Goal: Task Accomplishment & Management: Manage account settings

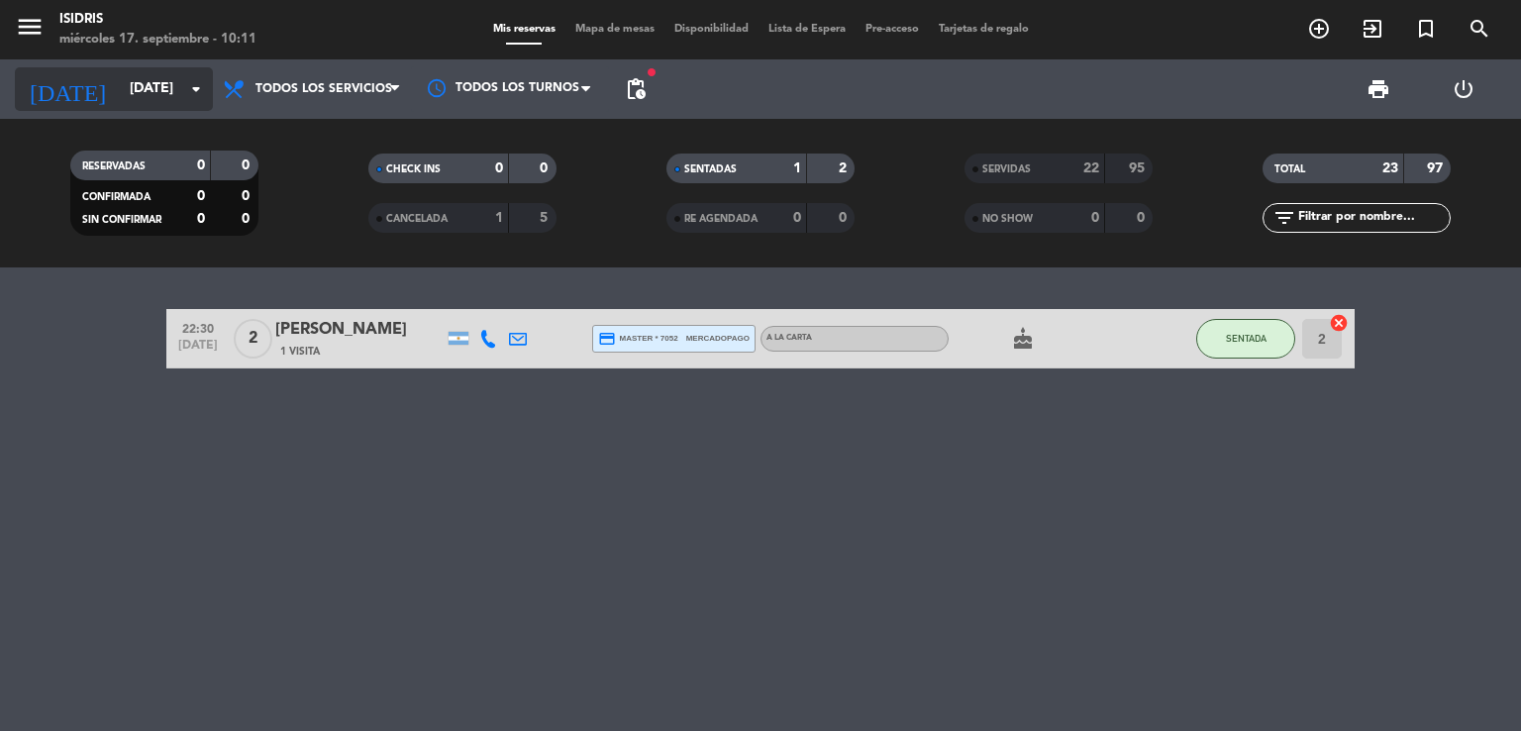
click at [150, 92] on input "[DATE]" at bounding box center [214, 89] width 188 height 36
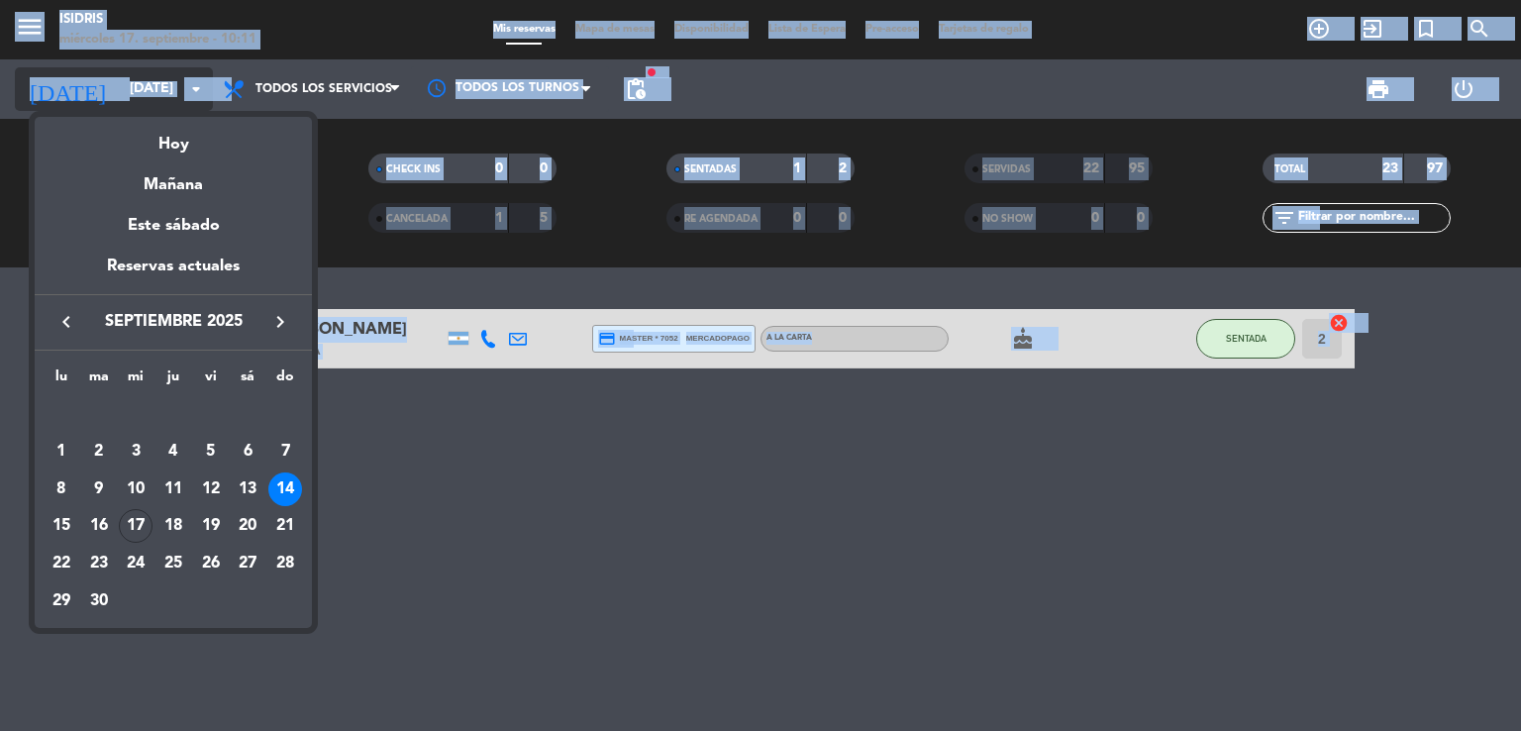
click at [150, 92] on div at bounding box center [760, 365] width 1521 height 731
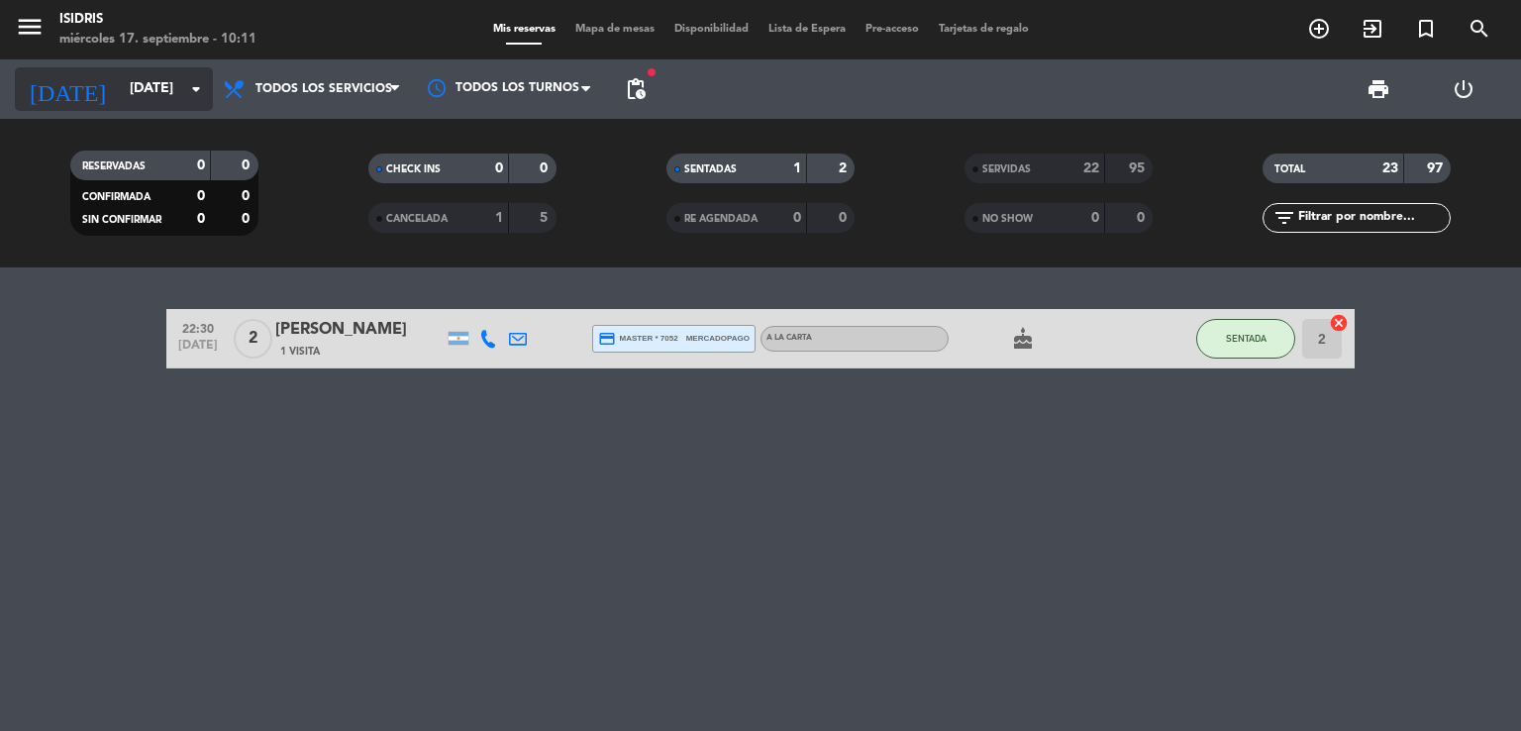
click at [151, 95] on input "[DATE]" at bounding box center [214, 89] width 188 height 36
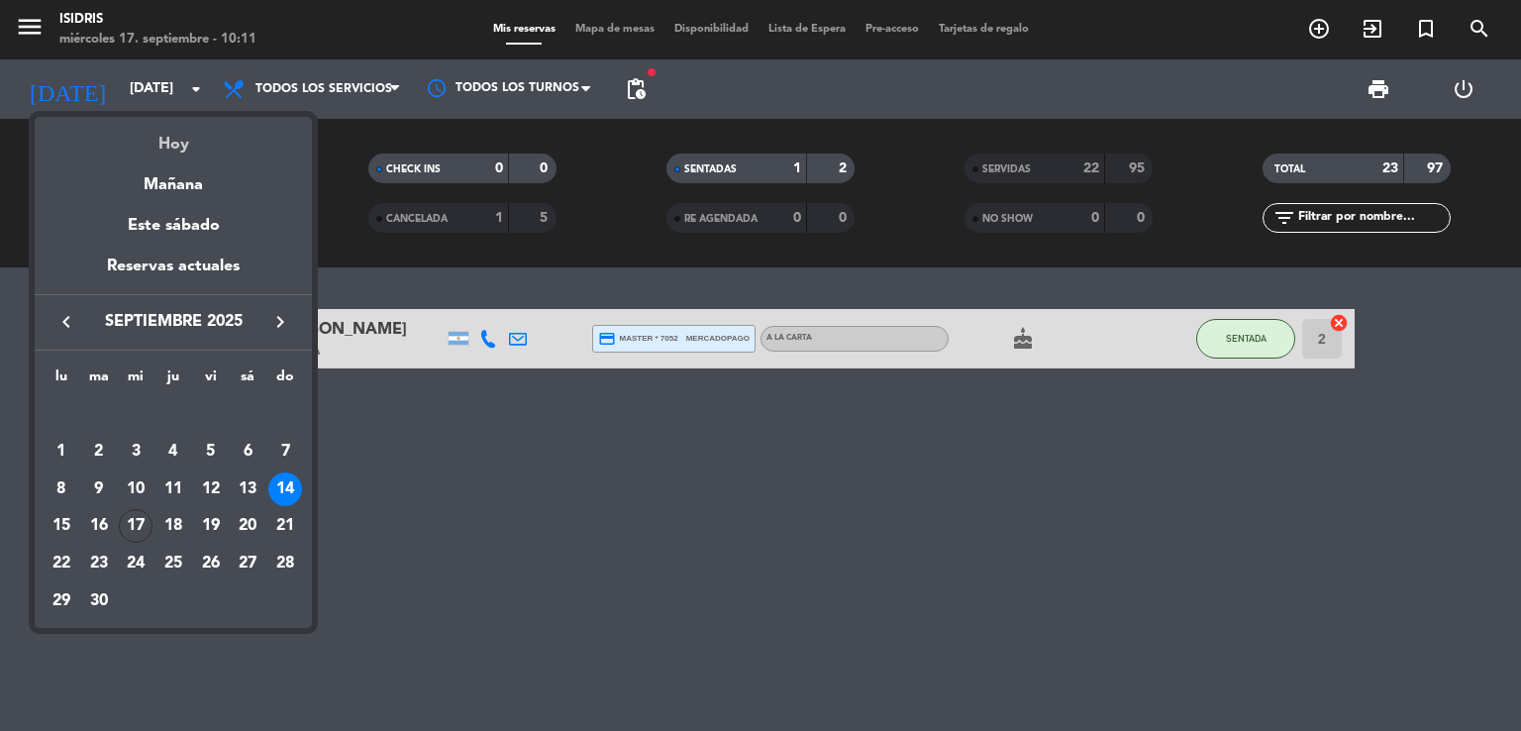
click at [170, 156] on div "Hoy" at bounding box center [173, 137] width 277 height 41
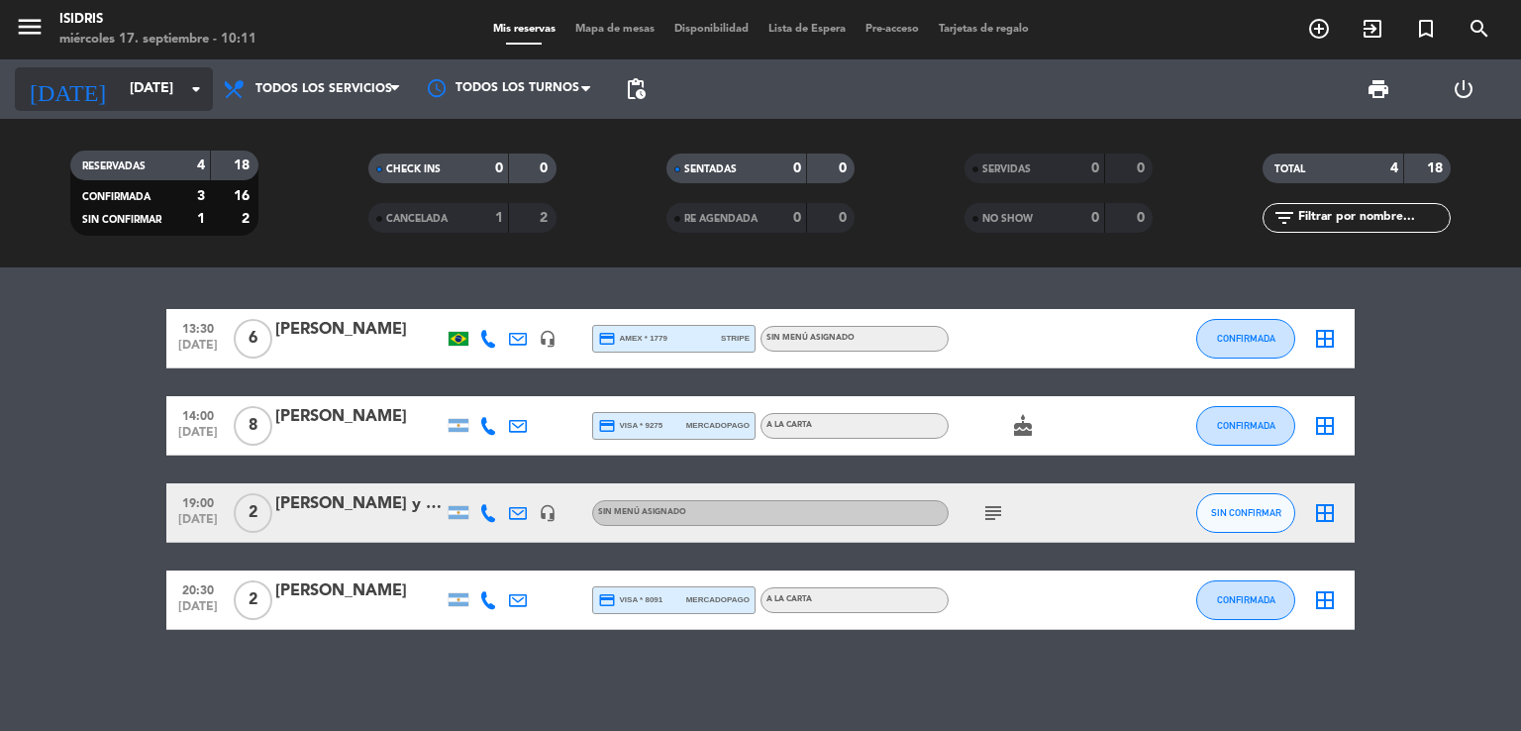
click at [139, 92] on input "[DATE]" at bounding box center [214, 89] width 188 height 36
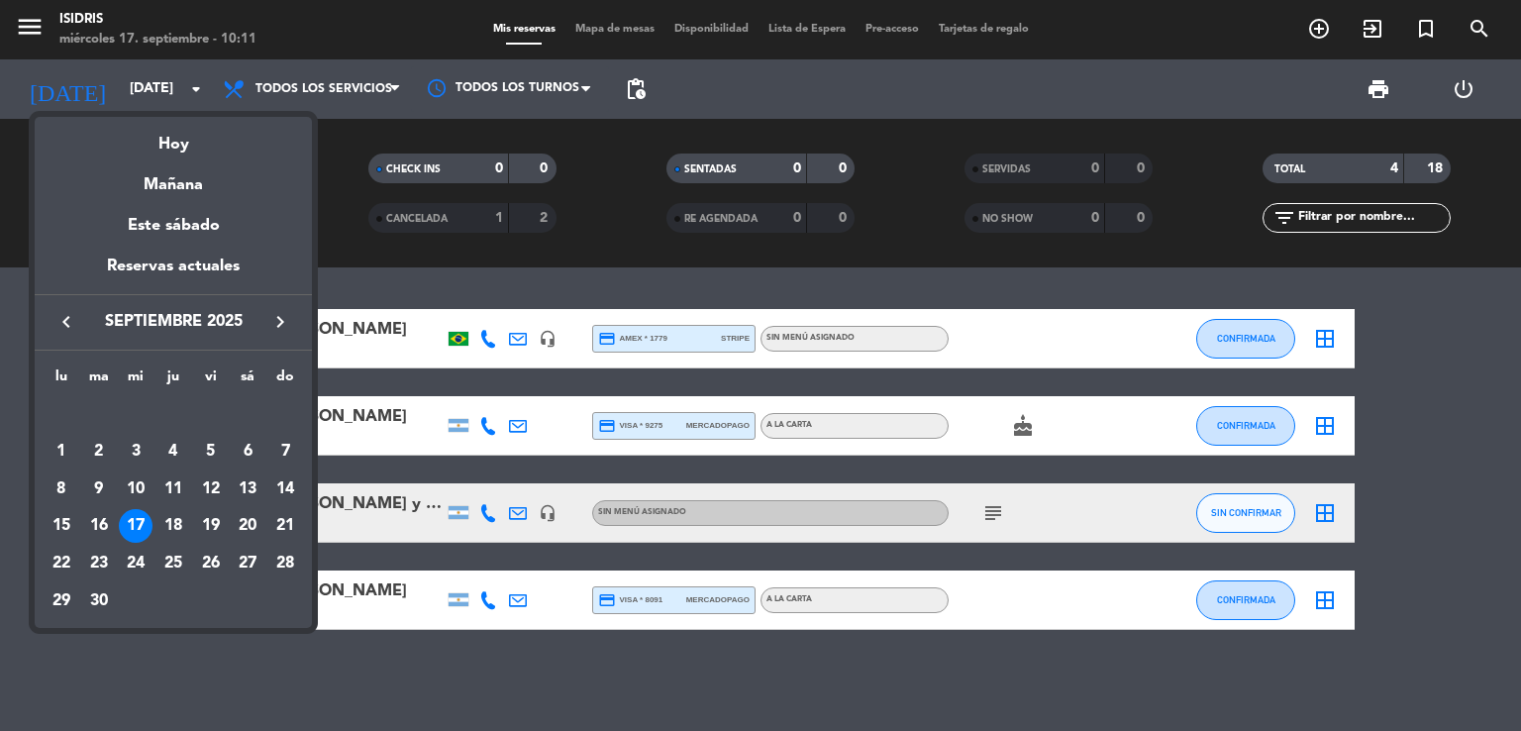
click at [160, 516] on div "18" at bounding box center [173, 526] width 34 height 34
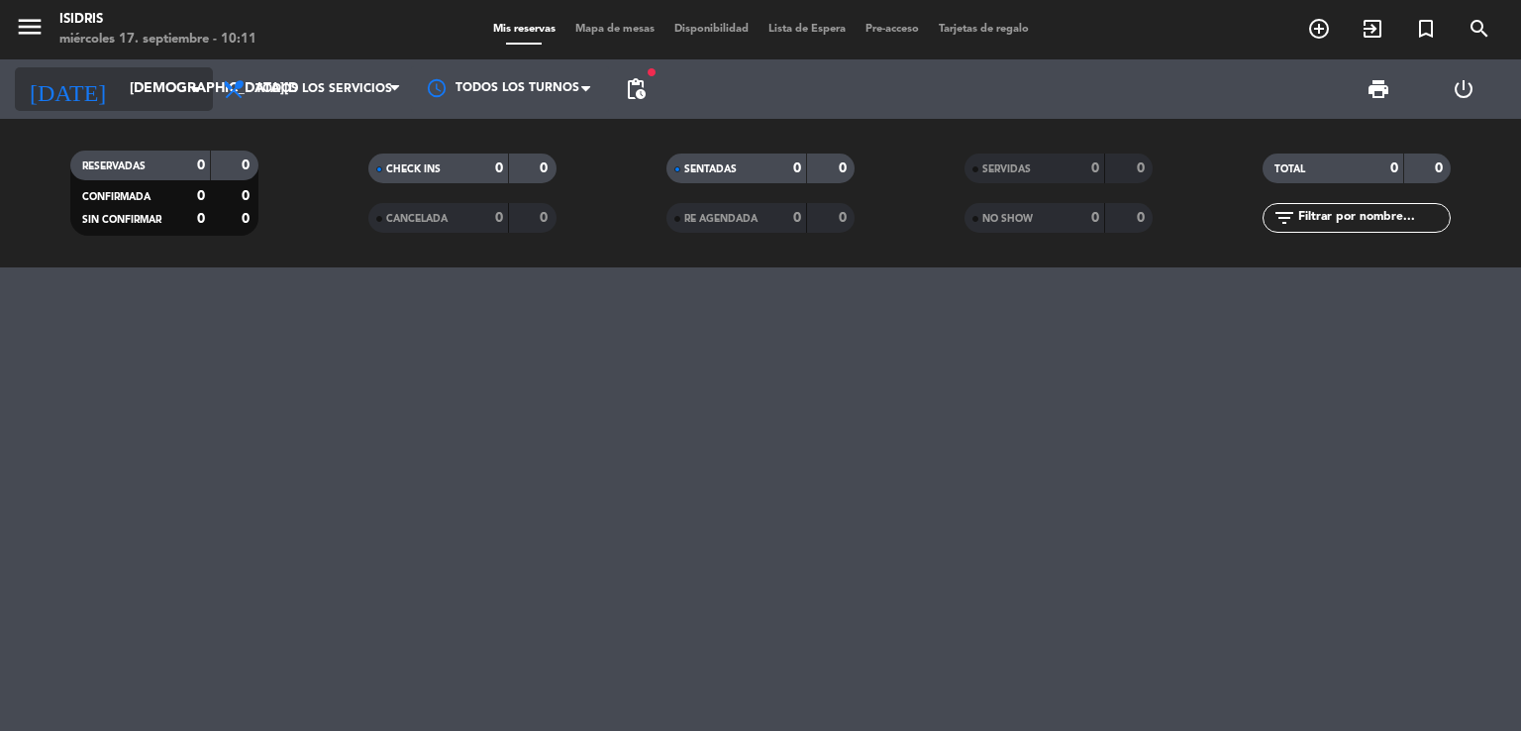
click at [126, 84] on input "[DEMOGRAPHIC_DATA][DATE]" at bounding box center [214, 89] width 188 height 36
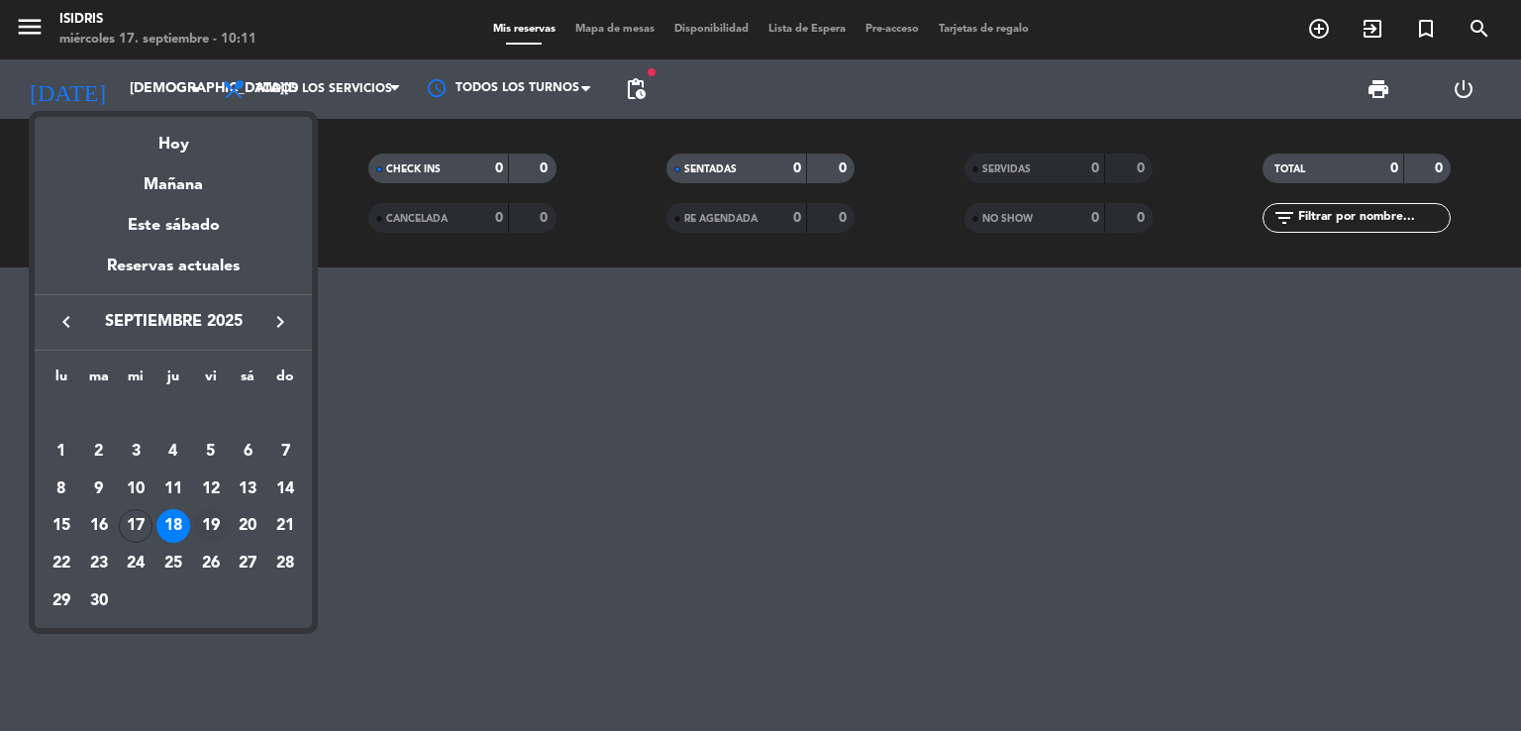
click at [220, 522] on div "19" at bounding box center [211, 526] width 34 height 34
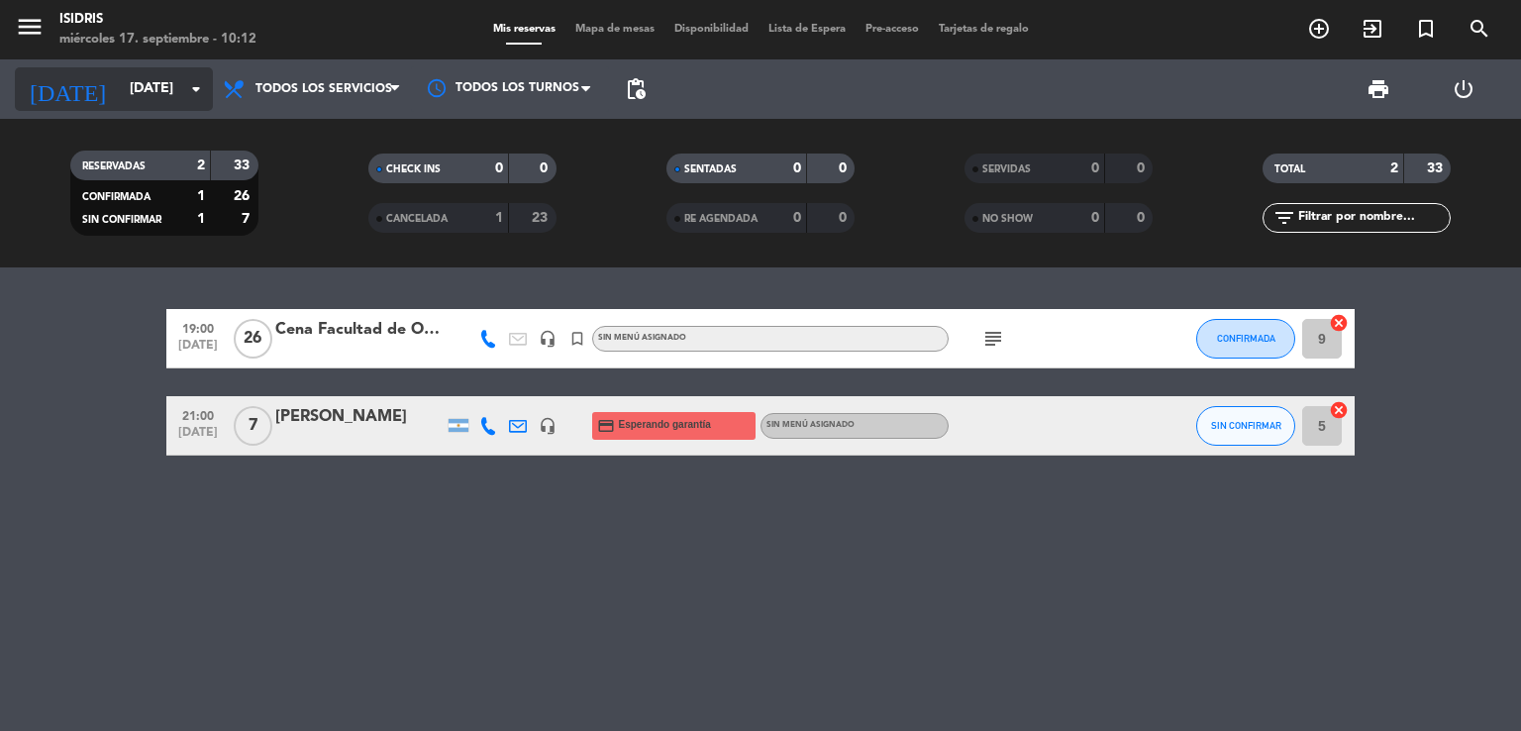
click at [120, 79] on input "[DATE]" at bounding box center [214, 89] width 188 height 36
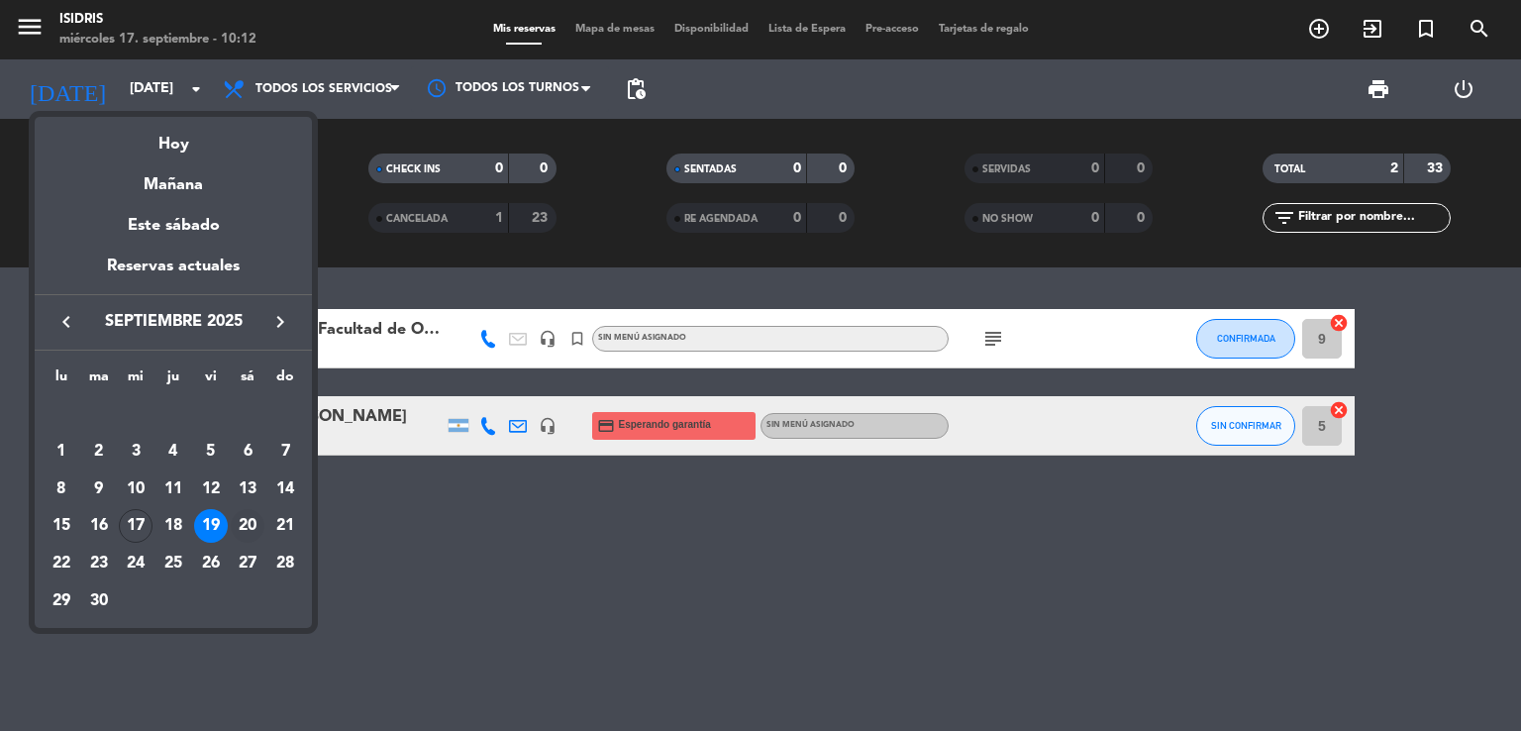
click at [243, 525] on div "20" at bounding box center [248, 526] width 34 height 34
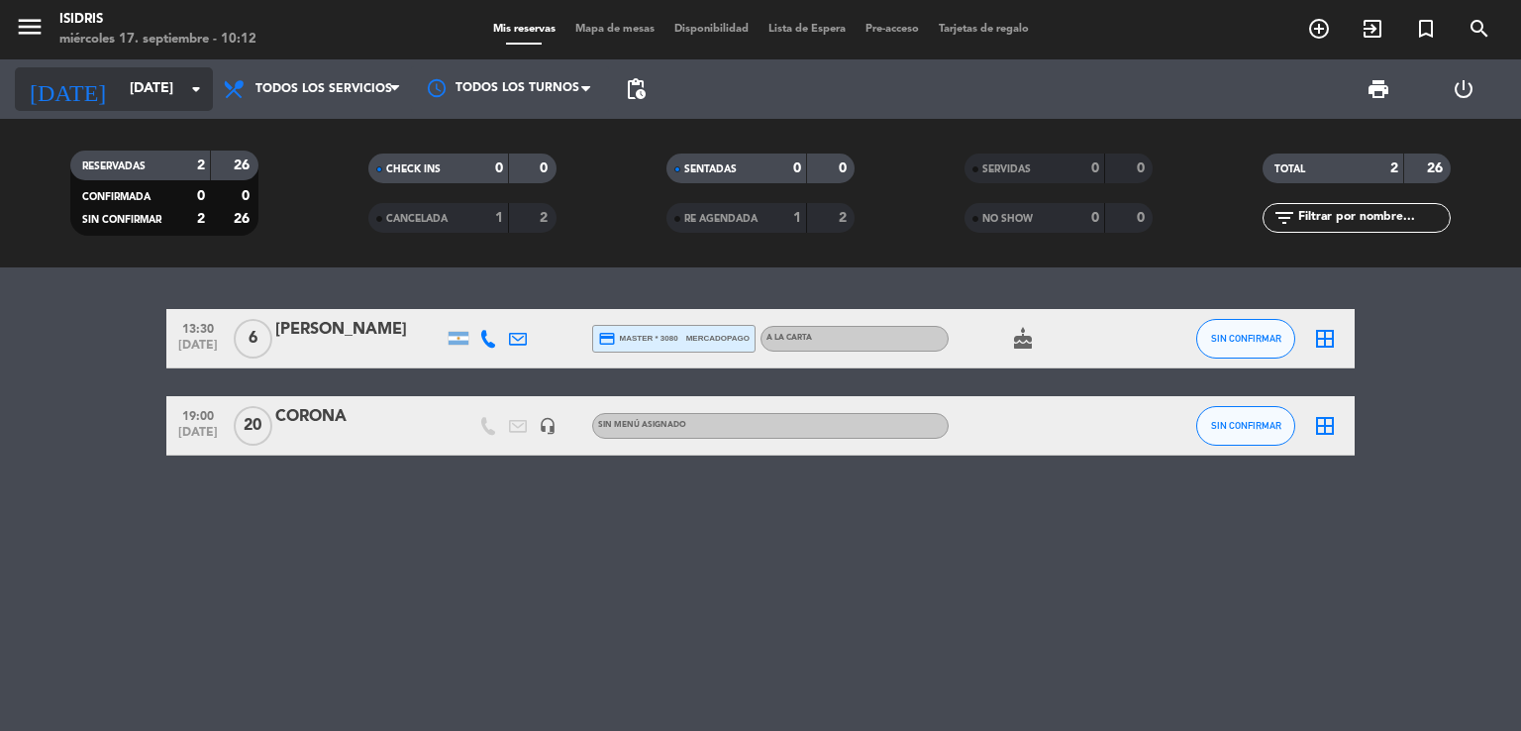
click at [147, 104] on input "[DATE]" at bounding box center [214, 89] width 188 height 36
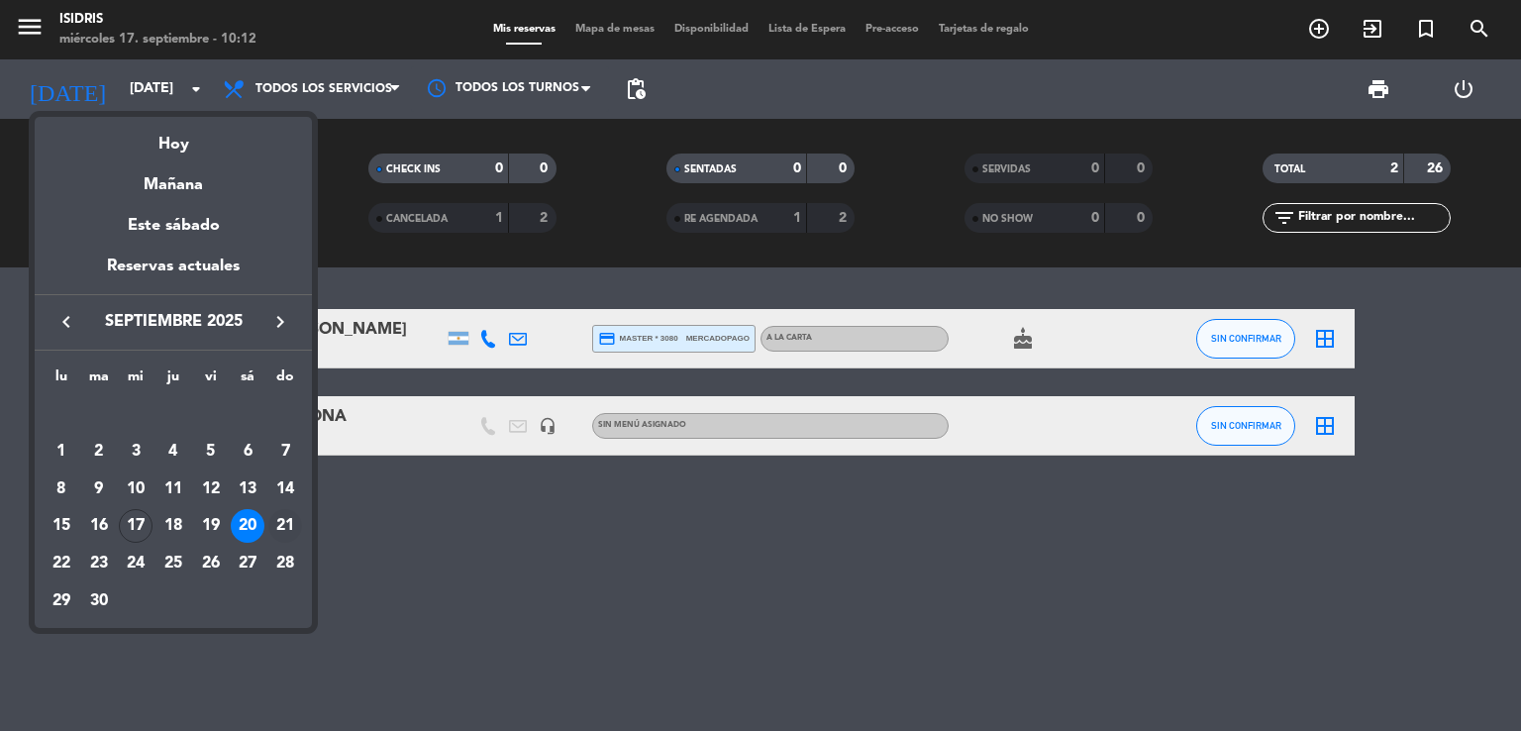
click at [282, 516] on div "21" at bounding box center [285, 526] width 34 height 34
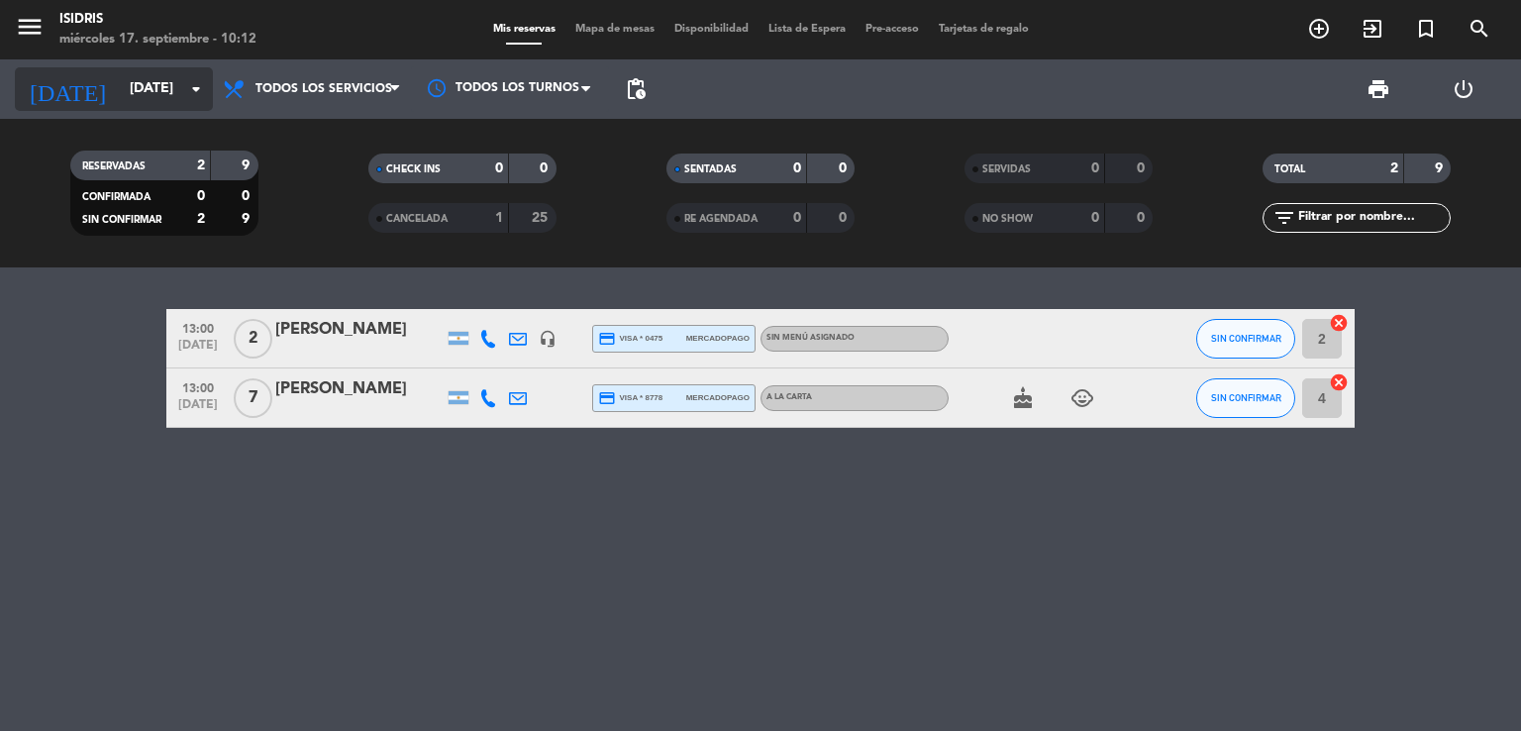
click at [151, 68] on div "[DATE] [DATE] arrow_drop_down" at bounding box center [114, 89] width 198 height 44
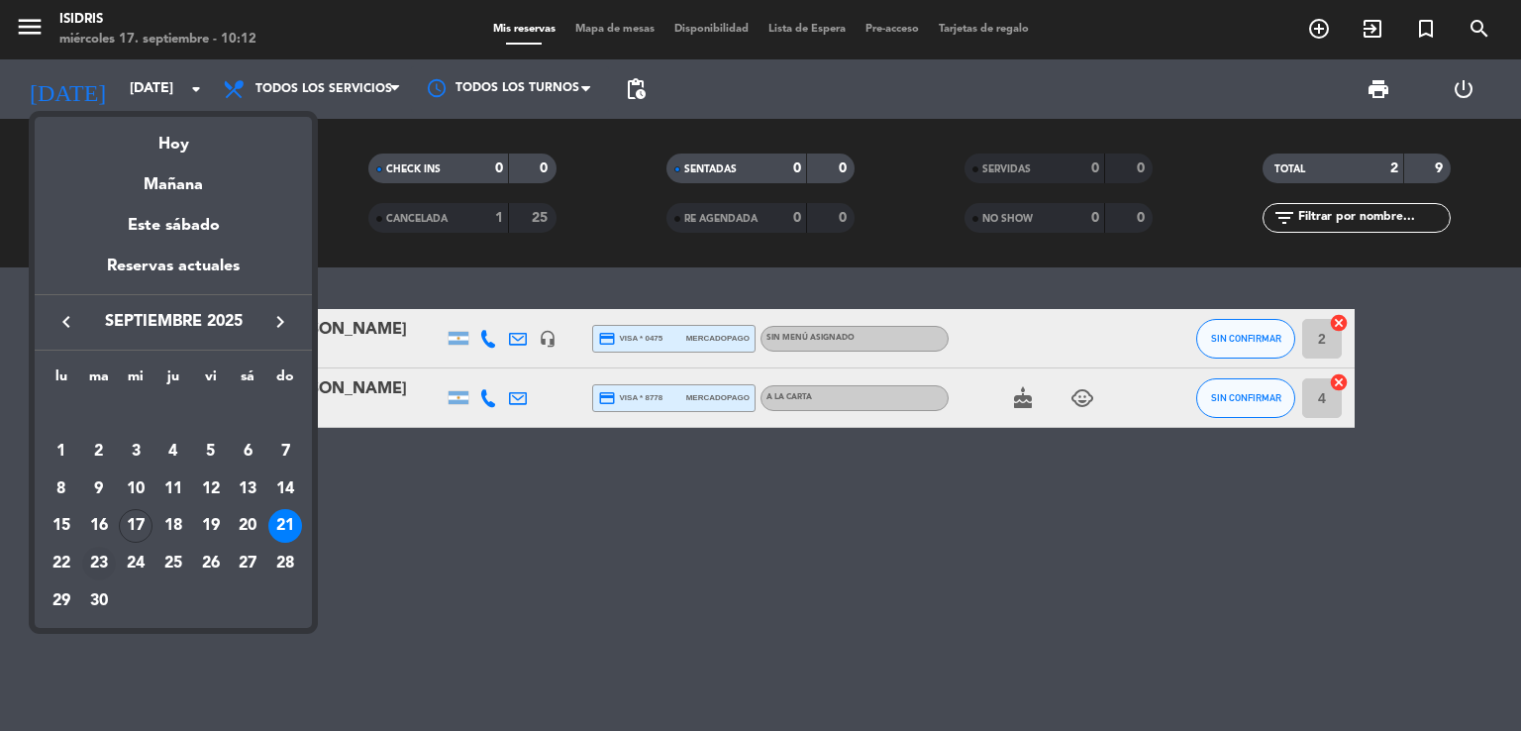
click at [90, 567] on div "23" at bounding box center [99, 564] width 34 height 34
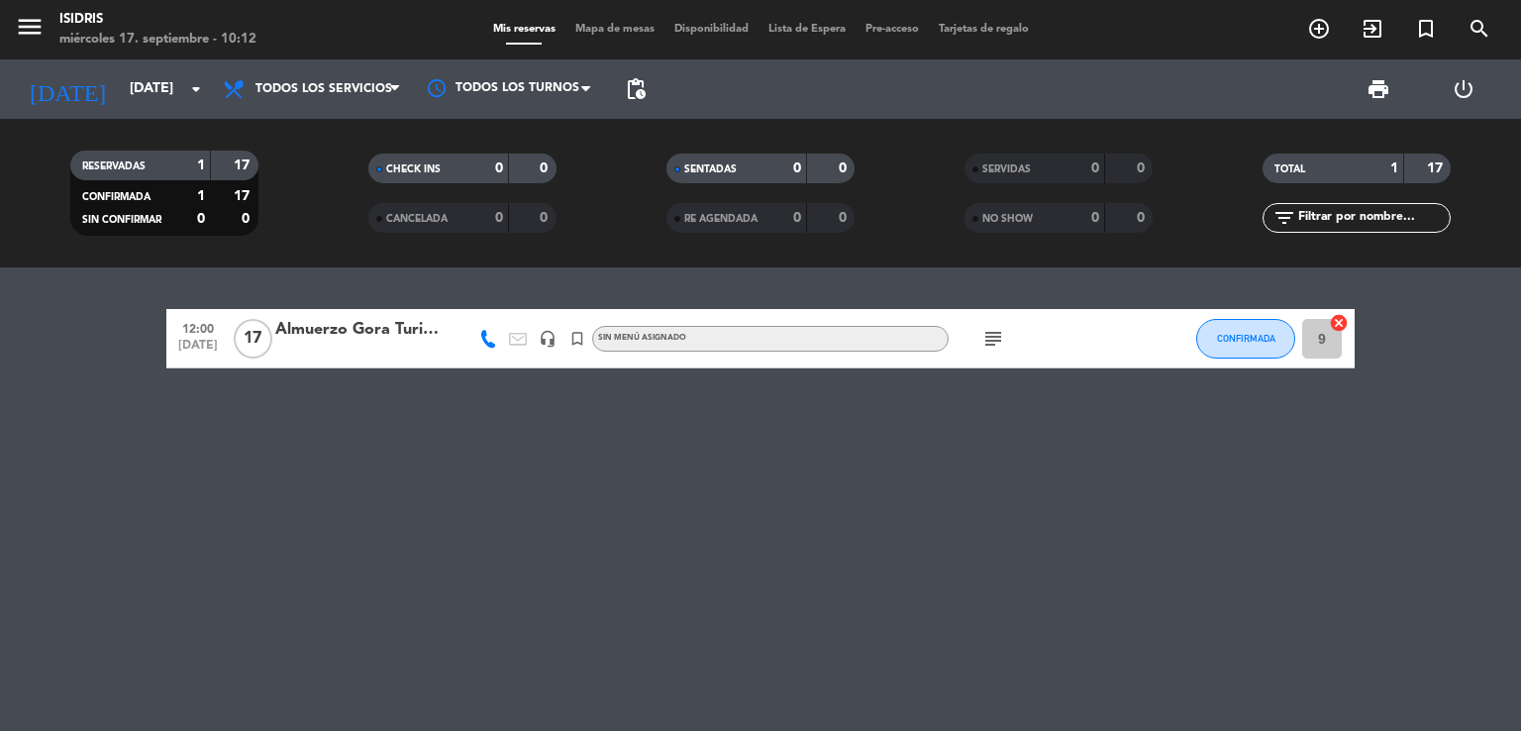
click at [988, 330] on icon "subject" at bounding box center [993, 339] width 24 height 24
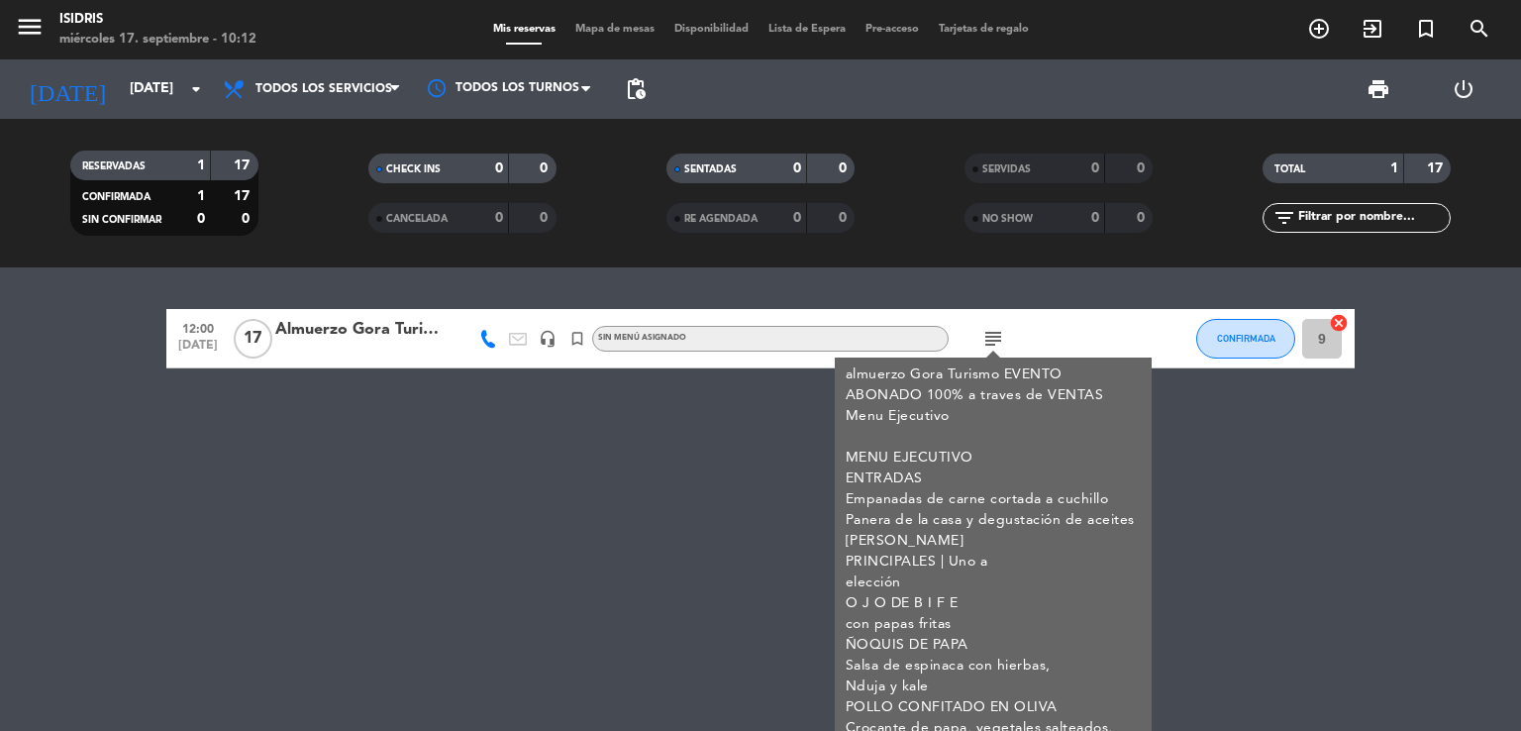
click at [988, 330] on icon "subject" at bounding box center [993, 339] width 24 height 24
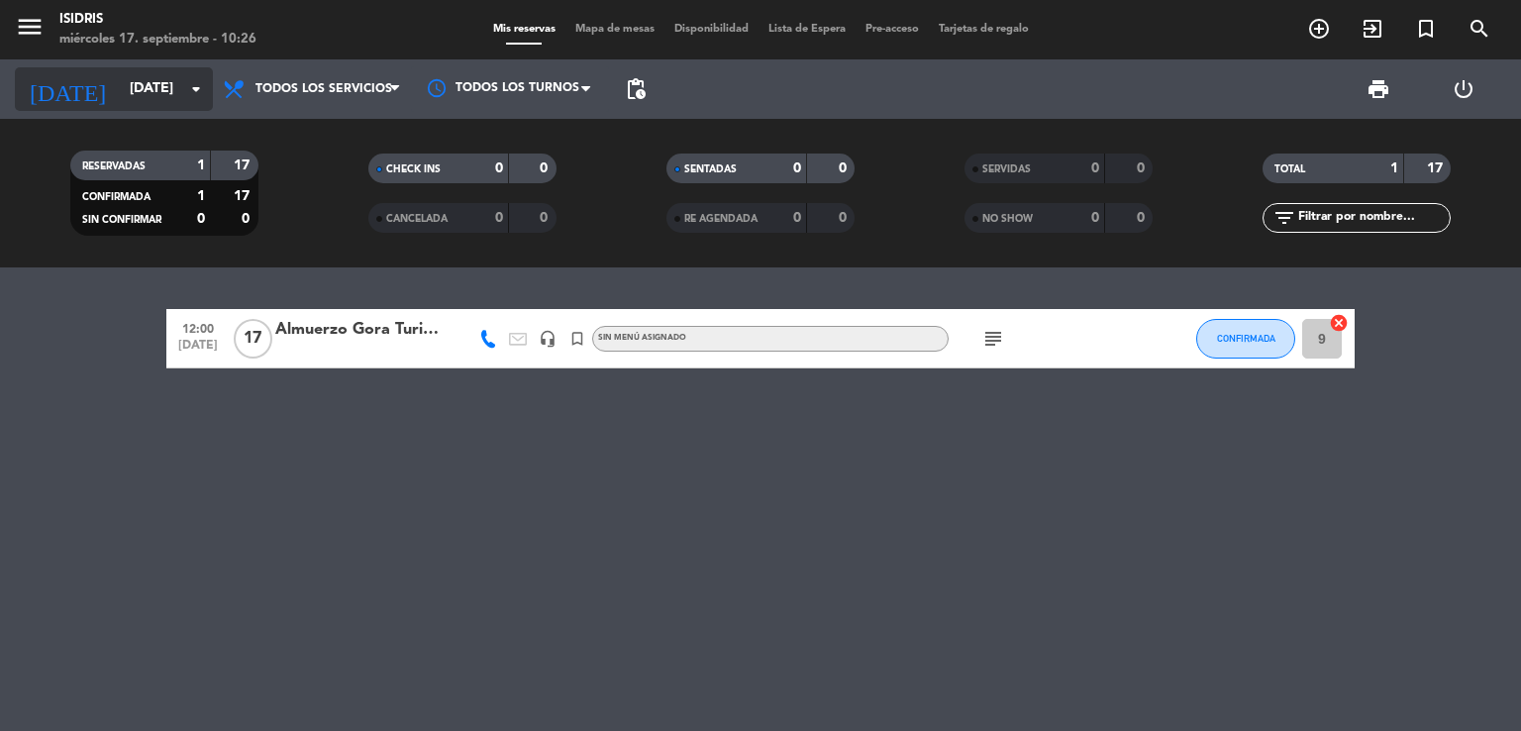
click at [162, 78] on input "[DATE]" at bounding box center [214, 89] width 188 height 36
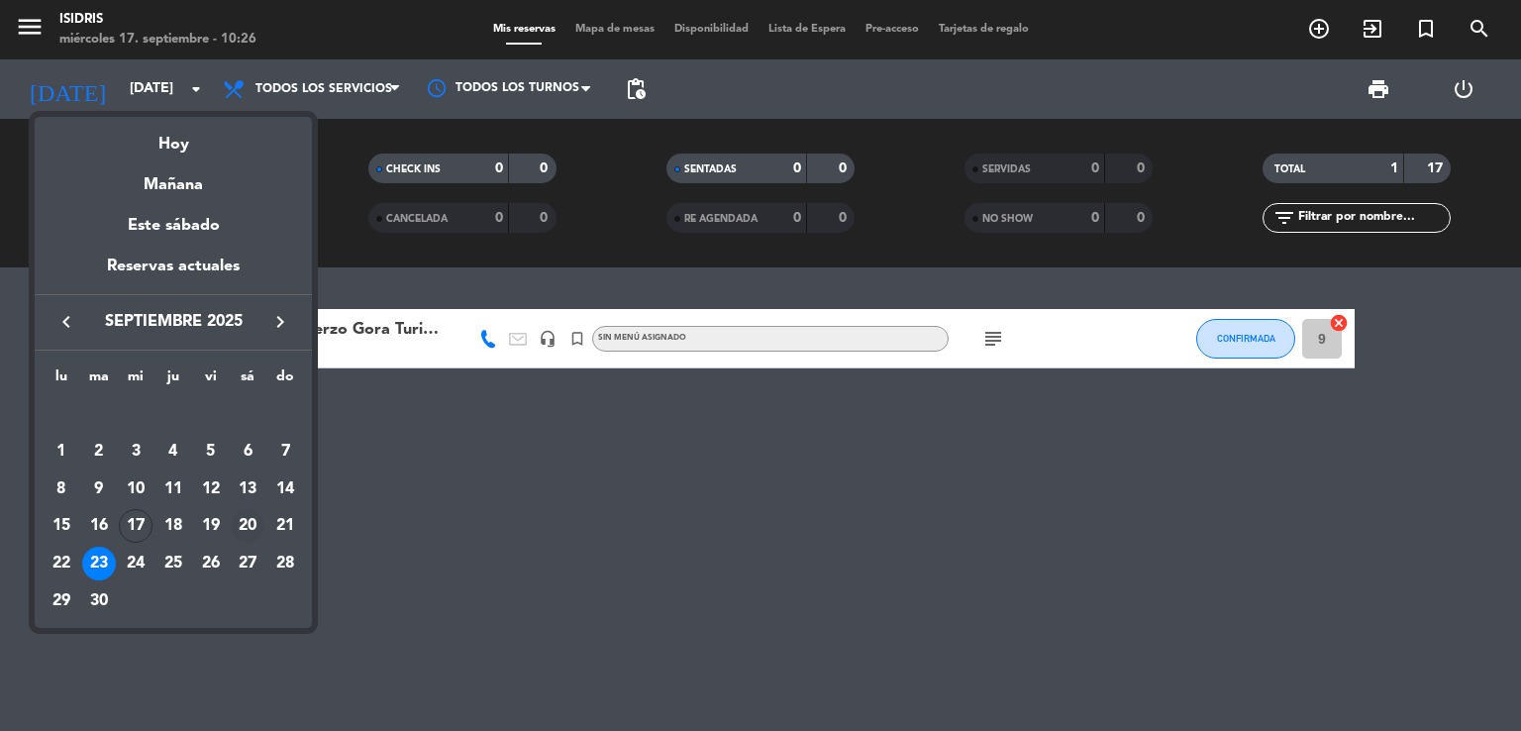
click at [245, 527] on div "20" at bounding box center [248, 526] width 34 height 34
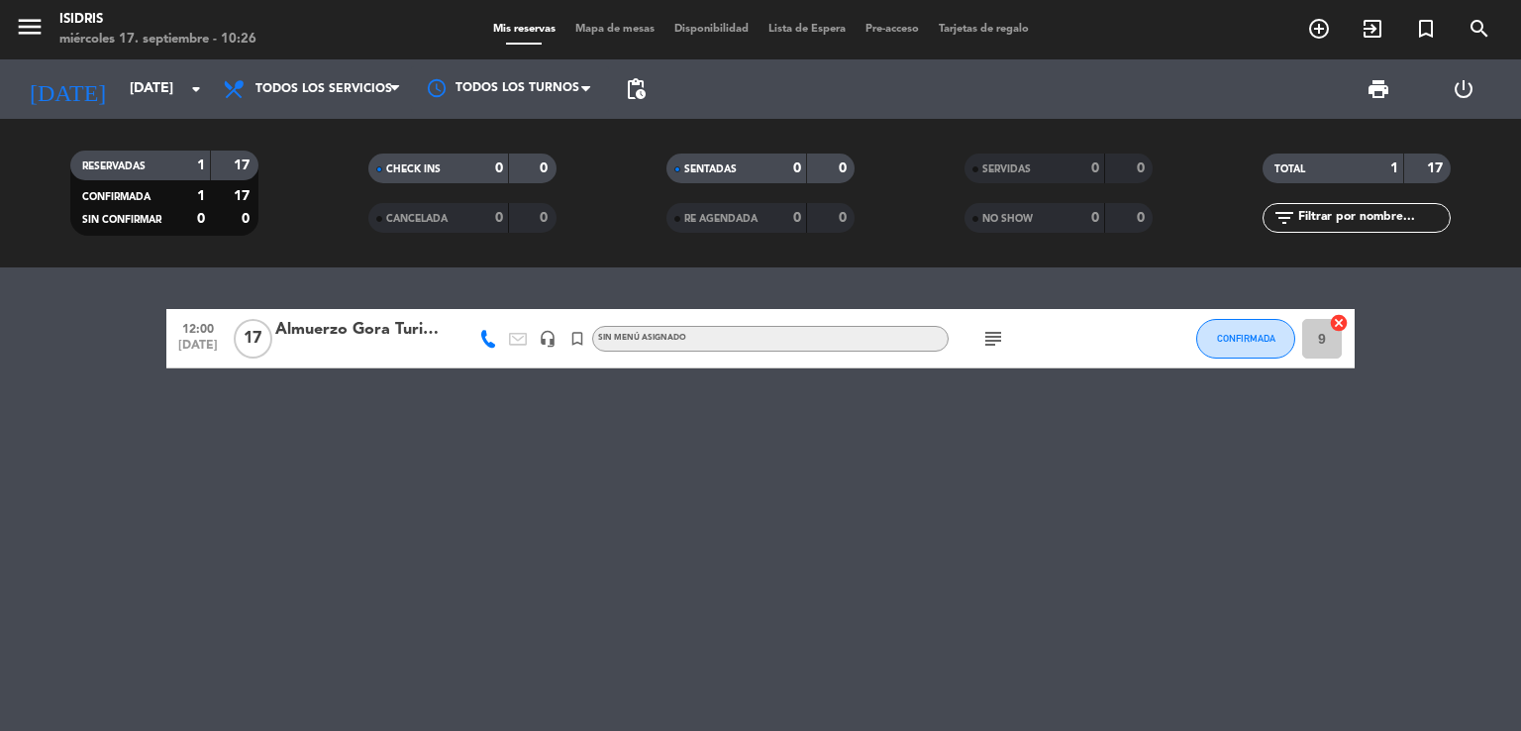
type input "[DATE]"
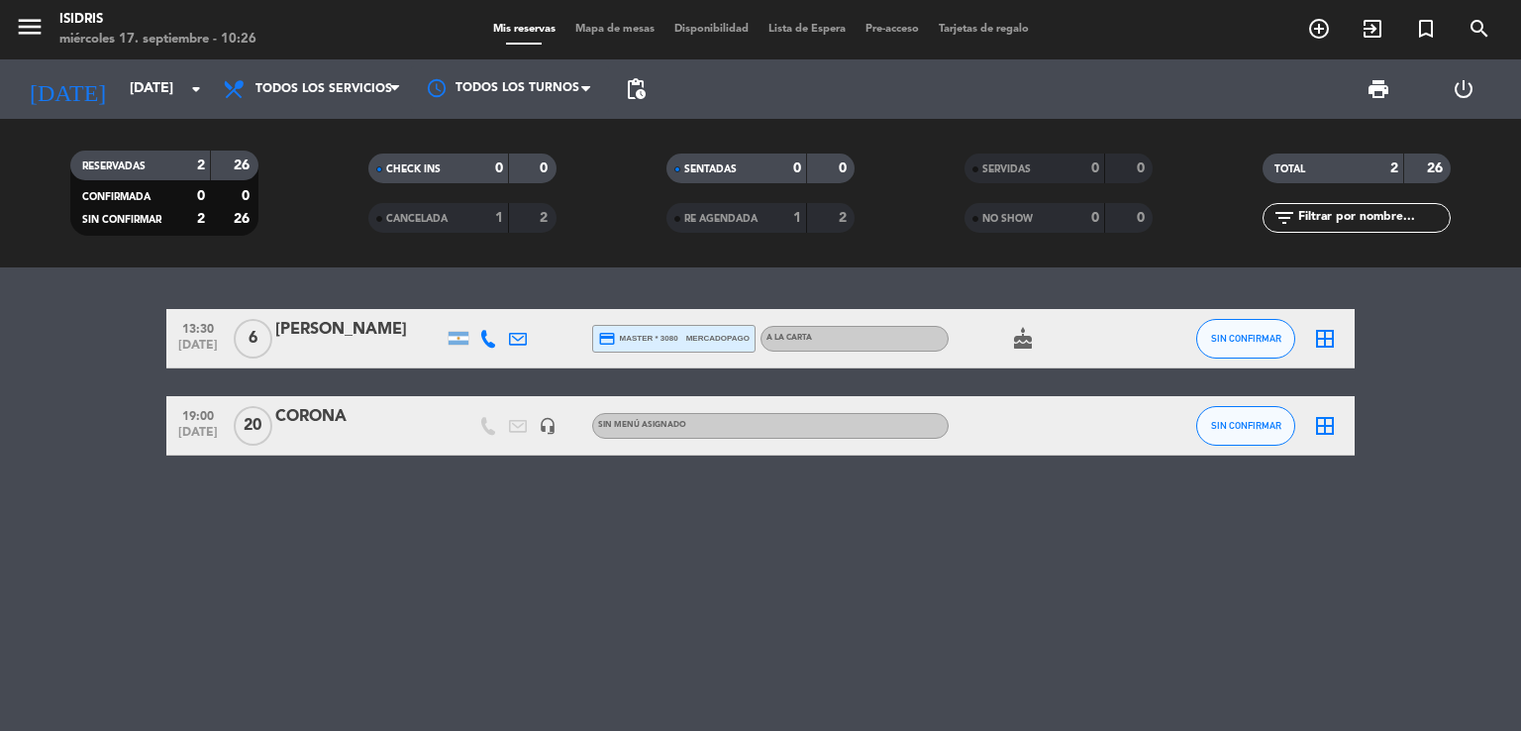
click at [545, 425] on icon "headset_mic" at bounding box center [548, 426] width 18 height 18
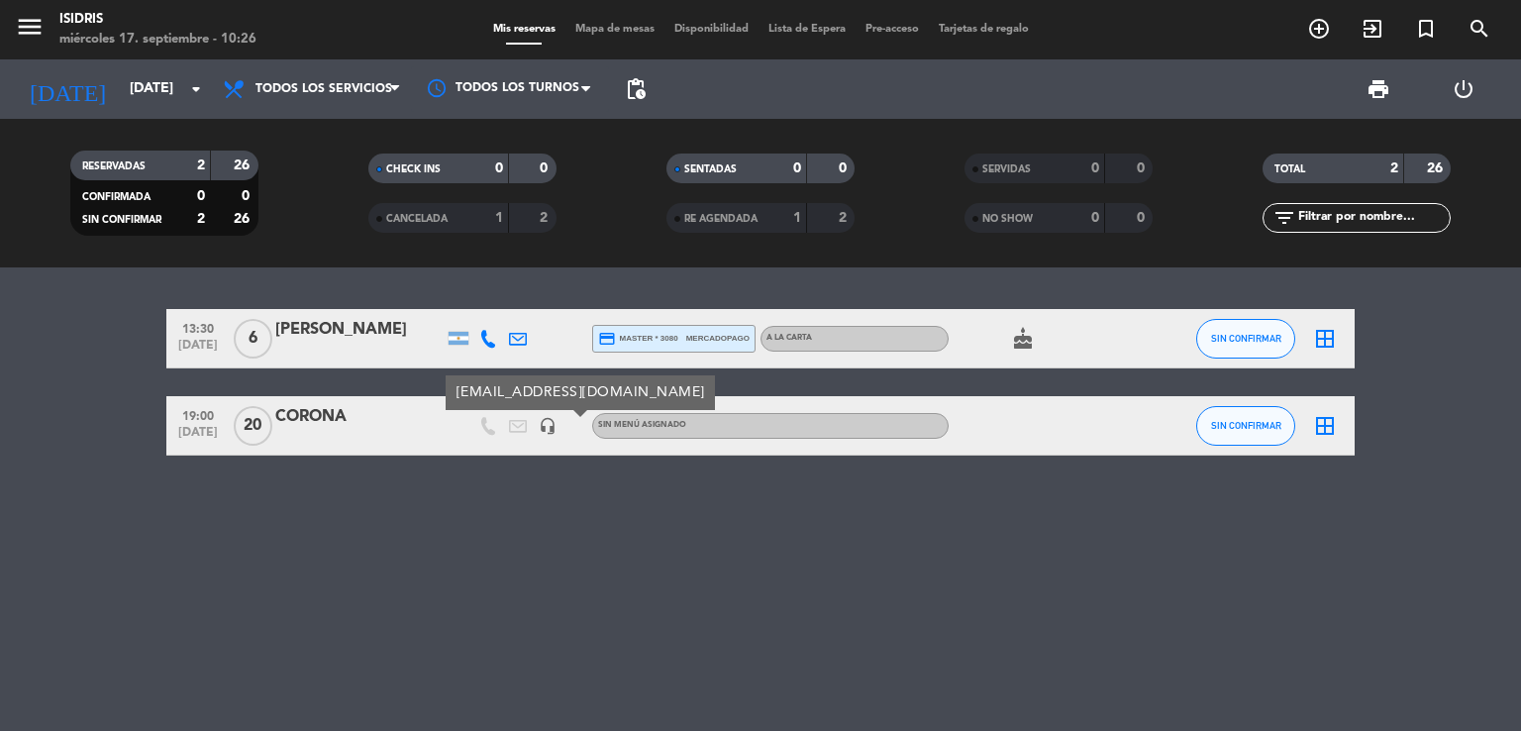
click at [358, 412] on div "CORONA" at bounding box center [359, 417] width 168 height 26
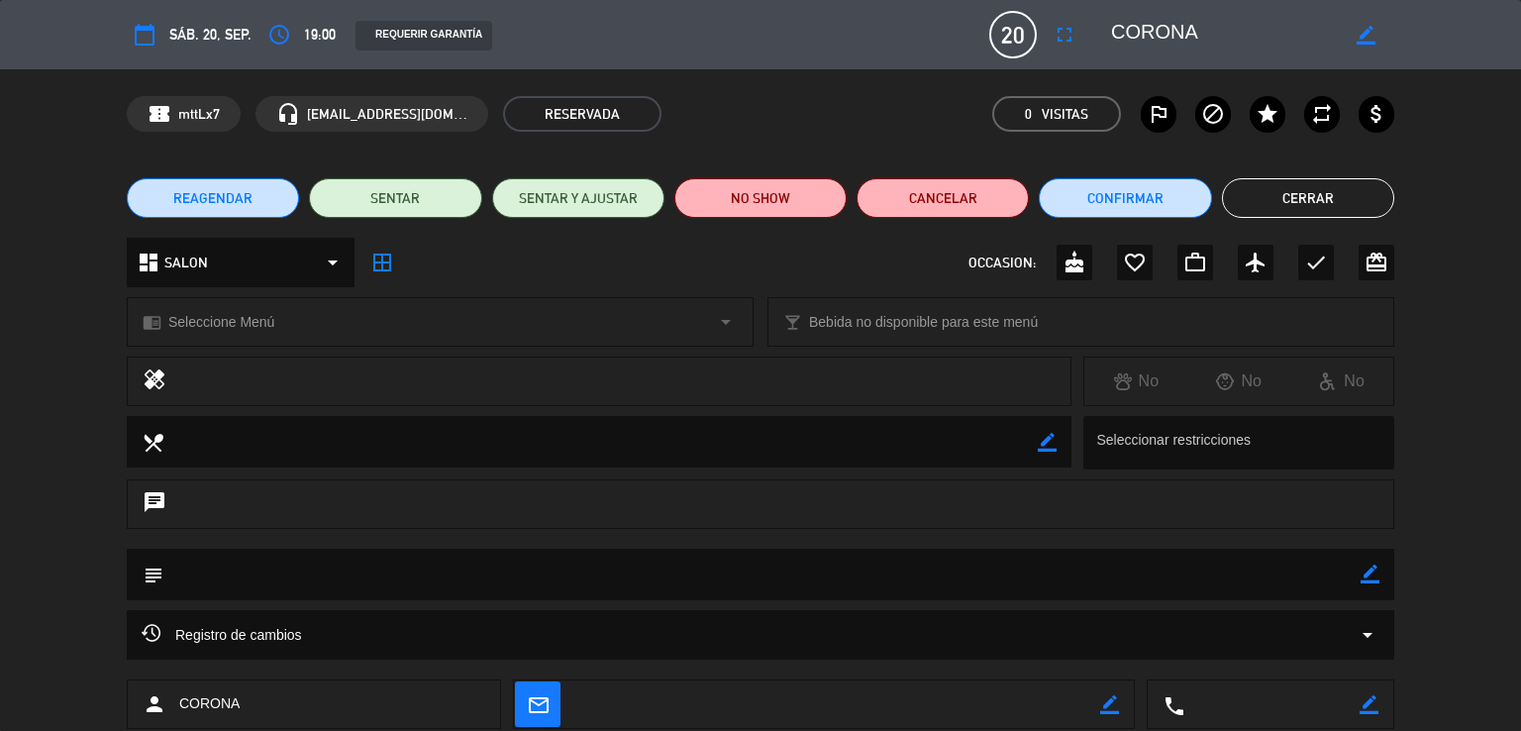
click at [148, 35] on icon "calendar_today" at bounding box center [145, 35] width 24 height 24
click at [145, 36] on icon "calendar_today" at bounding box center [145, 35] width 24 height 24
click at [204, 201] on span "REAGENDAR" at bounding box center [212, 198] width 79 height 21
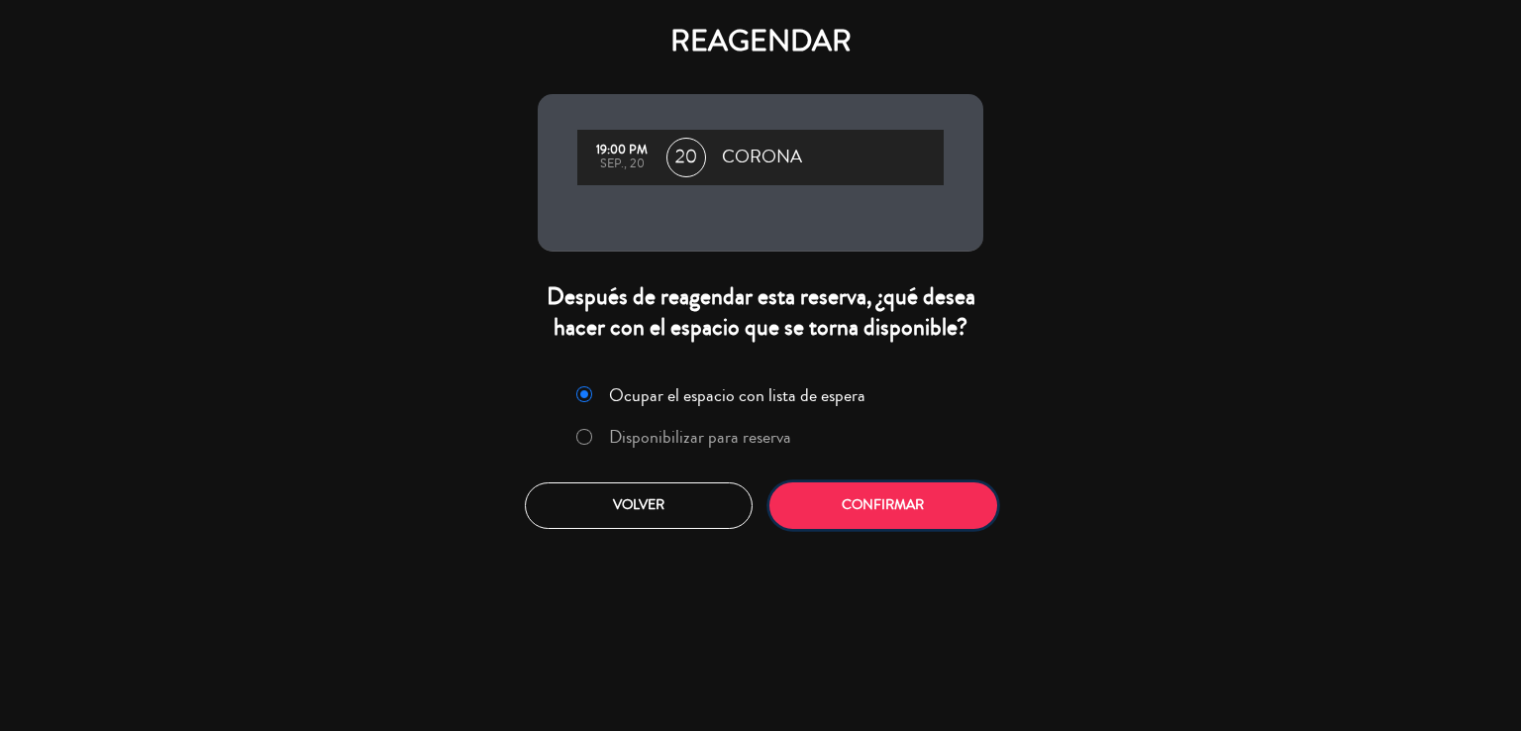
click at [877, 516] on button "Confirmar" at bounding box center [883, 505] width 228 height 47
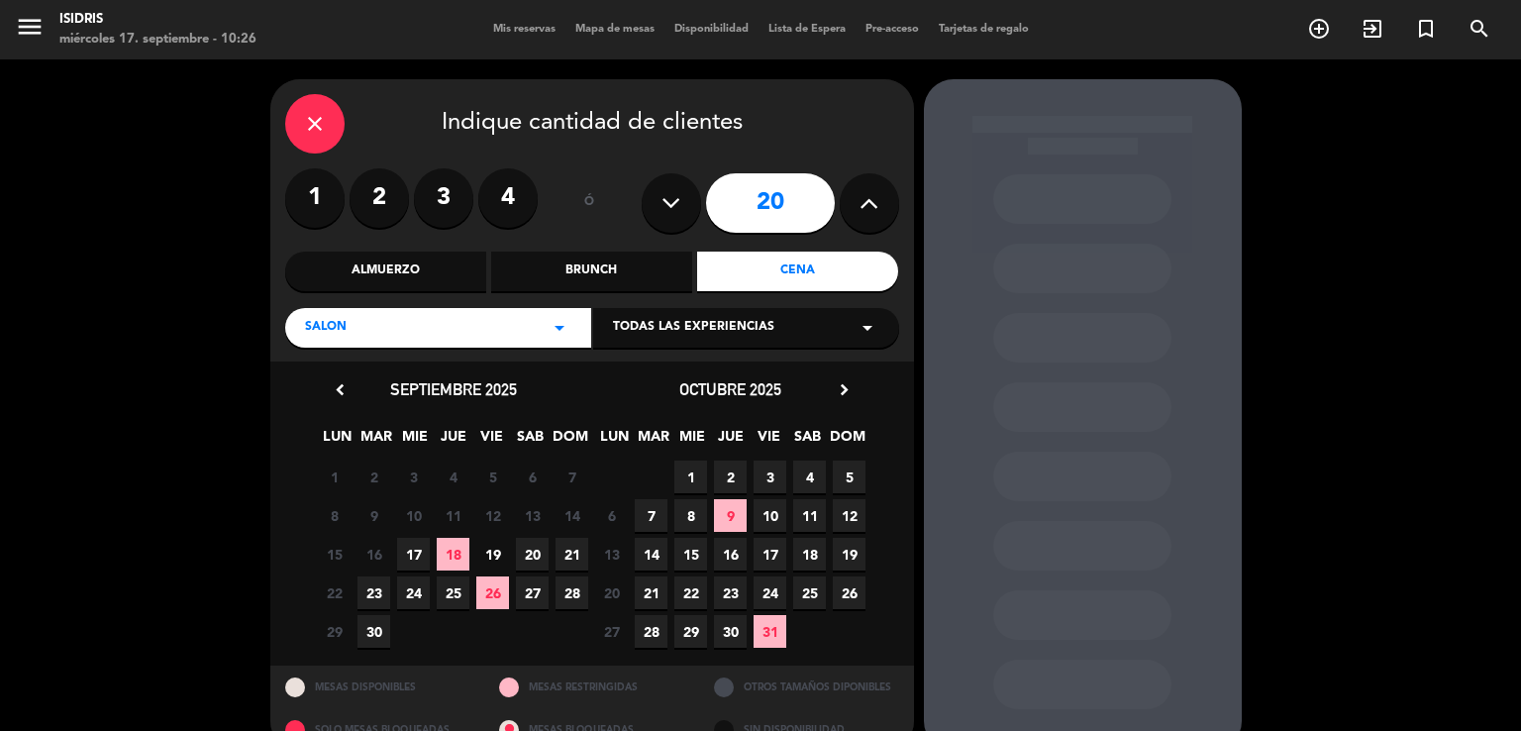
click at [486, 557] on span "19" at bounding box center [492, 554] width 33 height 33
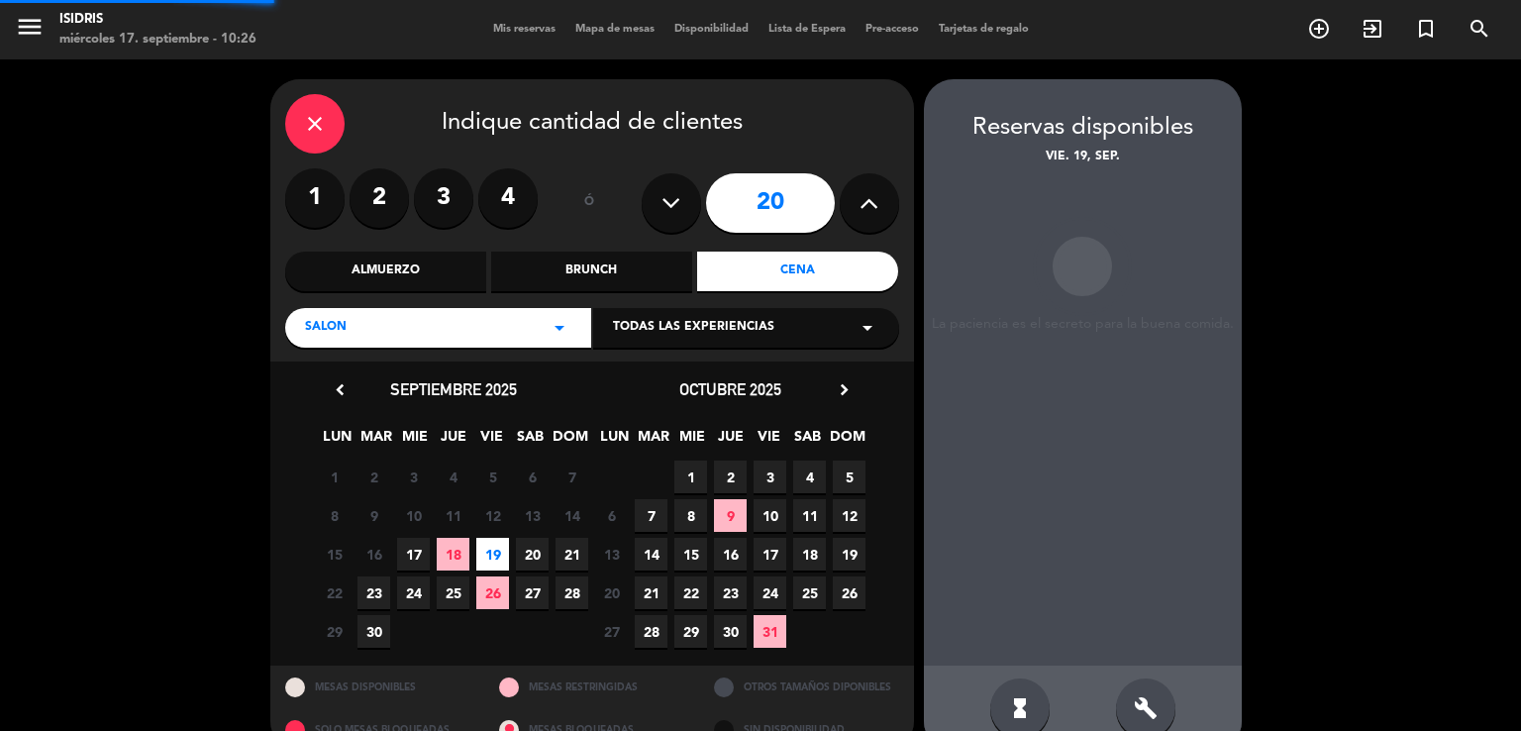
scroll to position [39, 0]
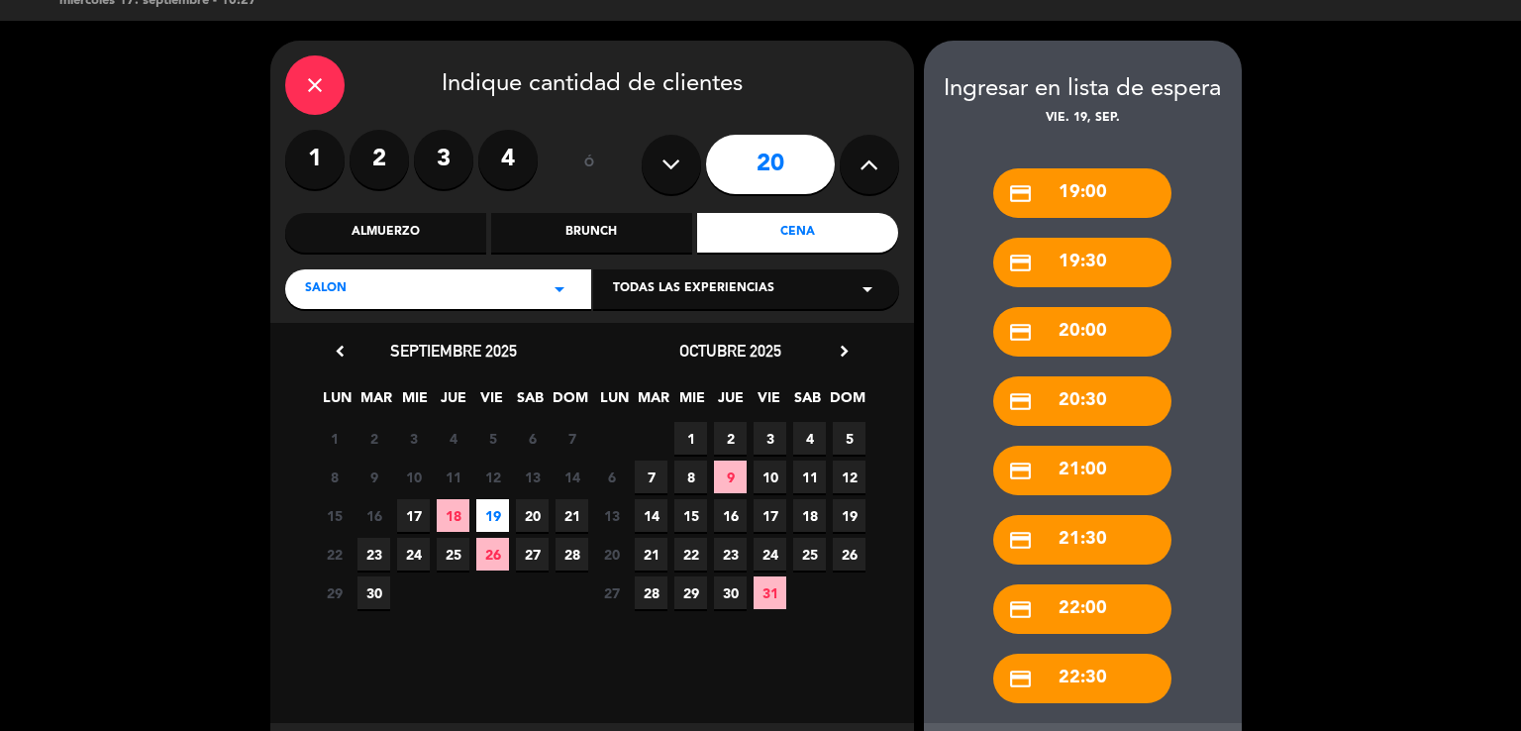
click at [1096, 191] on div "credit_card 19:00" at bounding box center [1082, 193] width 178 height 50
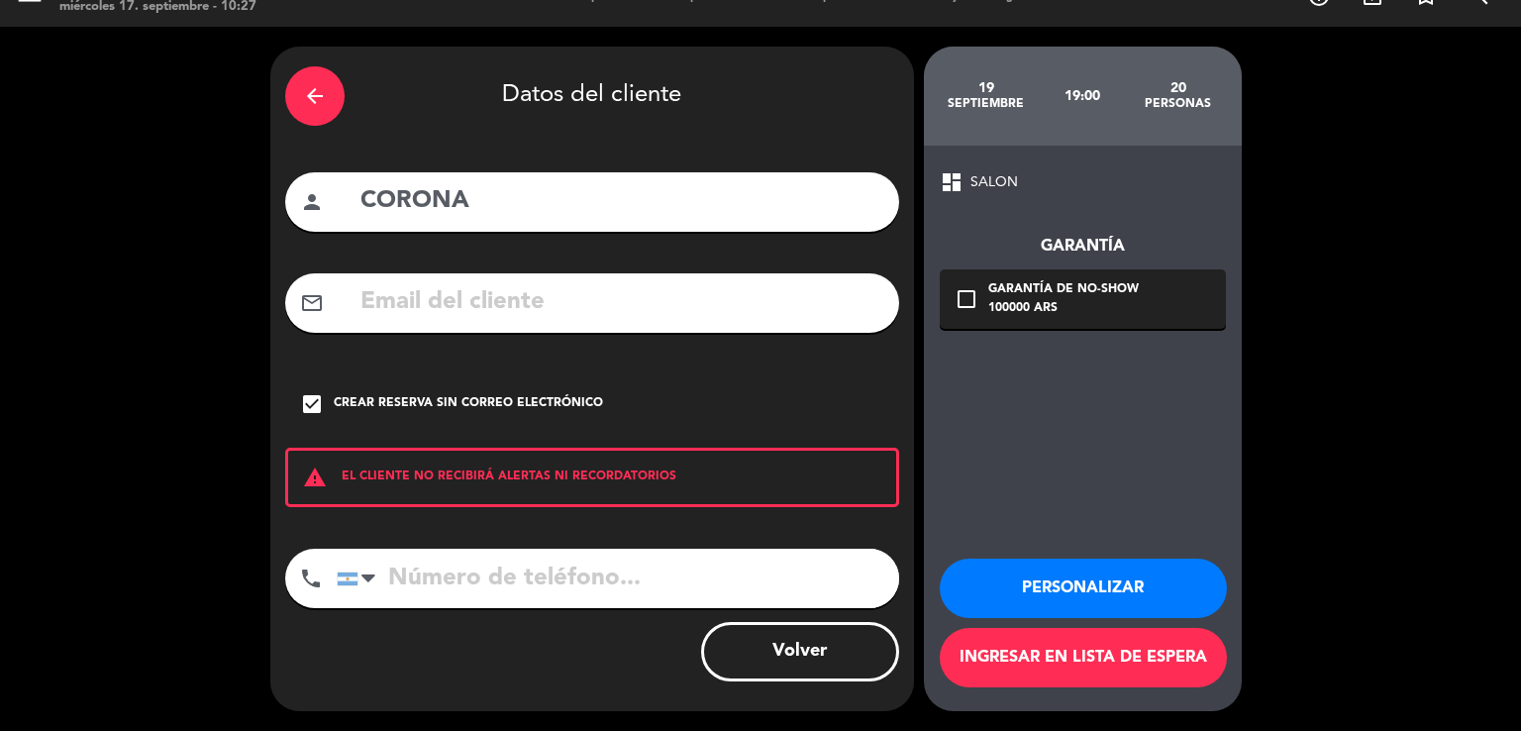
click at [329, 116] on div "arrow_back" at bounding box center [314, 95] width 59 height 59
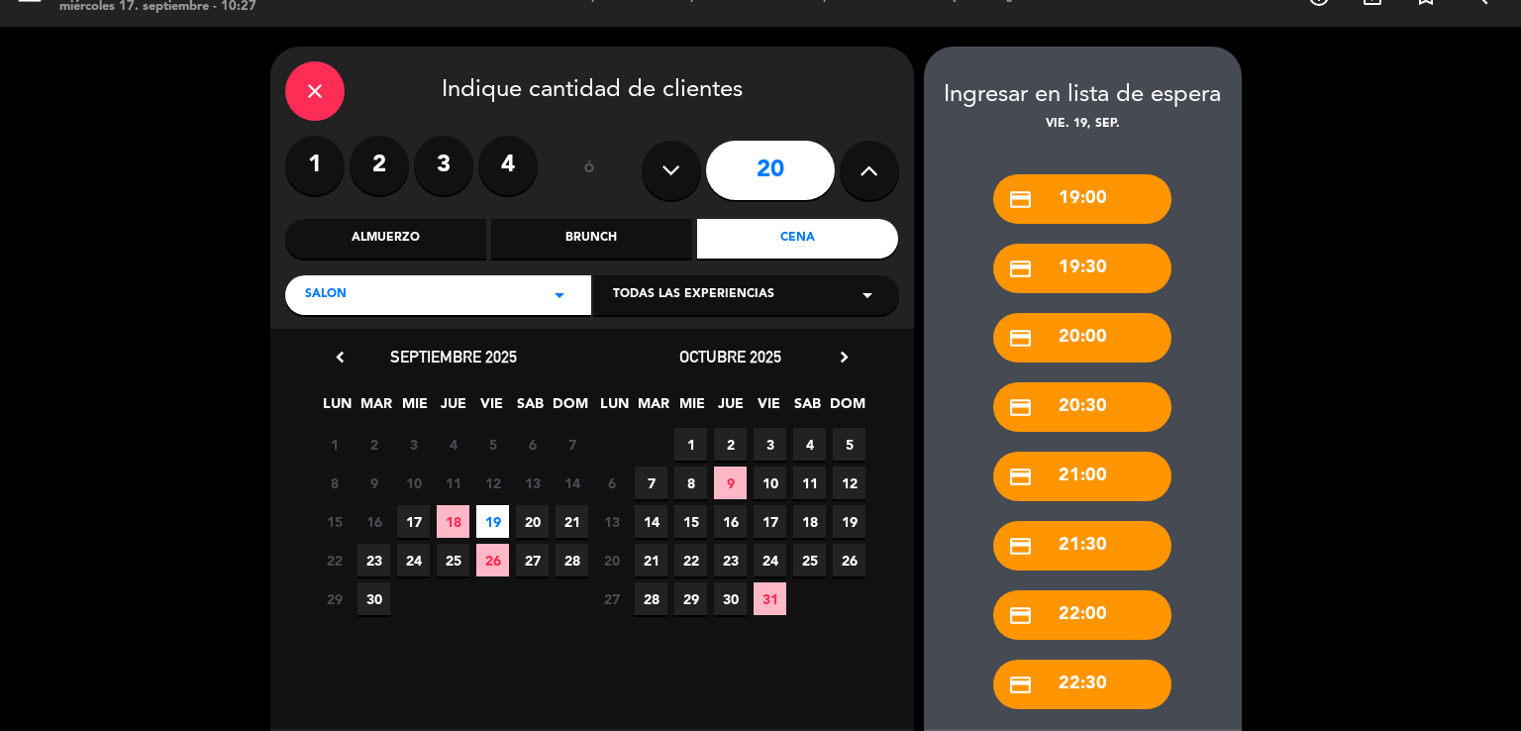
scroll to position [39, 0]
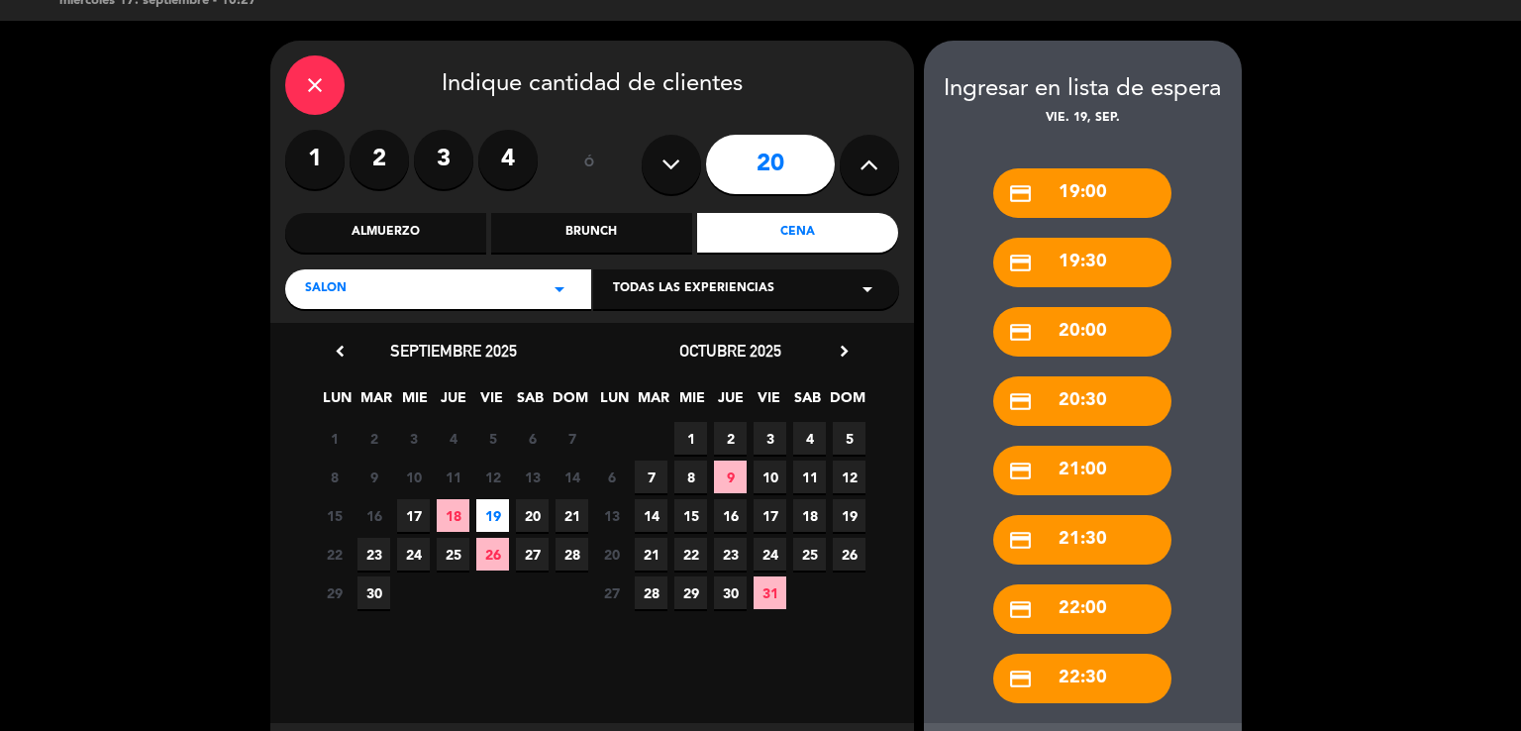
drag, startPoint x: 1520, startPoint y: 167, endPoint x: 1444, endPoint y: 245, distance: 108.5
click at [1513, 338] on div "close Indique cantidad de clientes 1 2 3 4 ó 20 Almuerzo Brunch Cena SALON arro…" at bounding box center [760, 424] width 1521 height 807
click at [1285, 359] on div "close Indique cantidad de clientes 1 2 3 4 ó 20 Almuerzo Brunch Cena SALON arro…" at bounding box center [760, 424] width 1521 height 807
click at [1115, 189] on div "credit_card 19:00" at bounding box center [1082, 193] width 178 height 50
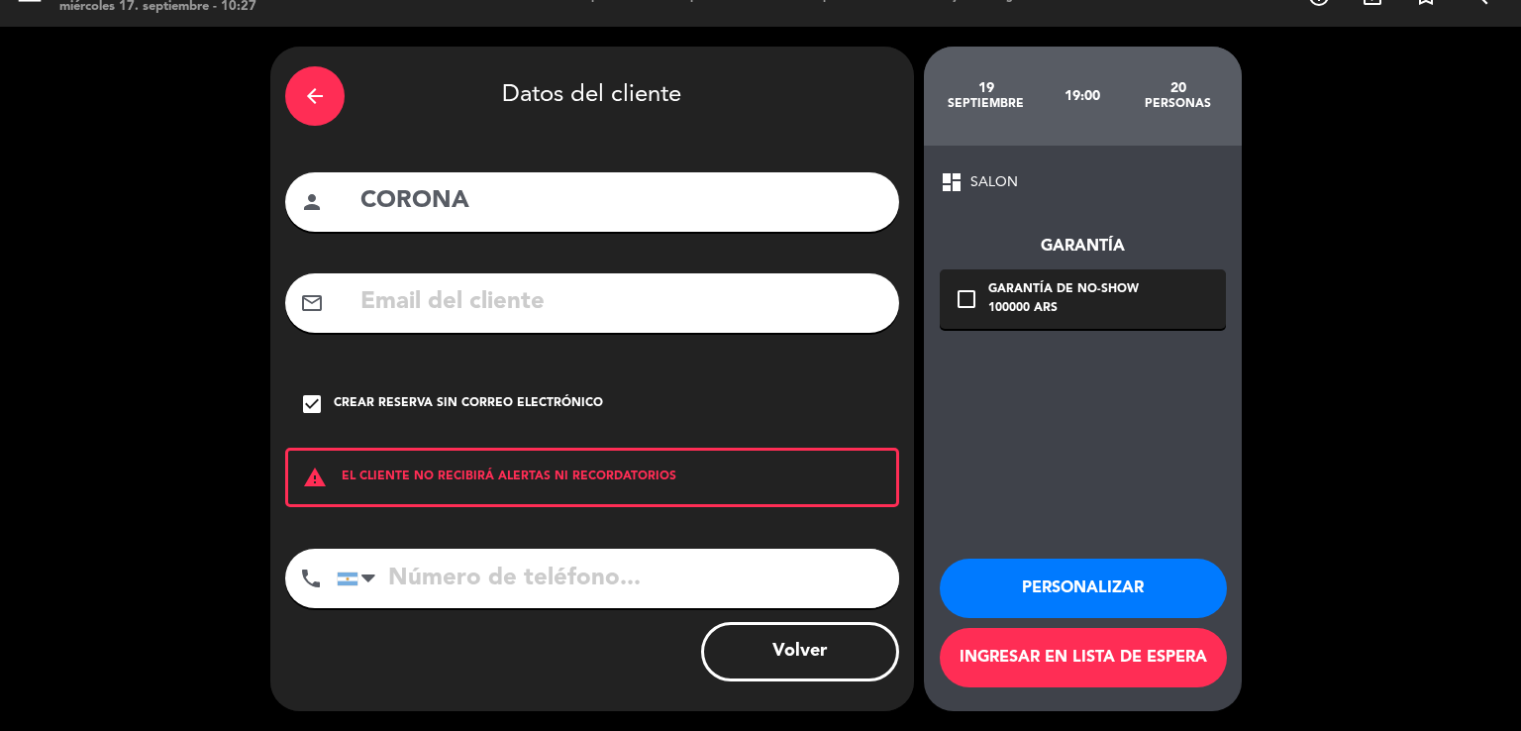
click at [297, 126] on div "arrow_back Datos del cliente" at bounding box center [592, 95] width 614 height 69
click at [305, 108] on div "arrow_back" at bounding box center [314, 95] width 59 height 59
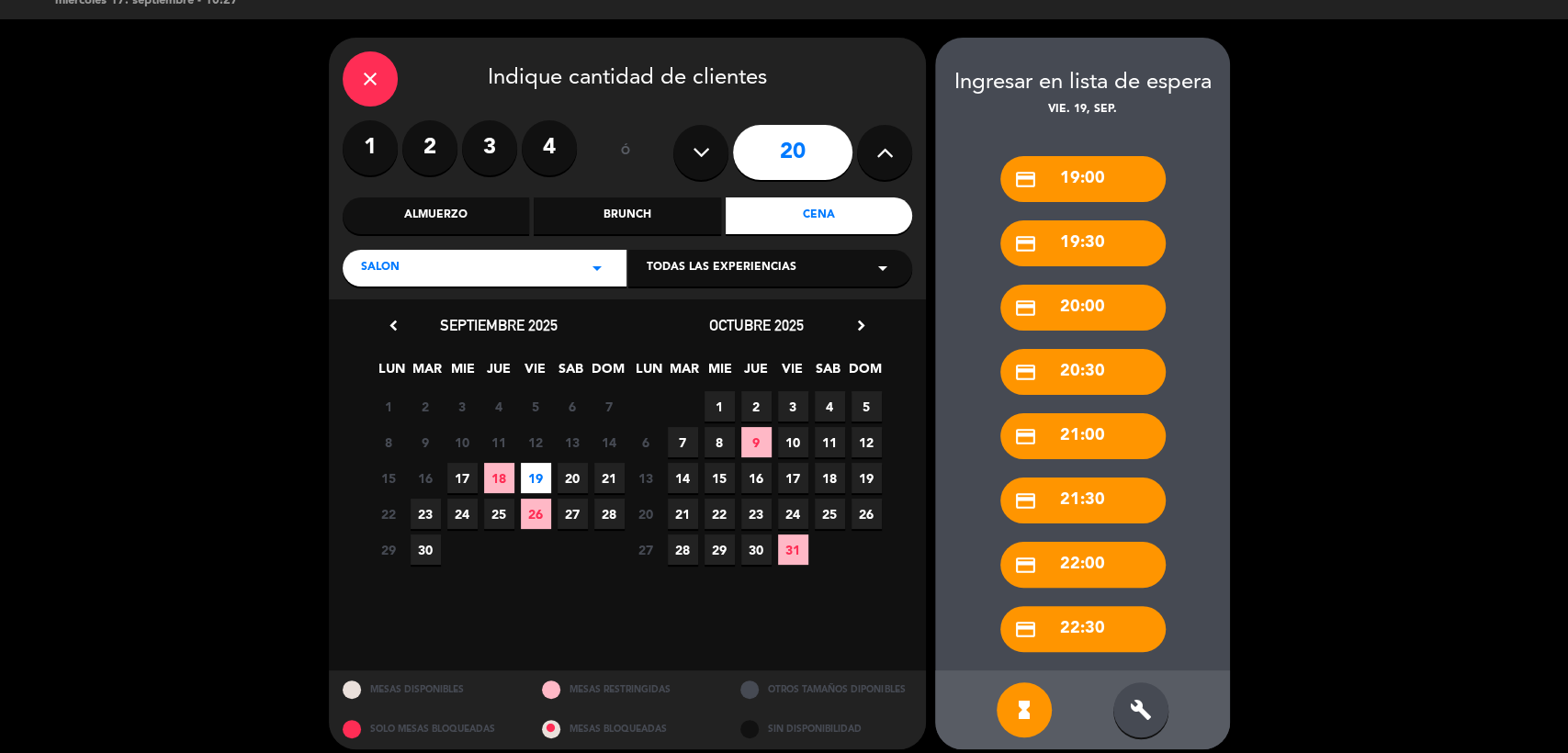
scroll to position [36, 0]
click at [1147, 677] on div "build" at bounding box center [1140, 709] width 55 height 55
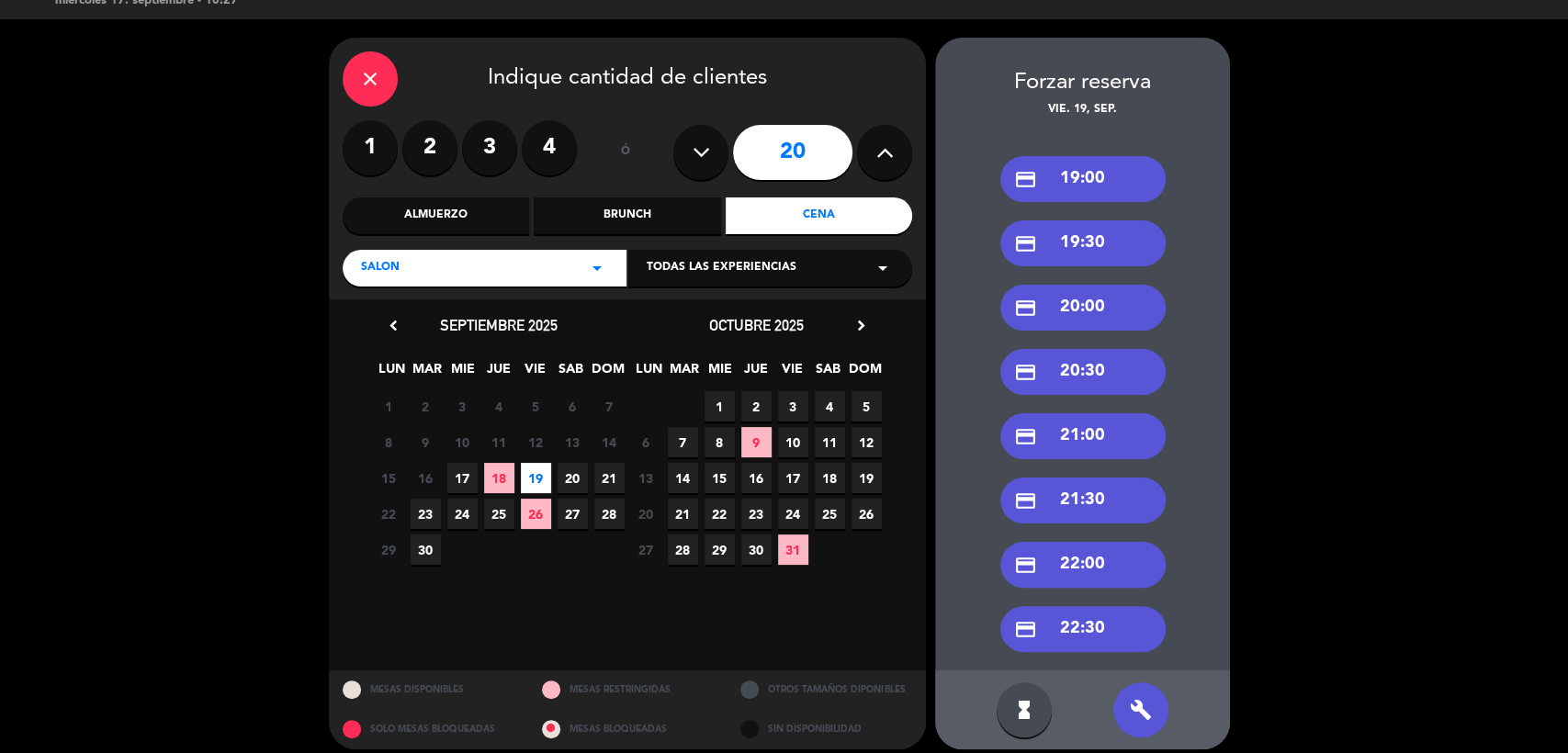
click at [1071, 171] on div "credit_card 19:00" at bounding box center [1083, 179] width 165 height 46
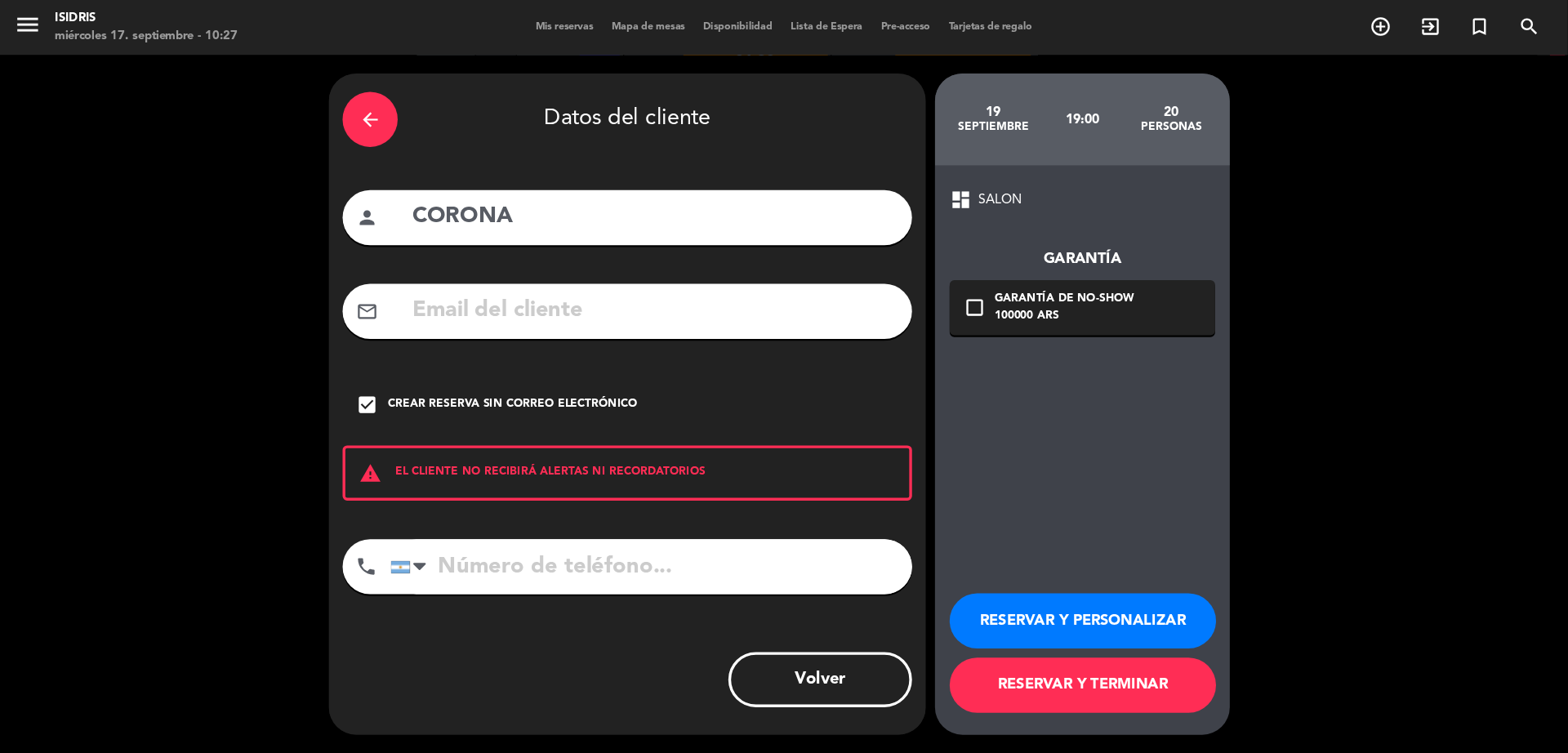
scroll to position [0, 0]
click at [972, 601] on button "RESERVAR Y TERMINAR" at bounding box center [963, 609] width 237 height 49
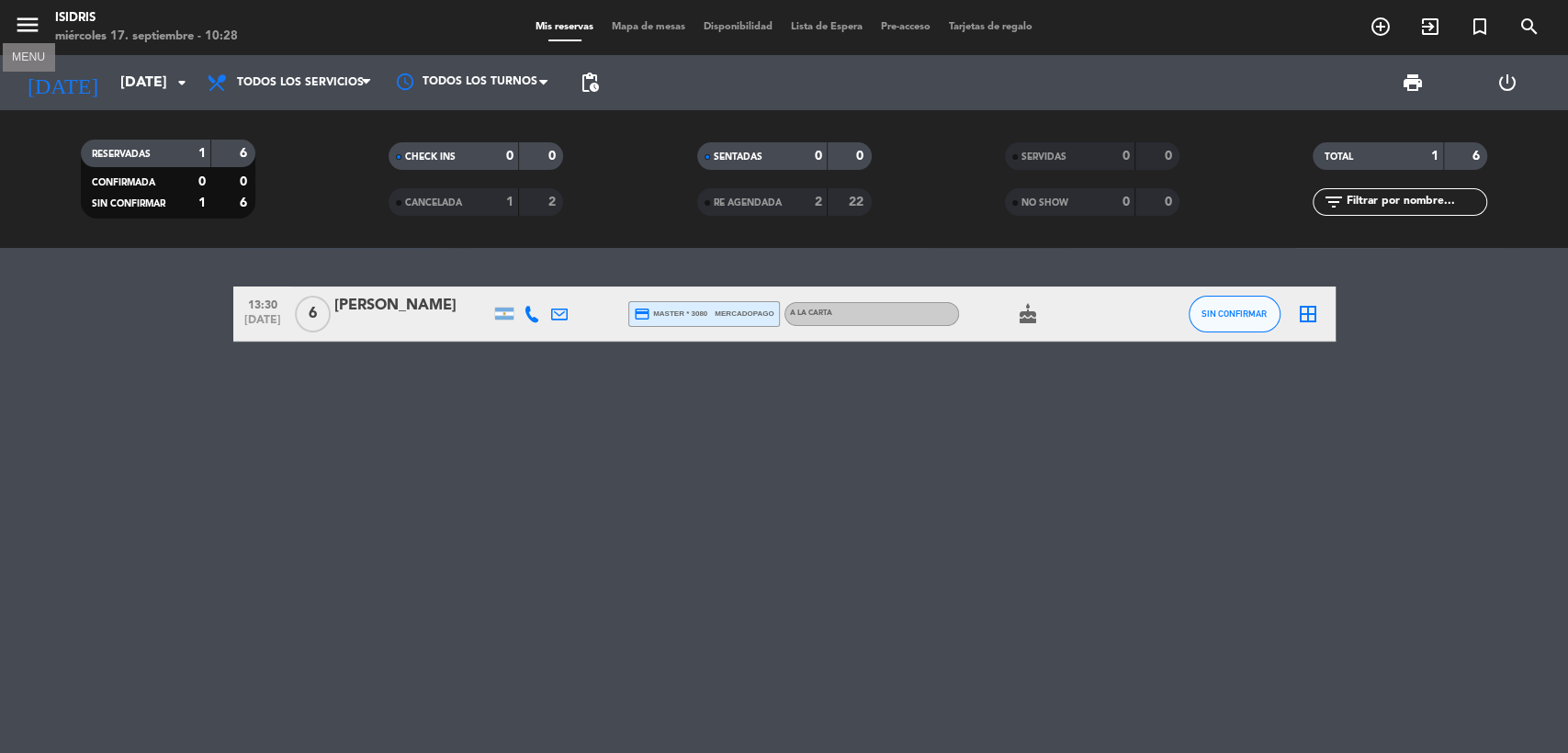
click at [22, 29] on icon "menu" at bounding box center [28, 25] width 28 height 28
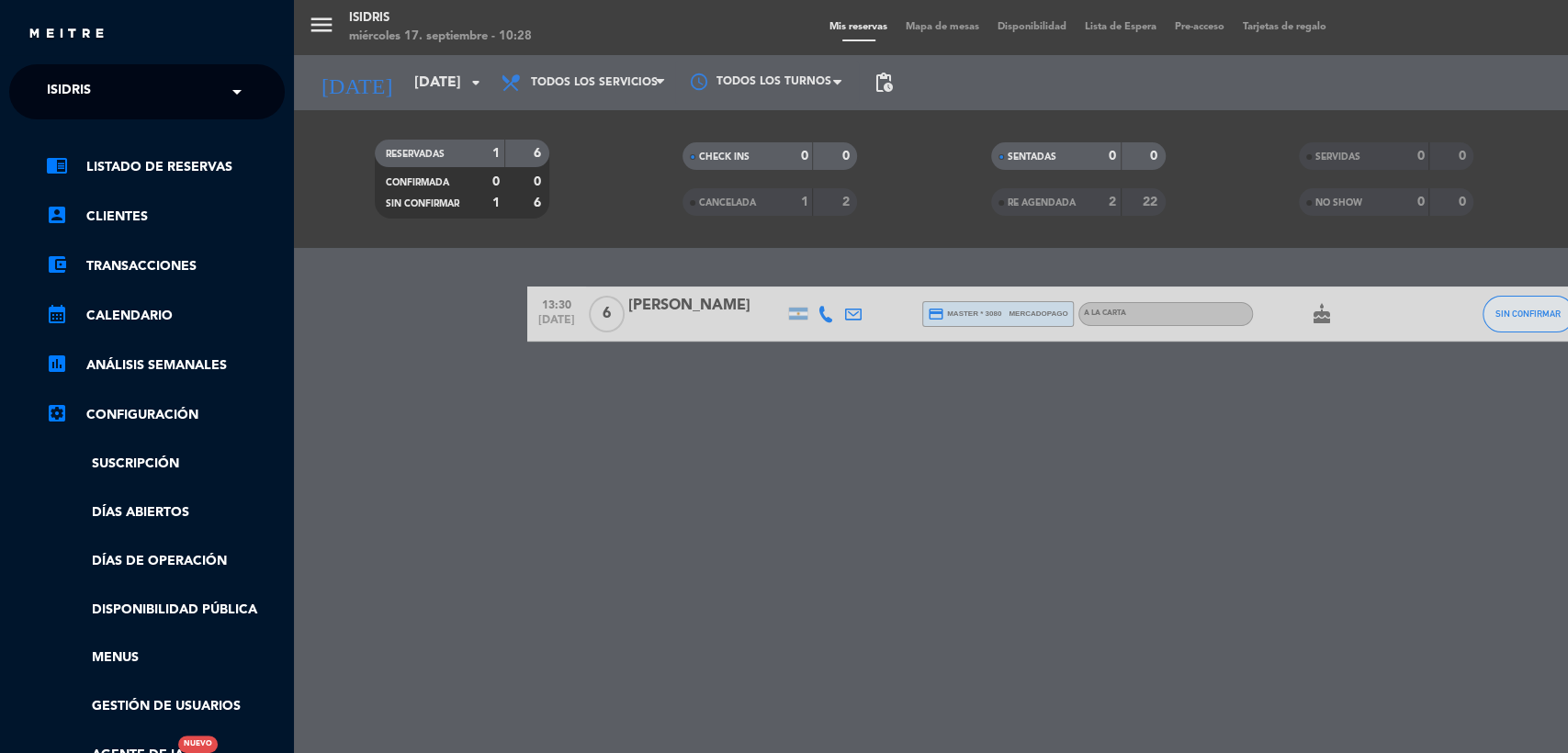
click at [108, 108] on div "× isidris" at bounding box center [79, 92] width 79 height 39
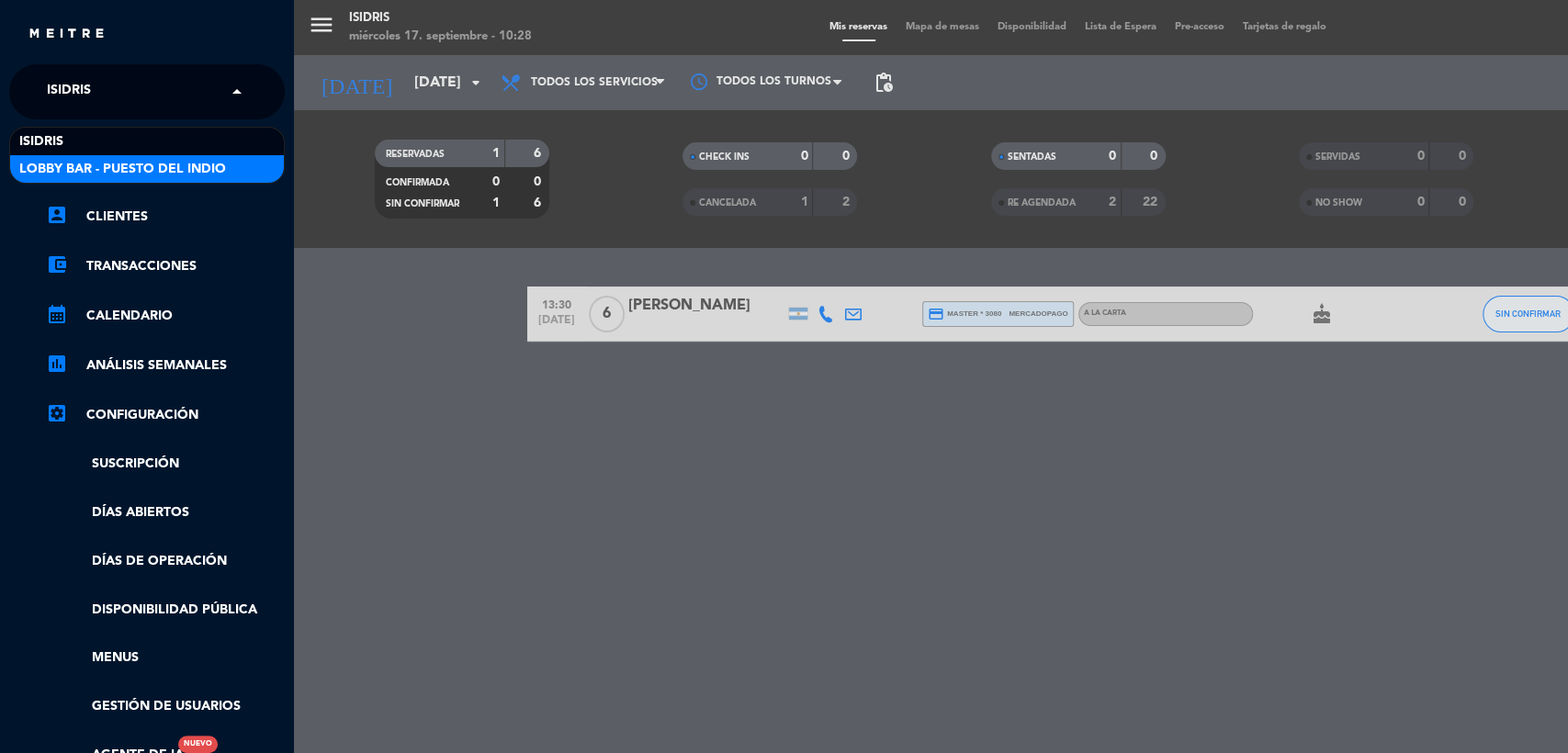
click at [96, 164] on span "Lobby Bar - Puesto del Indio" at bounding box center [122, 169] width 207 height 21
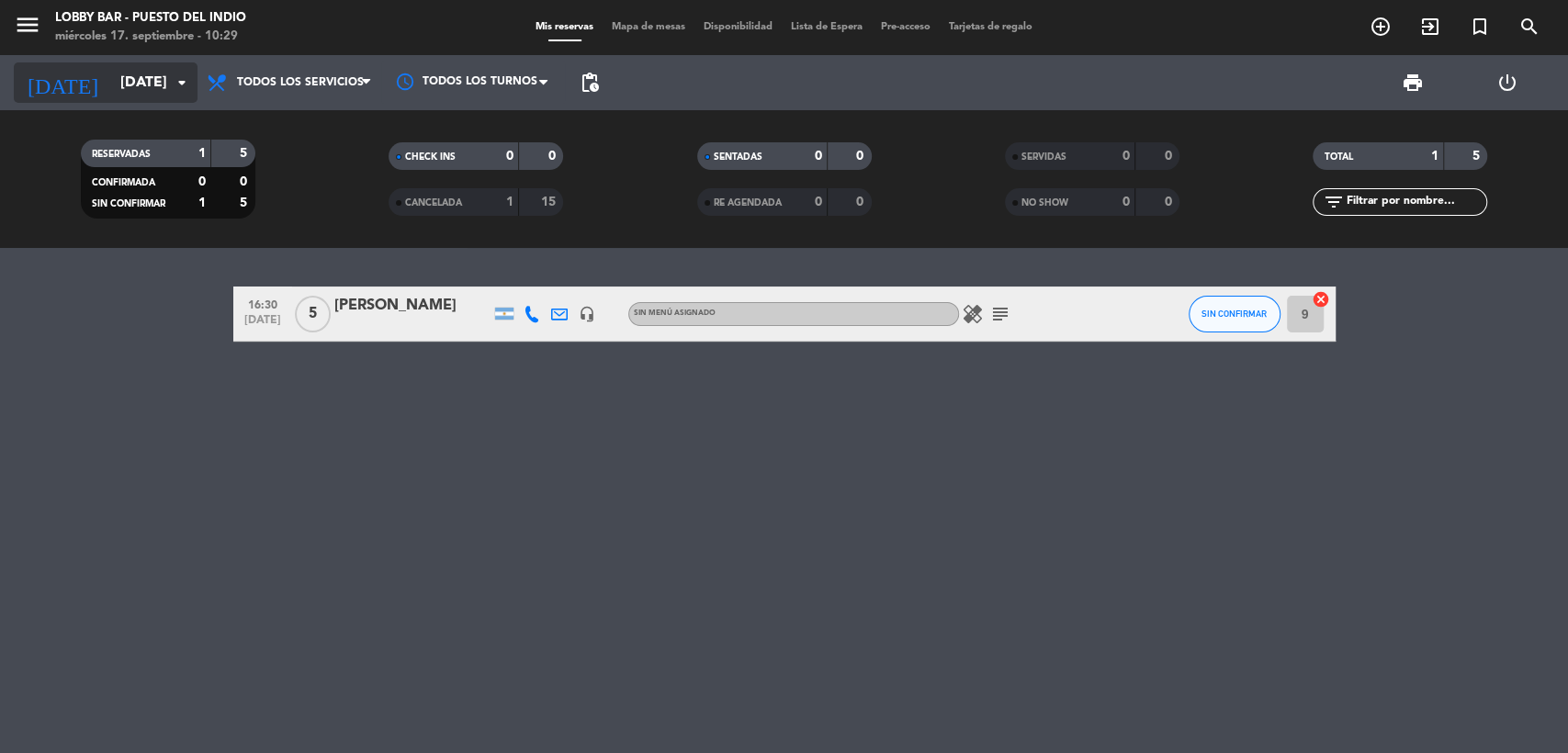
click at [111, 77] on input "[DATE]" at bounding box center [208, 83] width 194 height 36
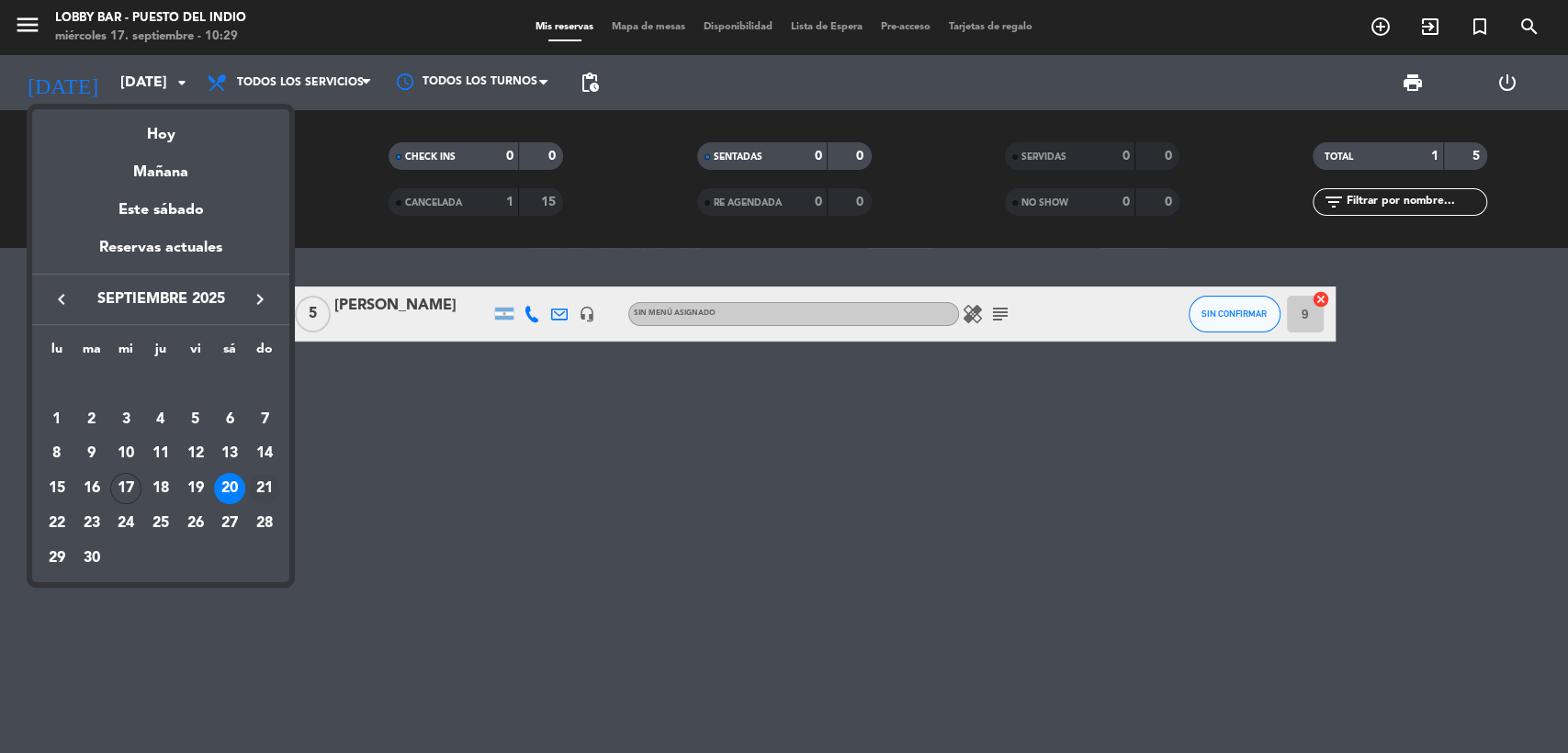
click at [254, 487] on div "21" at bounding box center [264, 489] width 32 height 32
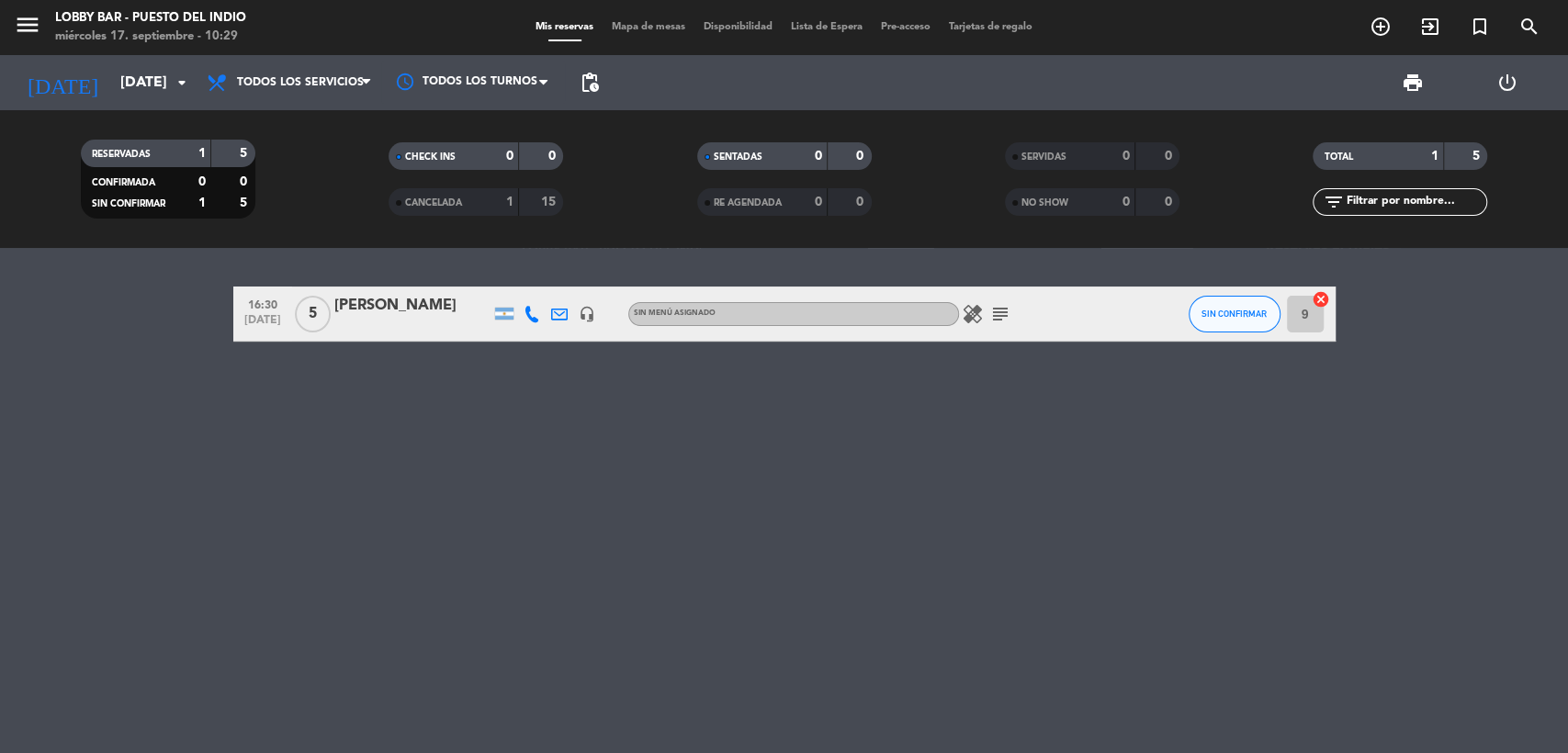
type input "[DATE]"
click at [999, 318] on icon "subject" at bounding box center [1000, 314] width 22 height 22
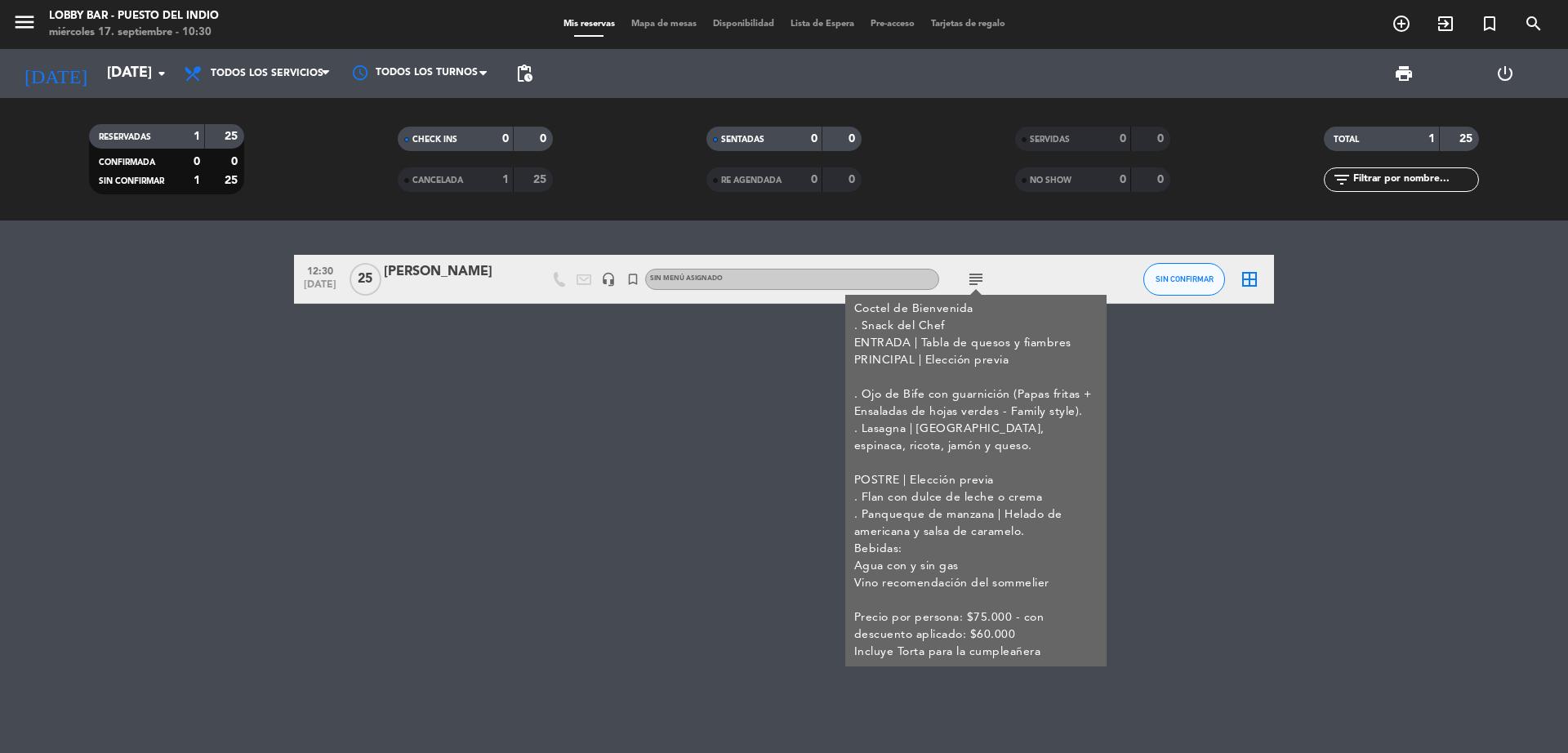
click at [437, 280] on div "[PERSON_NAME]" at bounding box center [453, 272] width 139 height 21
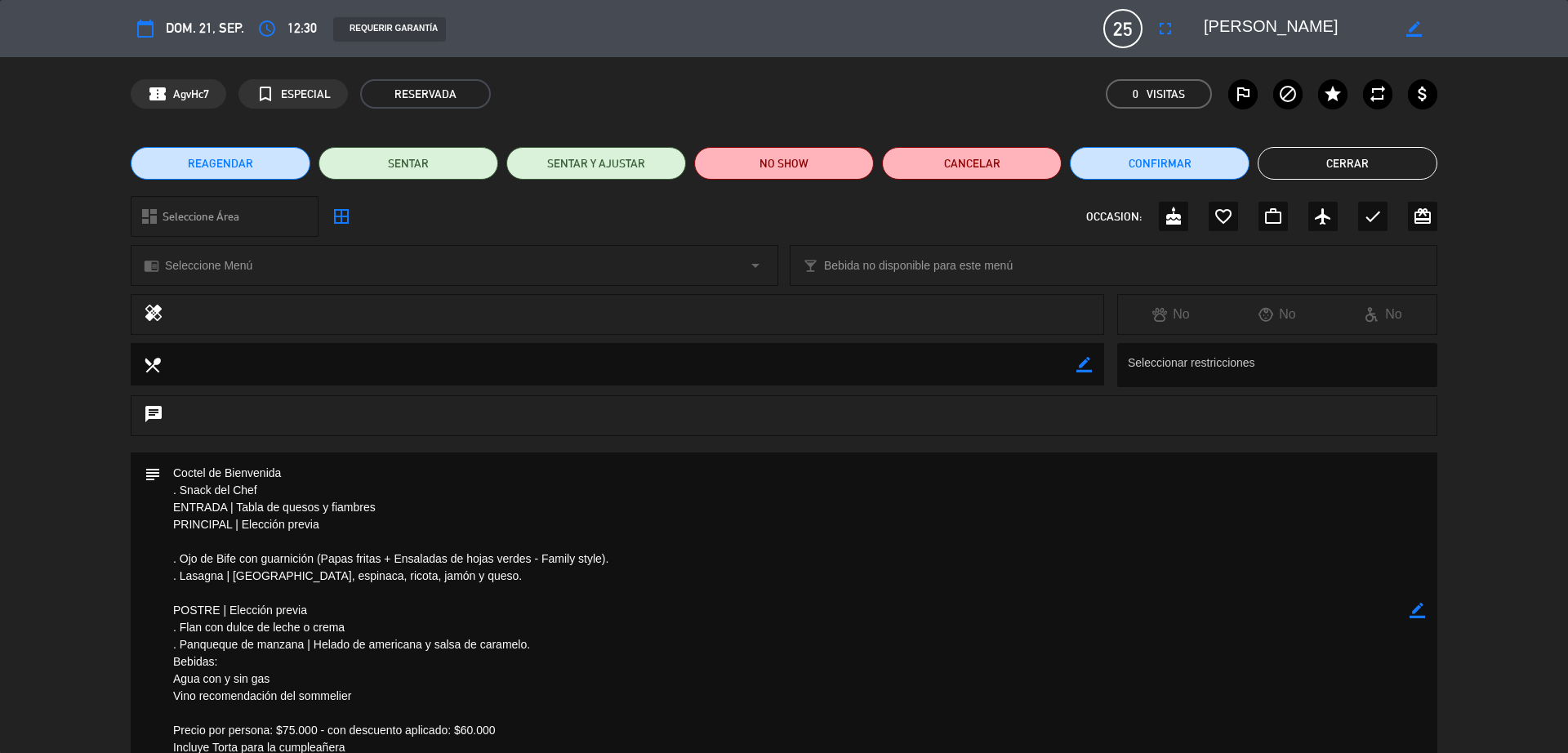
click at [1254, 492] on div "subject border_color" at bounding box center [784, 614] width 1568 height 324
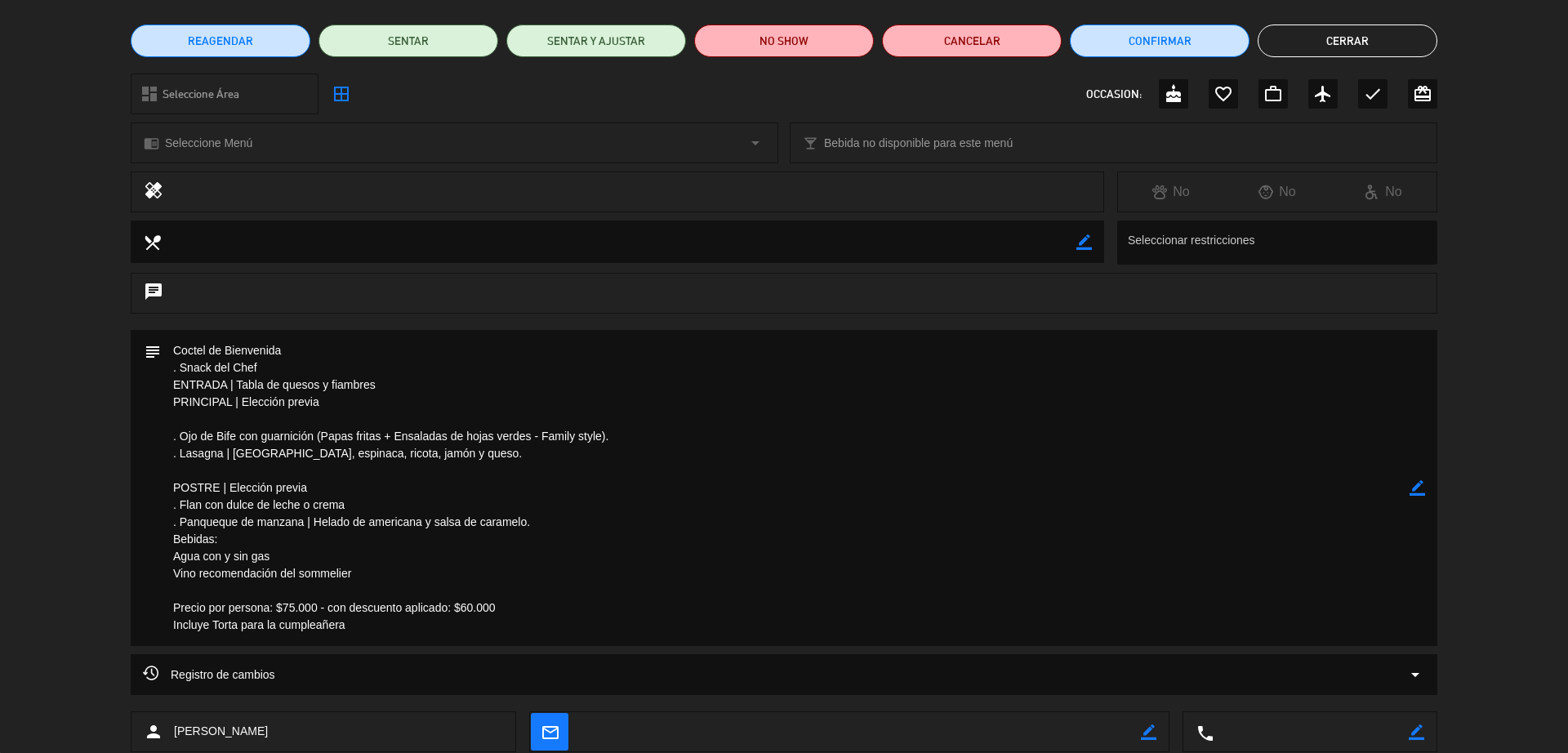
scroll to position [163, 0]
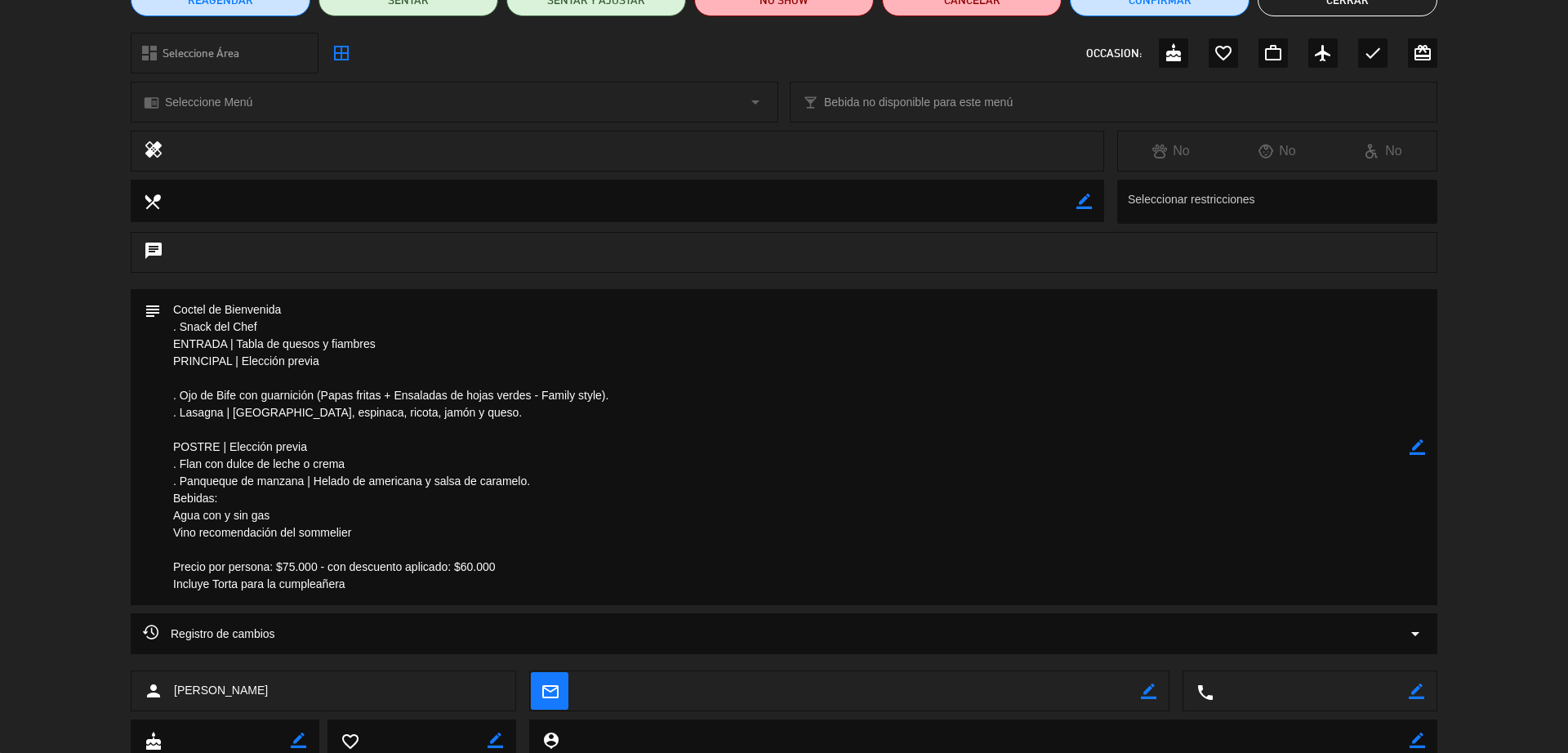
click at [1254, 446] on icon "border_color" at bounding box center [1417, 447] width 16 height 16
drag, startPoint x: 472, startPoint y: 417, endPoint x: 170, endPoint y: 419, distance: 302.0
click at [170, 419] on textarea at bounding box center [785, 447] width 1249 height 316
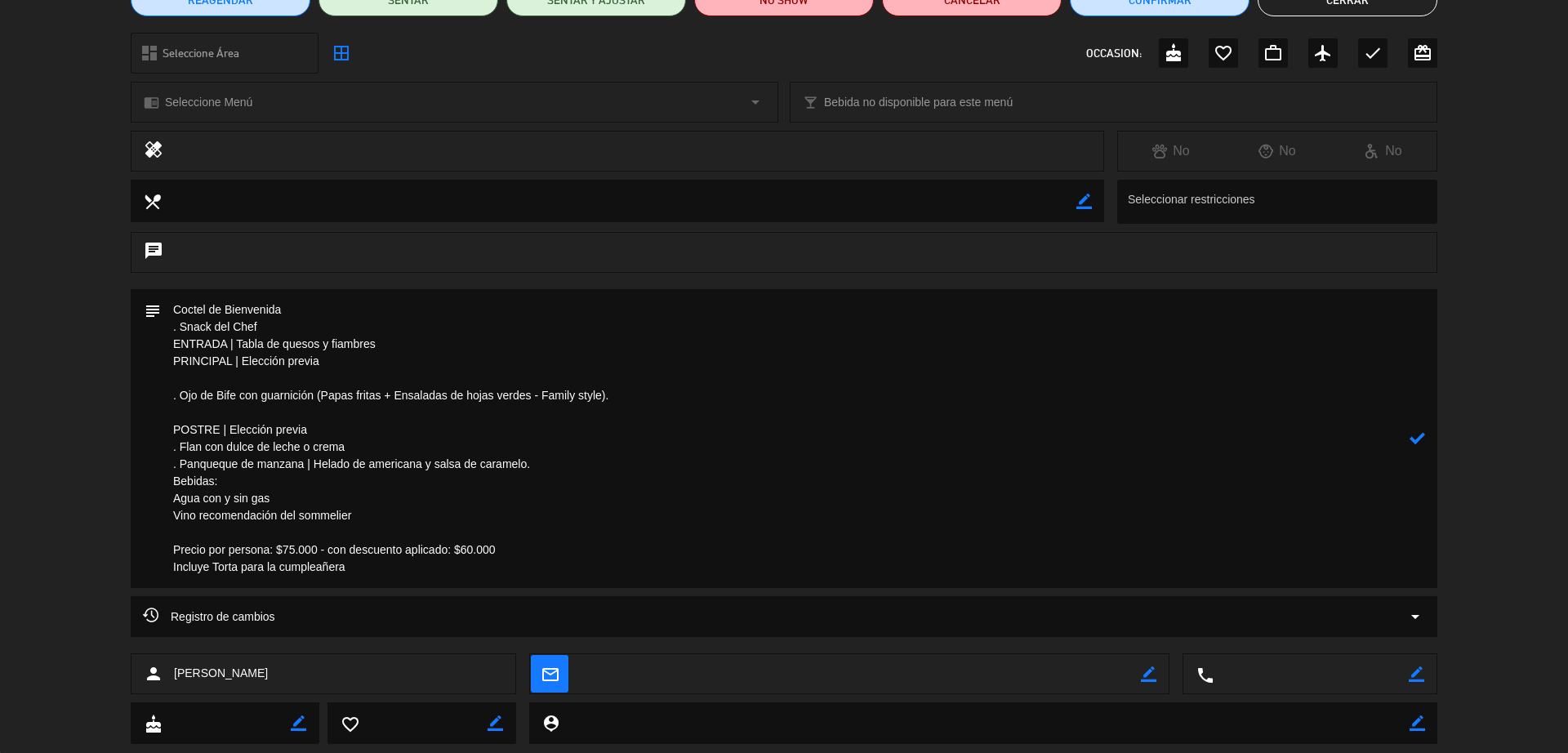
drag, startPoint x: 337, startPoint y: 369, endPoint x: 251, endPoint y: 360, distance: 86.5
click at [251, 360] on textarea at bounding box center [785, 439] width 1249 height 299
drag, startPoint x: 552, startPoint y: 470, endPoint x: 198, endPoint y: 458, distance: 354.2
click at [198, 458] on textarea at bounding box center [785, 439] width 1249 height 299
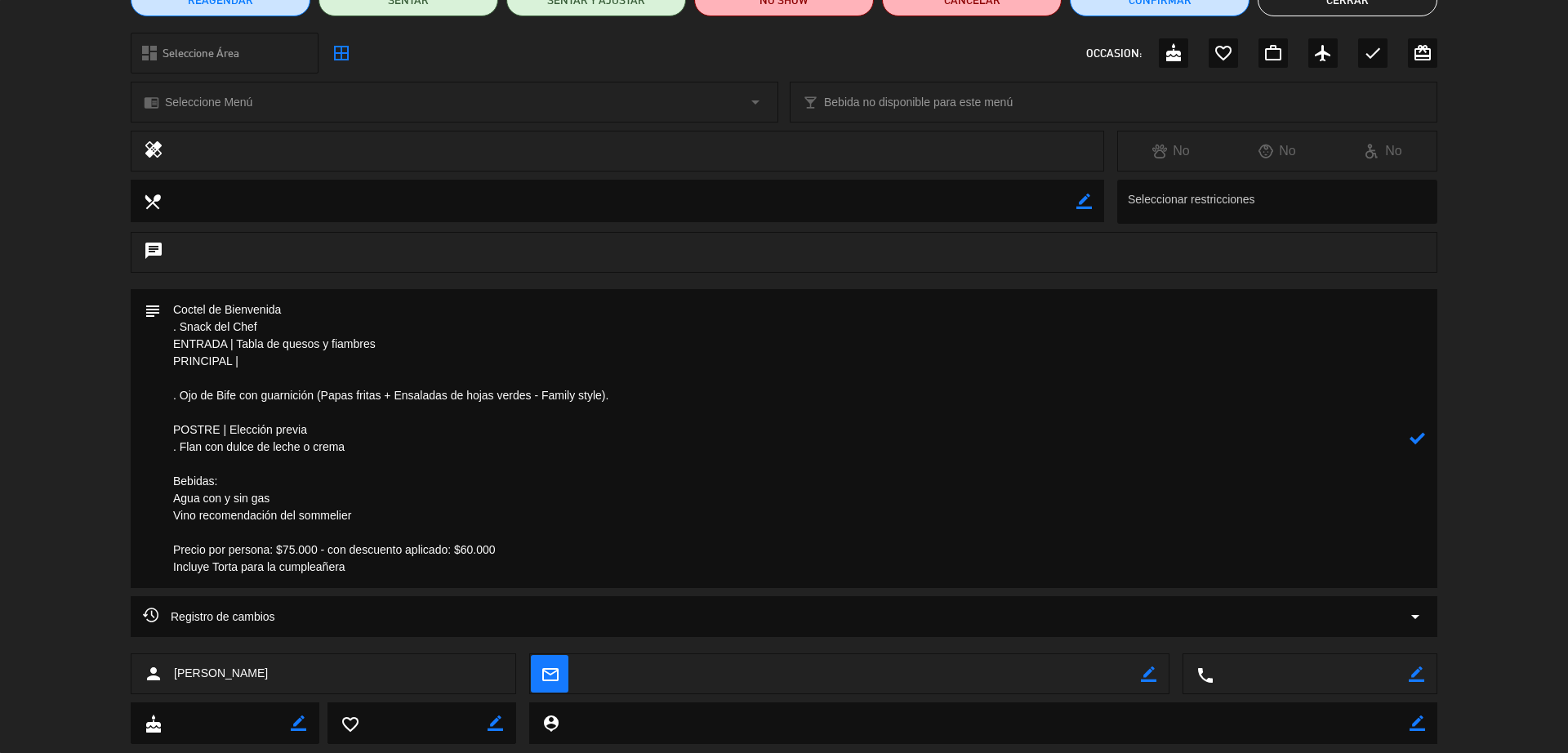
drag, startPoint x: 316, startPoint y: 431, endPoint x: 228, endPoint y: 427, distance: 88.1
click at [228, 427] on textarea at bounding box center [785, 439] width 1249 height 299
type textarea "Coctel de Bienvenida . Snack del Chef ENTRADA | Tabla de quesos y fiambres PRIN…"
click at [1254, 446] on icon at bounding box center [1417, 438] width 16 height 16
click at [1254, 453] on div "subject border_color" at bounding box center [784, 443] width 1568 height 307
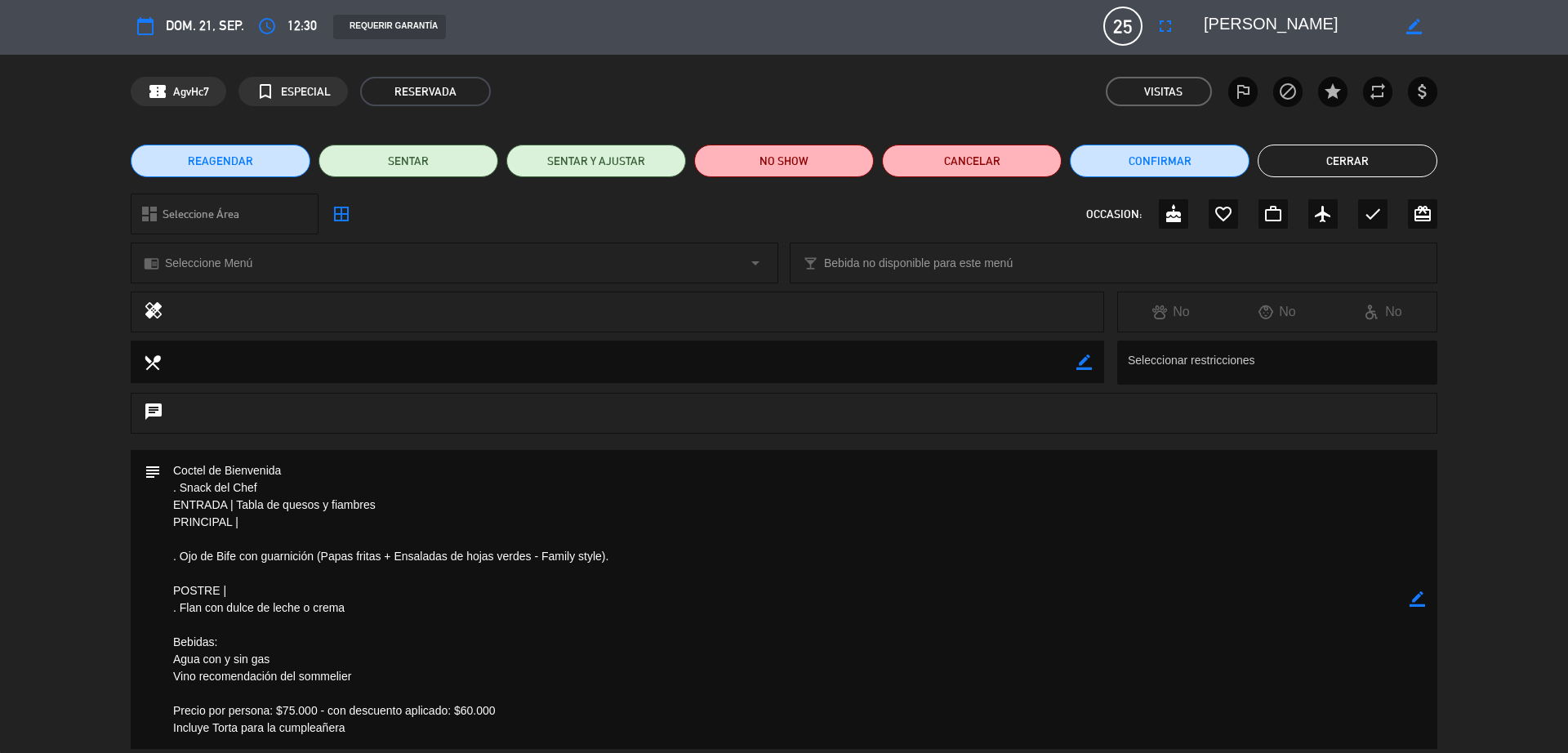
scroll to position [0, 0]
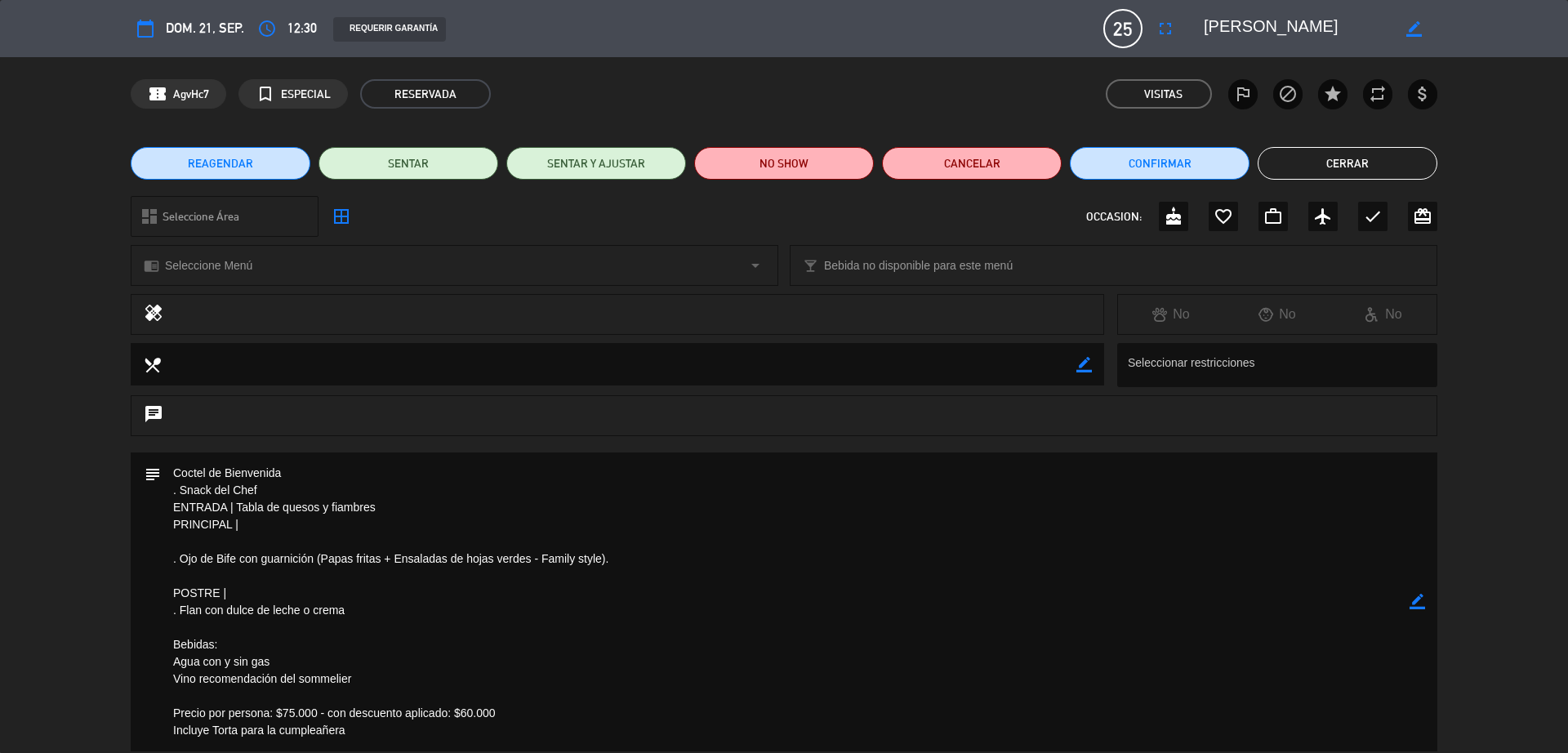
click at [1254, 161] on button "Cerrar" at bounding box center [1348, 163] width 180 height 33
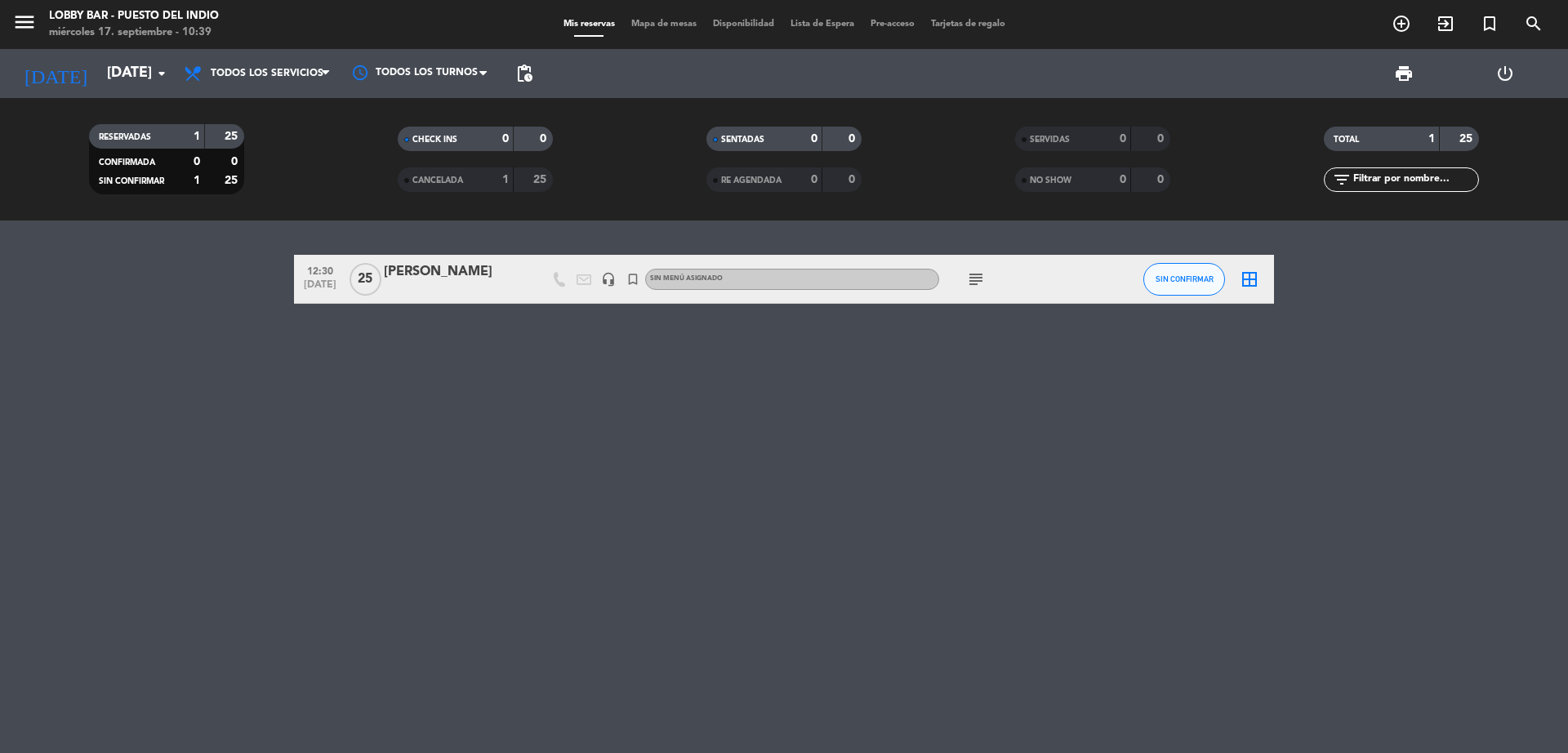
click at [978, 275] on icon "subject" at bounding box center [976, 280] width 20 height 20
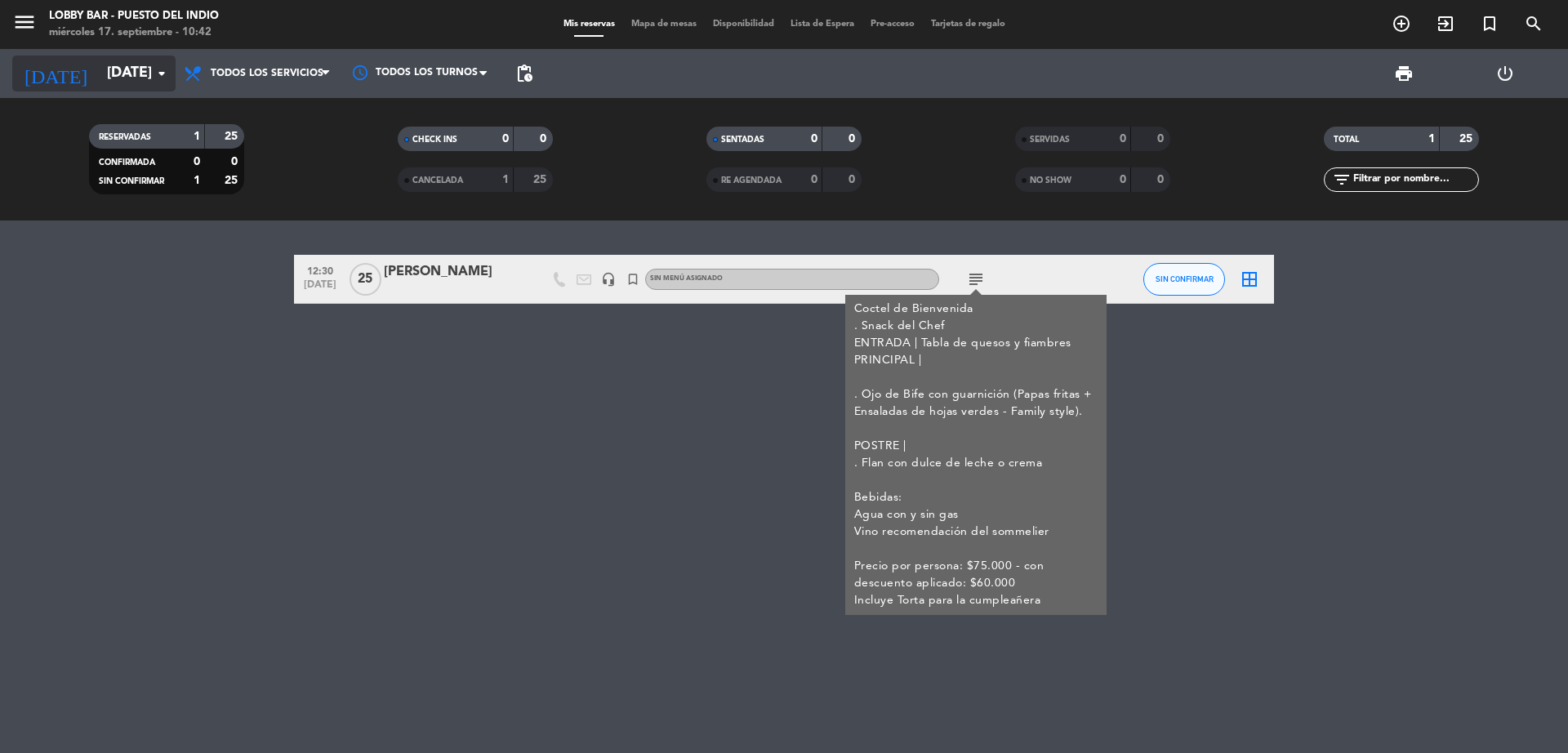
click at [113, 71] on input "[DATE]" at bounding box center [194, 73] width 190 height 33
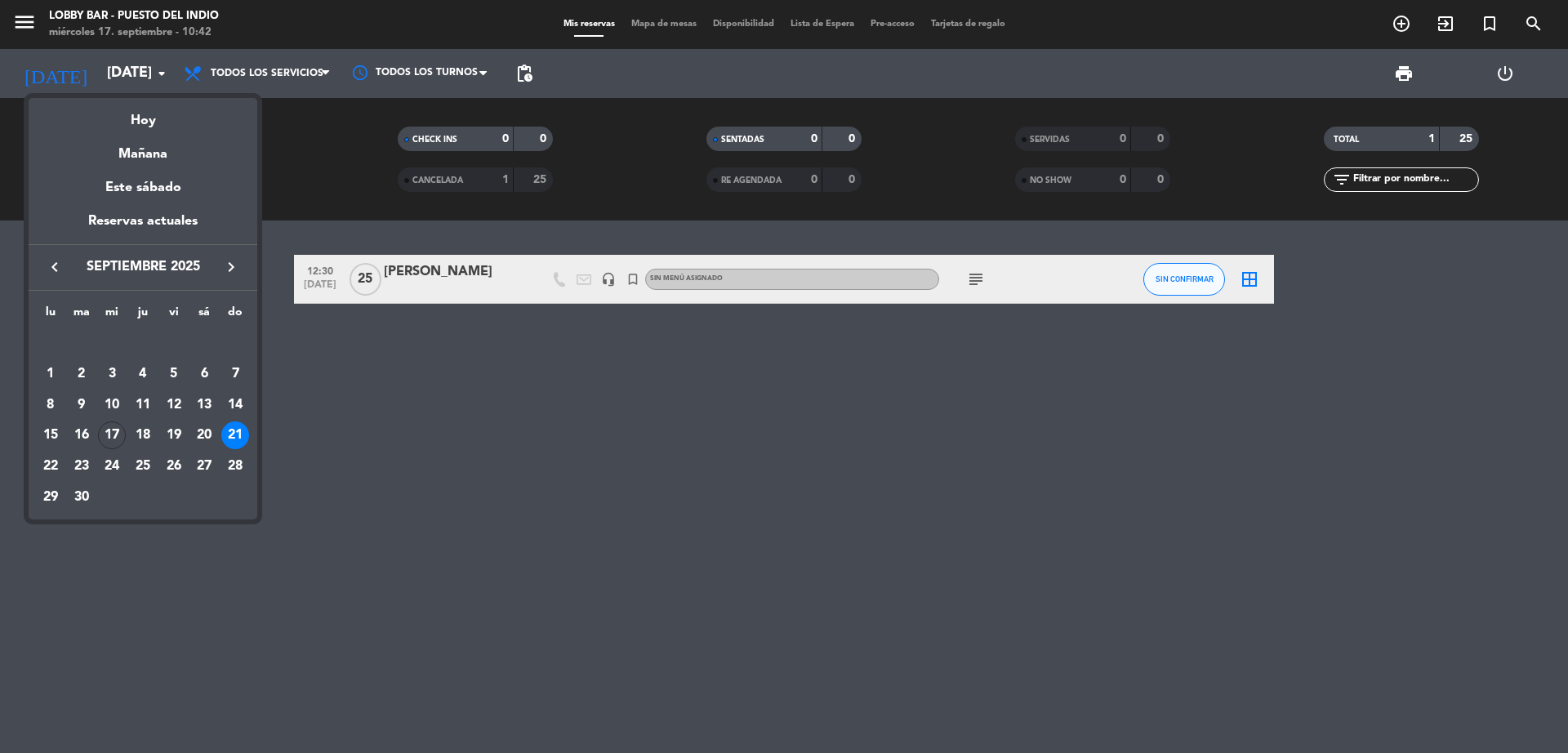
click at [278, 64] on div at bounding box center [784, 376] width 1568 height 753
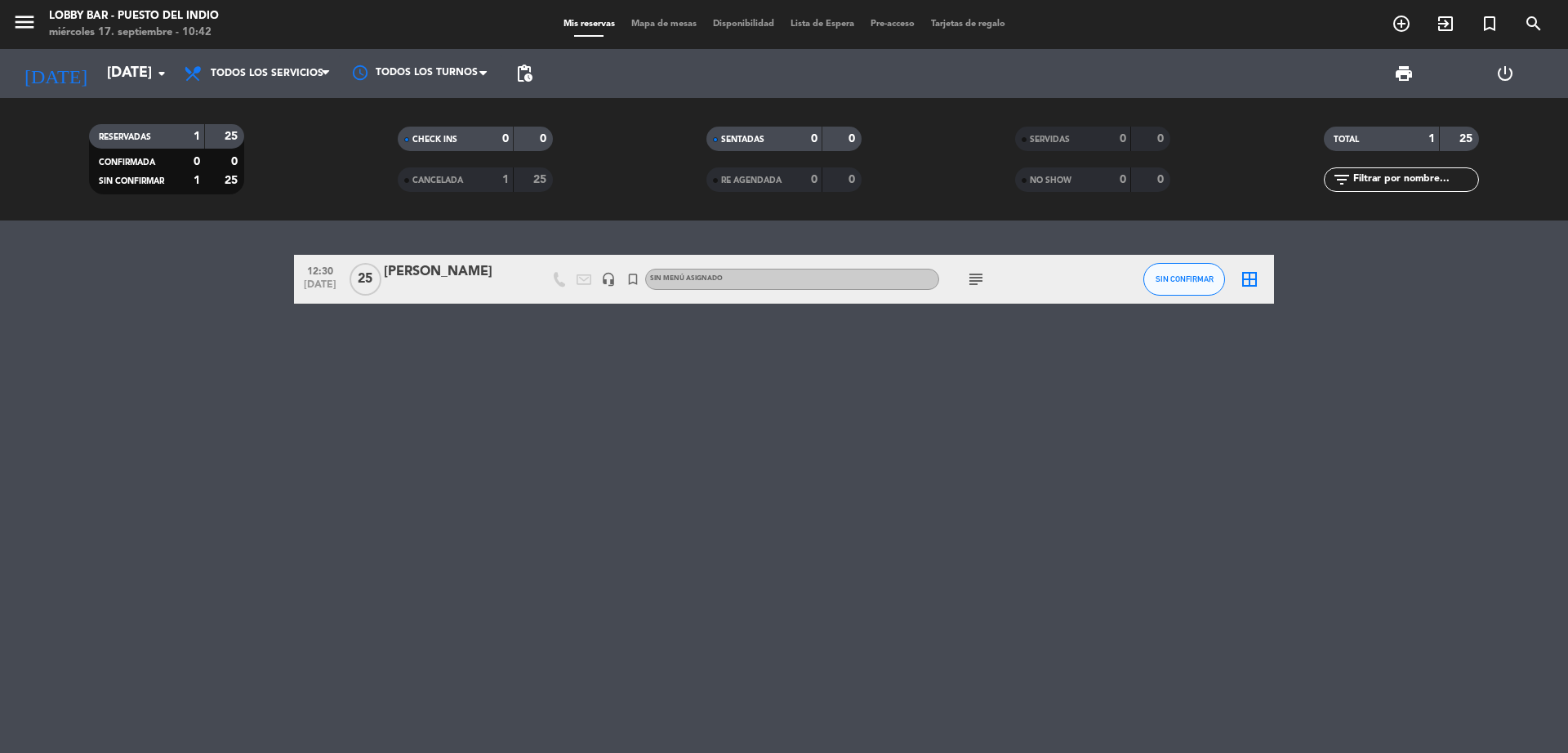
click at [38, 21] on span "menu" at bounding box center [31, 25] width 37 height 39
click at [38, 21] on span "menu MENU" at bounding box center [31, 25] width 37 height 39
click at [26, 21] on icon "menu" at bounding box center [25, 22] width 25 height 25
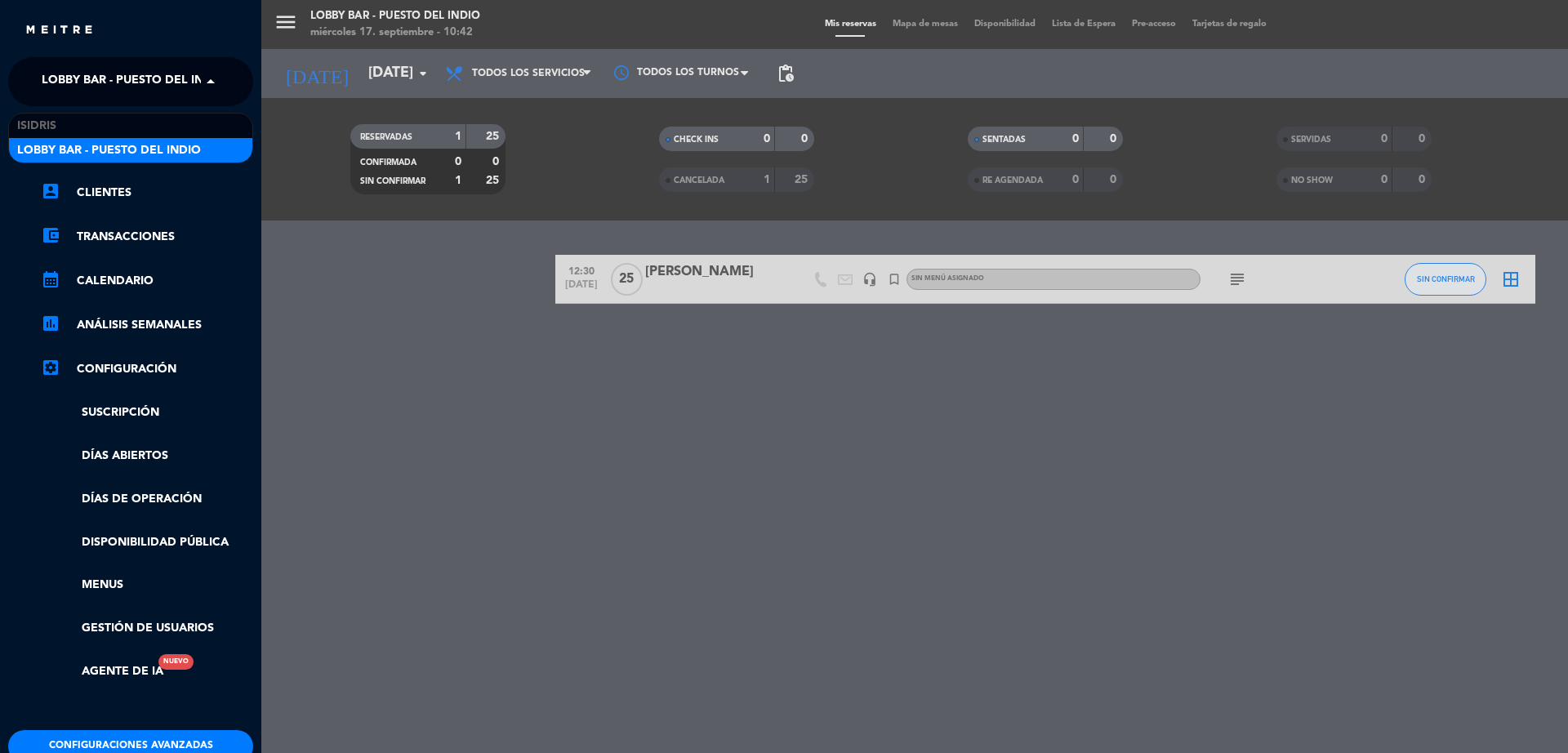
click at [98, 91] on span "Lobby Bar - Puesto del Indio" at bounding box center [133, 82] width 184 height 35
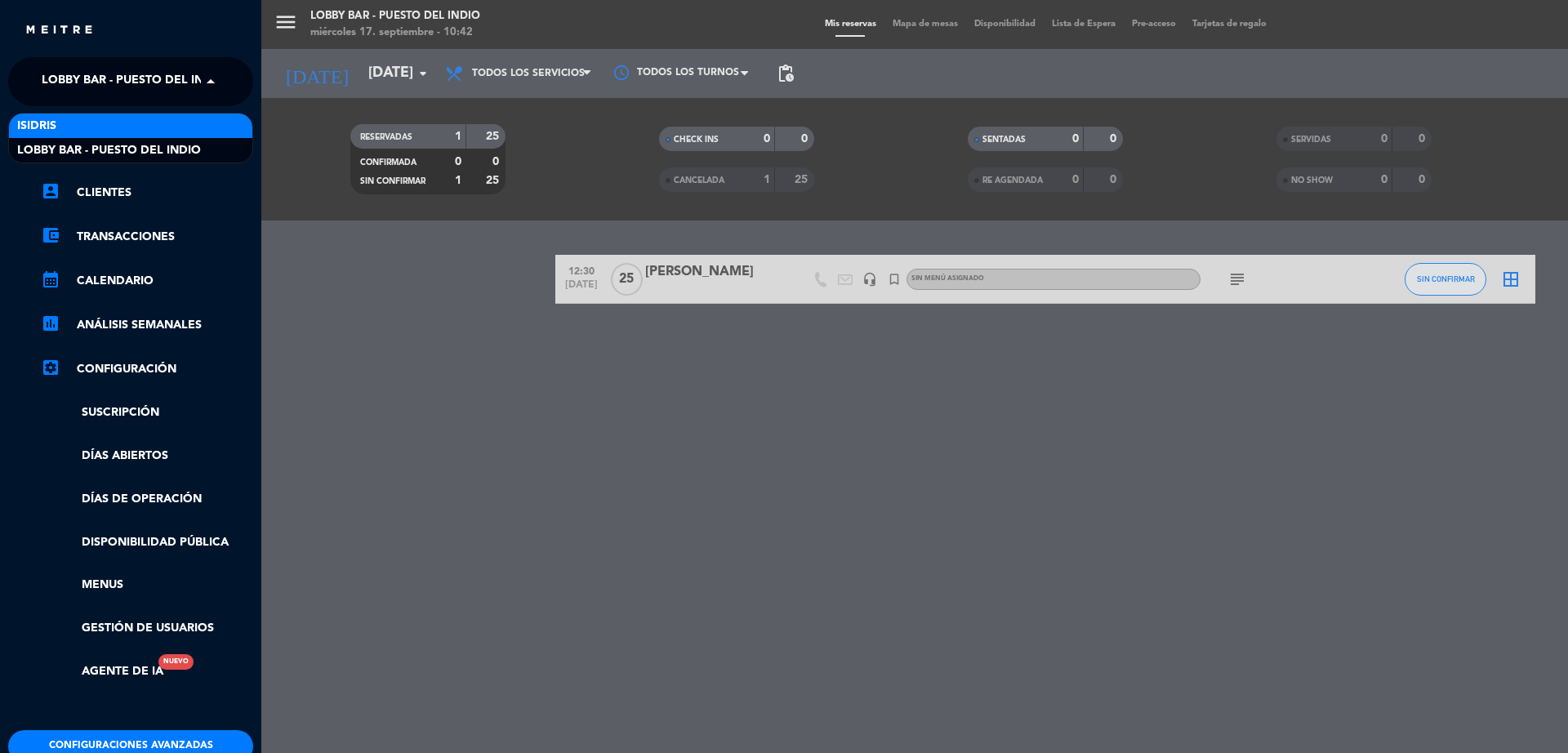
click at [108, 129] on div "isidris" at bounding box center [130, 126] width 243 height 25
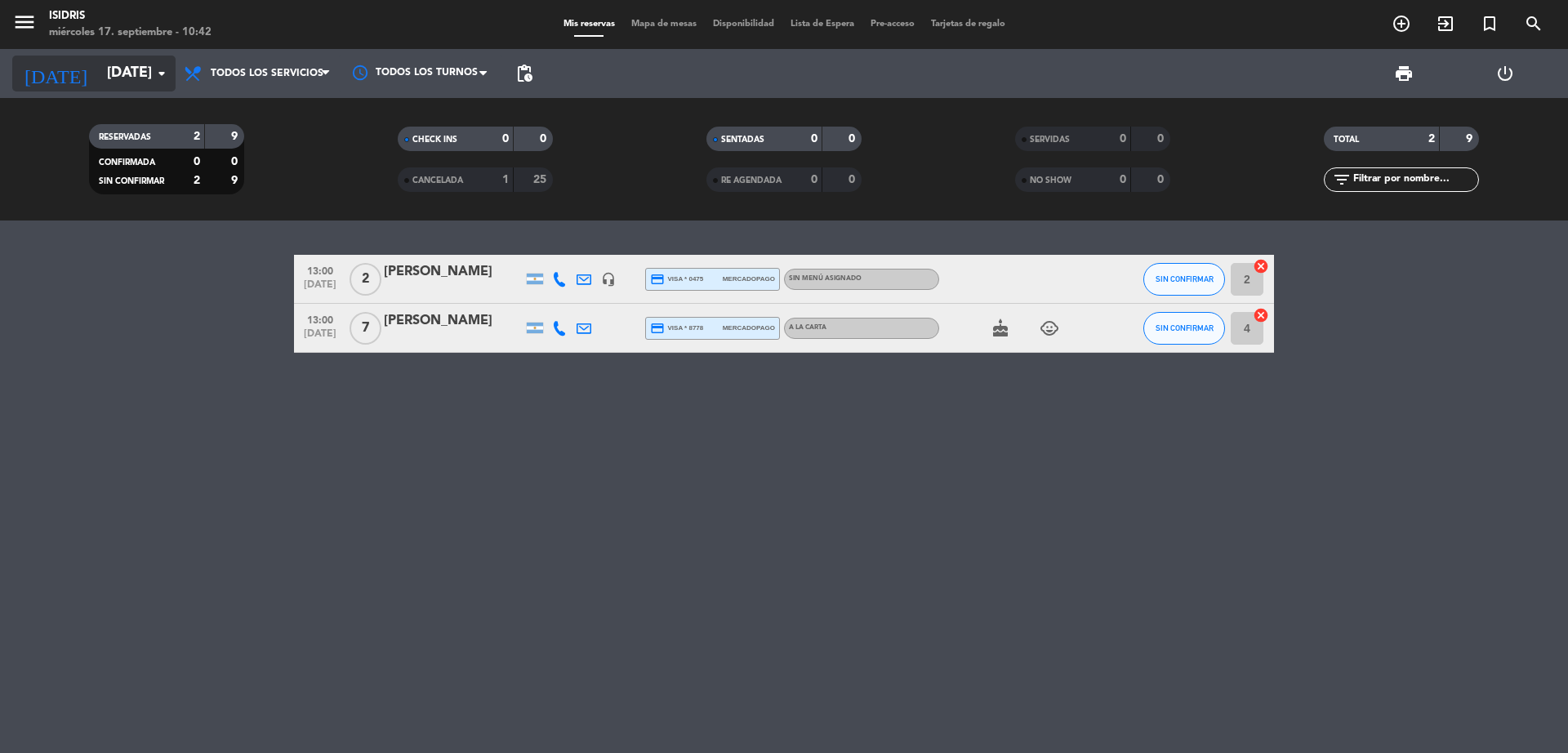
click at [124, 70] on input "[DATE]" at bounding box center [194, 73] width 190 height 33
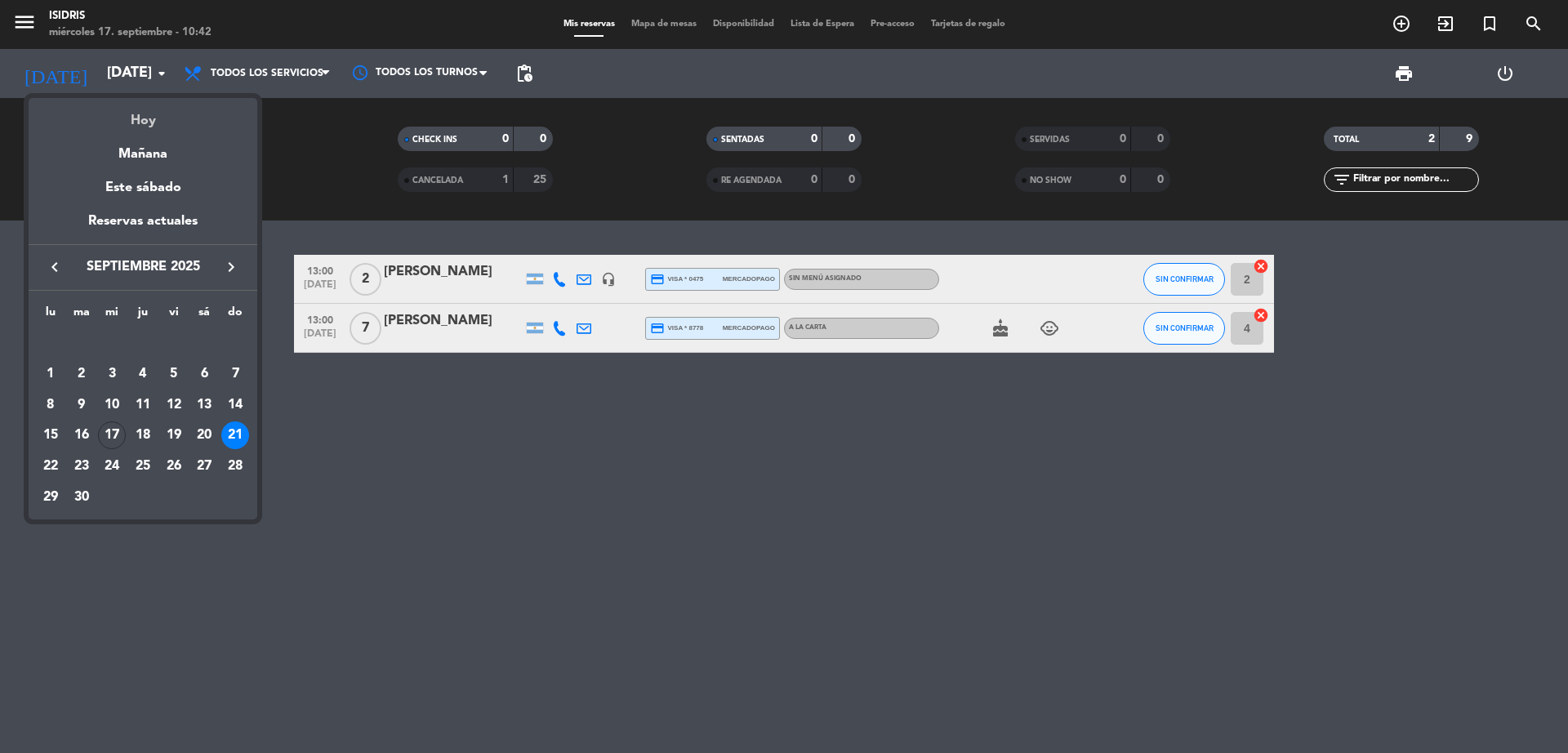
click at [153, 111] on div "Hoy" at bounding box center [143, 115] width 228 height 34
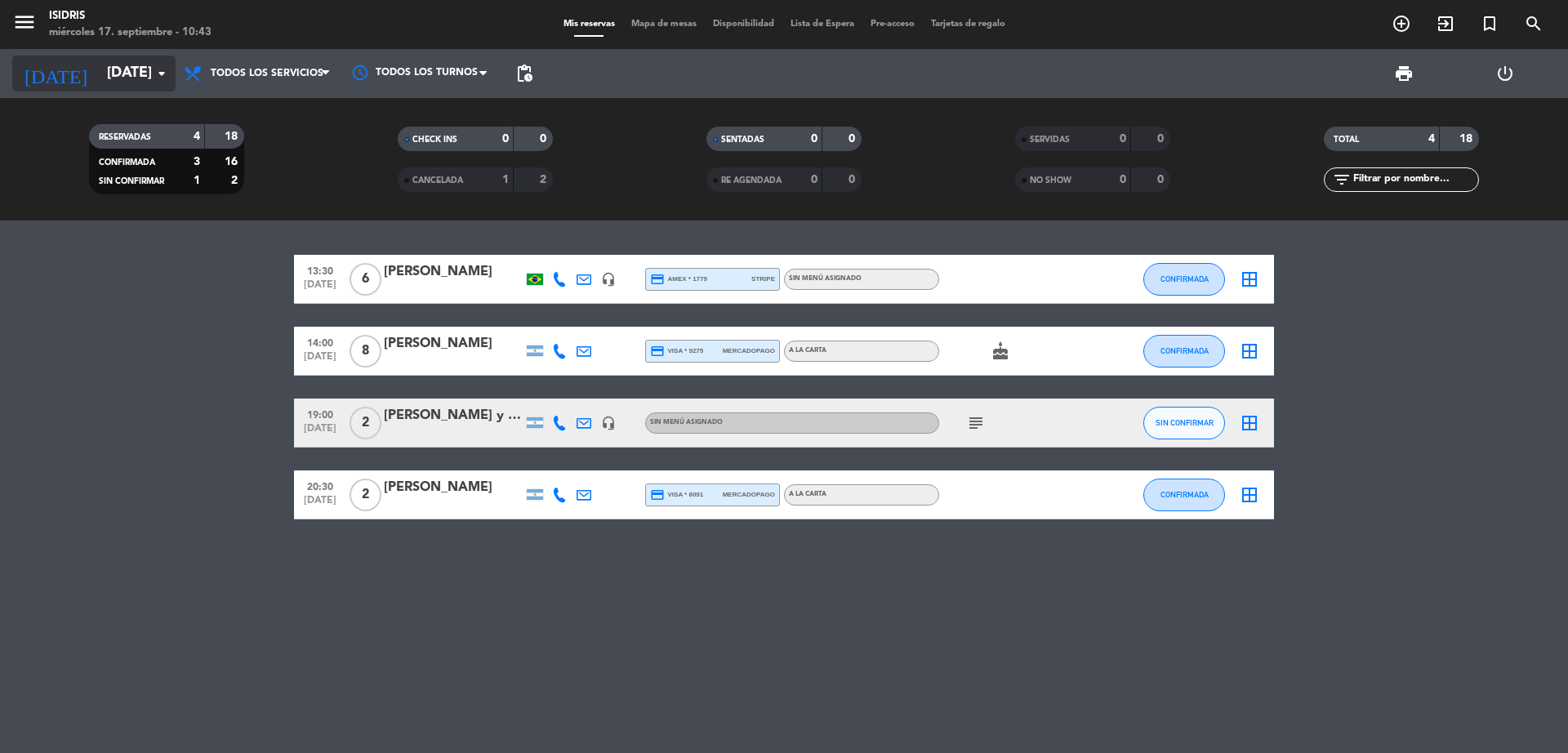
click at [99, 74] on input "[DATE]" at bounding box center [194, 73] width 190 height 33
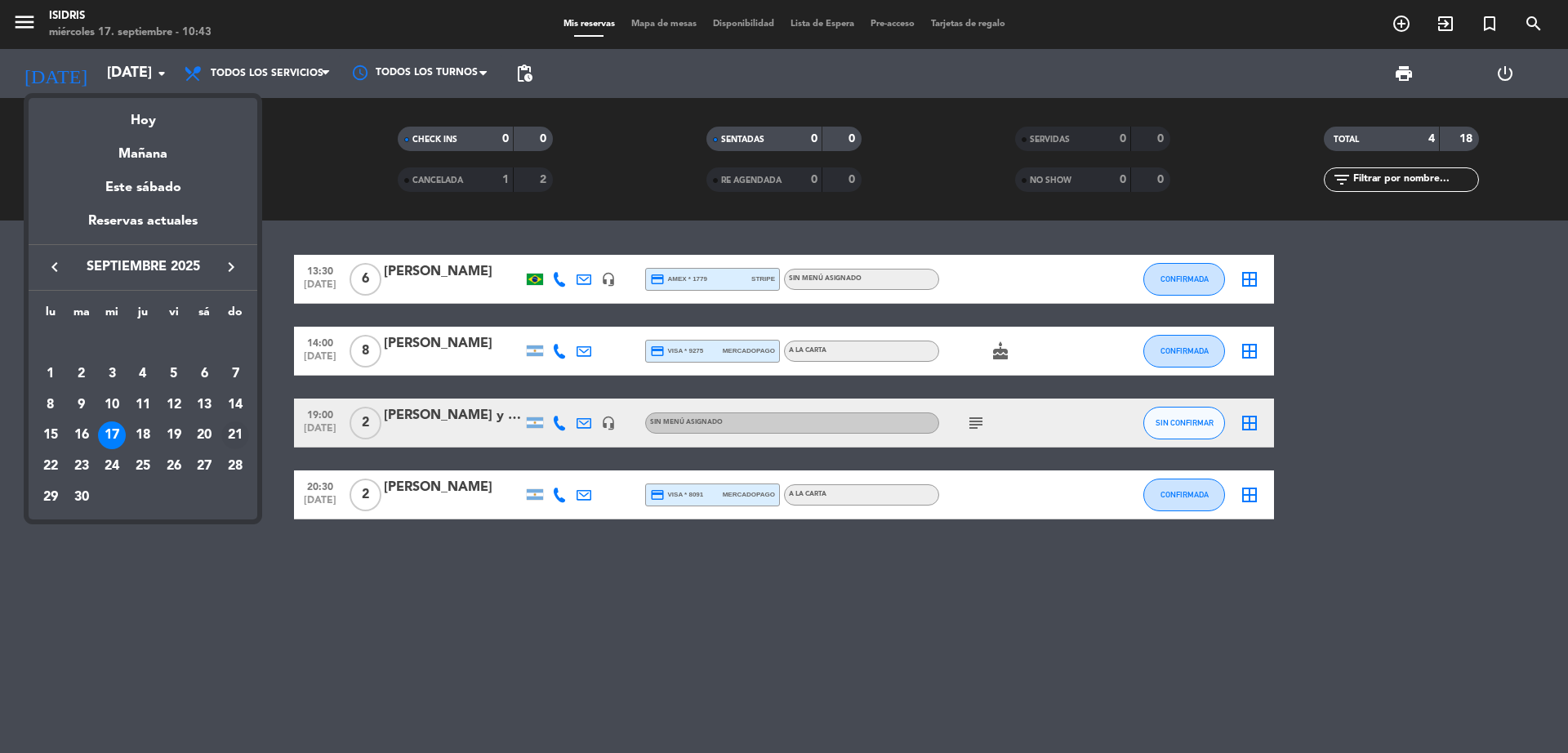
click at [242, 434] on div "21" at bounding box center [235, 435] width 28 height 28
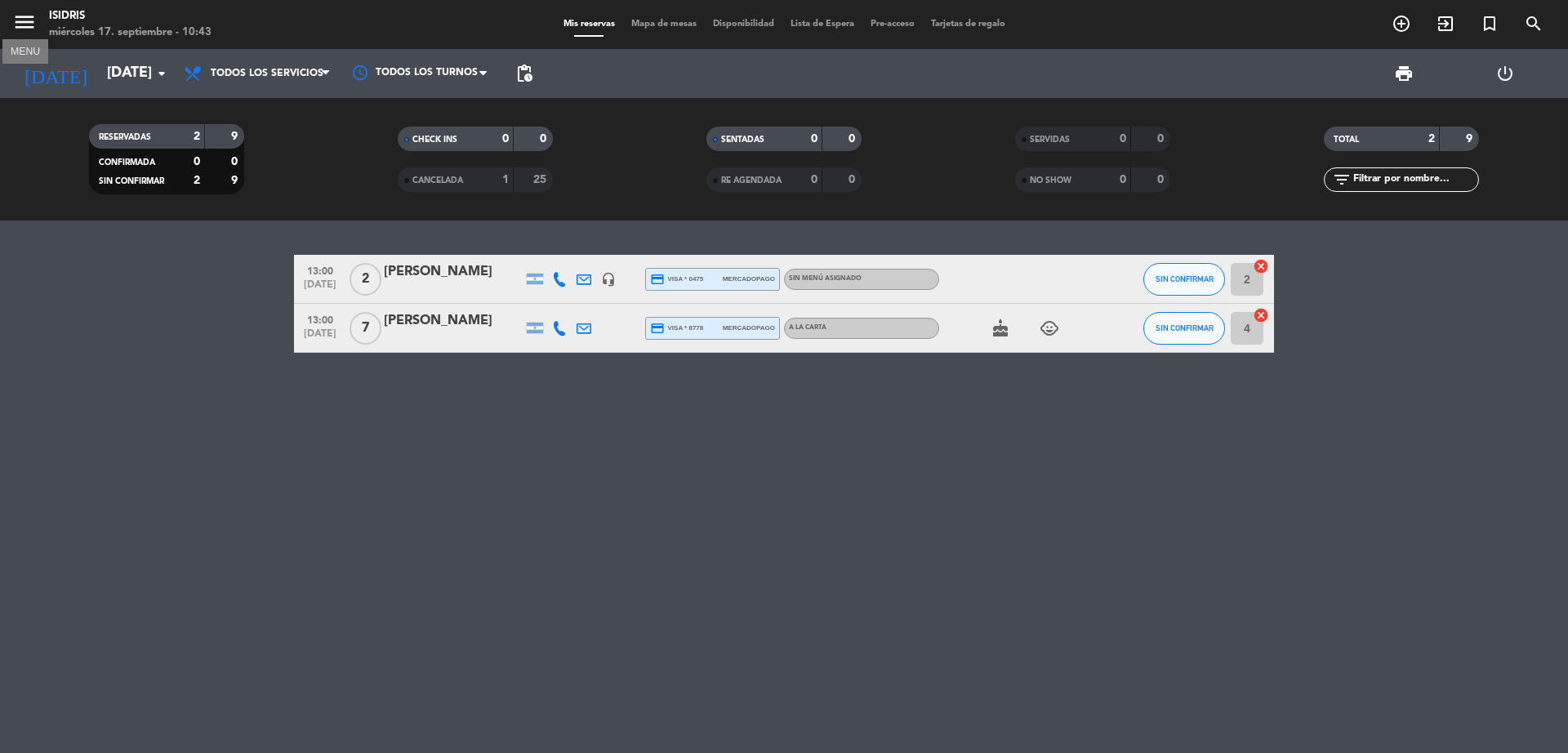
click at [22, 26] on icon "menu" at bounding box center [25, 22] width 25 height 25
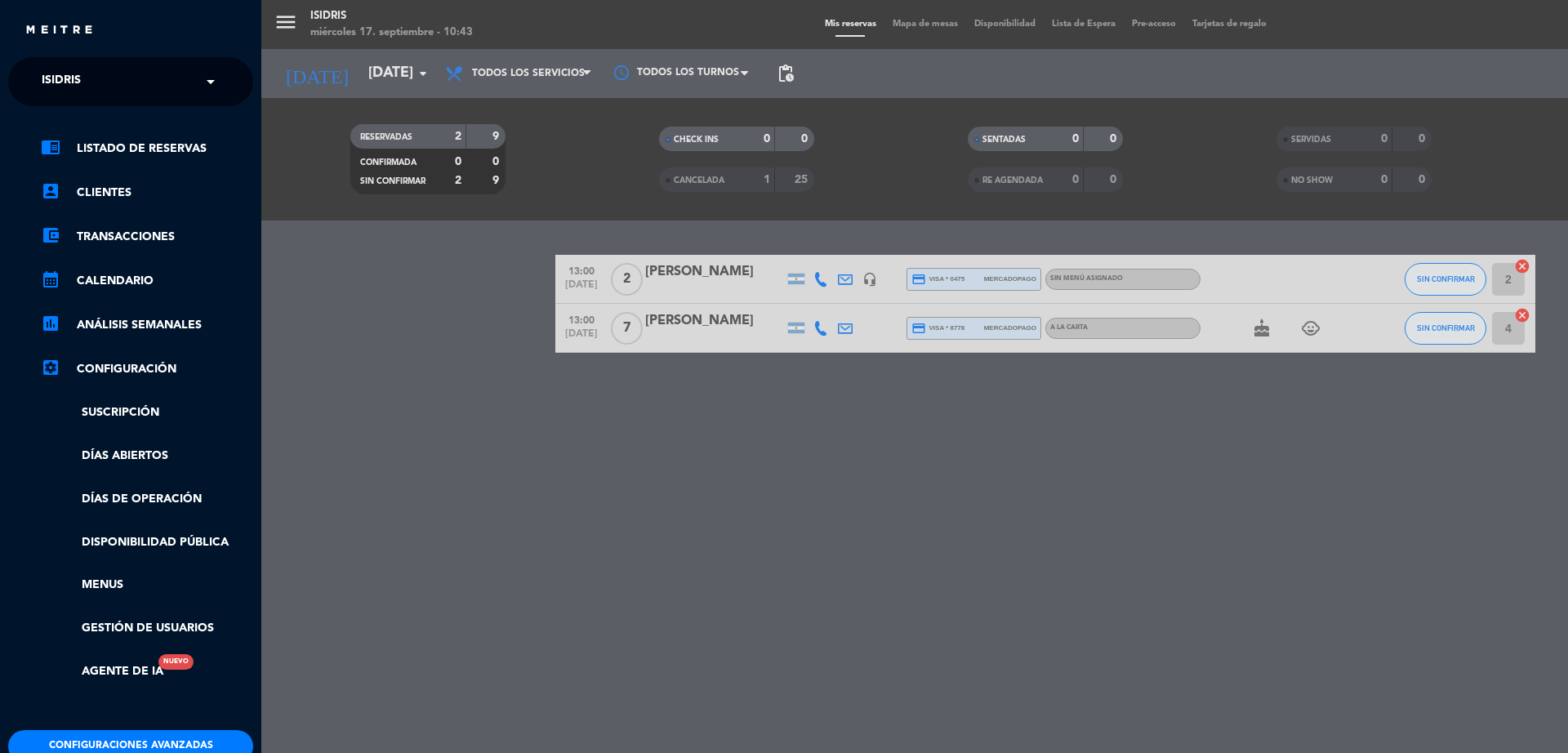
click at [87, 79] on div "× isidris" at bounding box center [70, 82] width 70 height 35
click at [100, 147] on span "Lobby Bar - Puesto del Indio" at bounding box center [109, 150] width 184 height 19
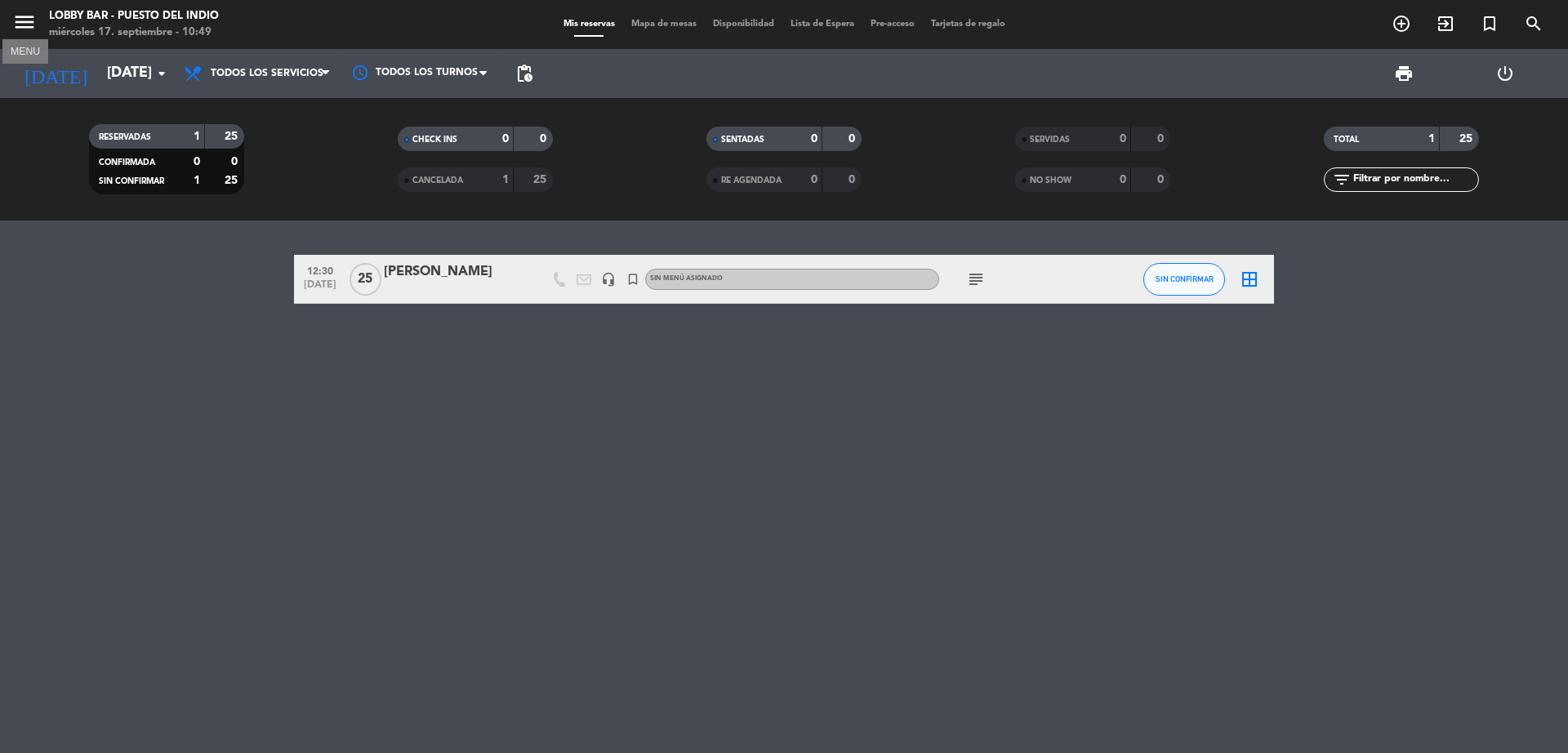
click at [24, 19] on icon "menu" at bounding box center [25, 22] width 25 height 25
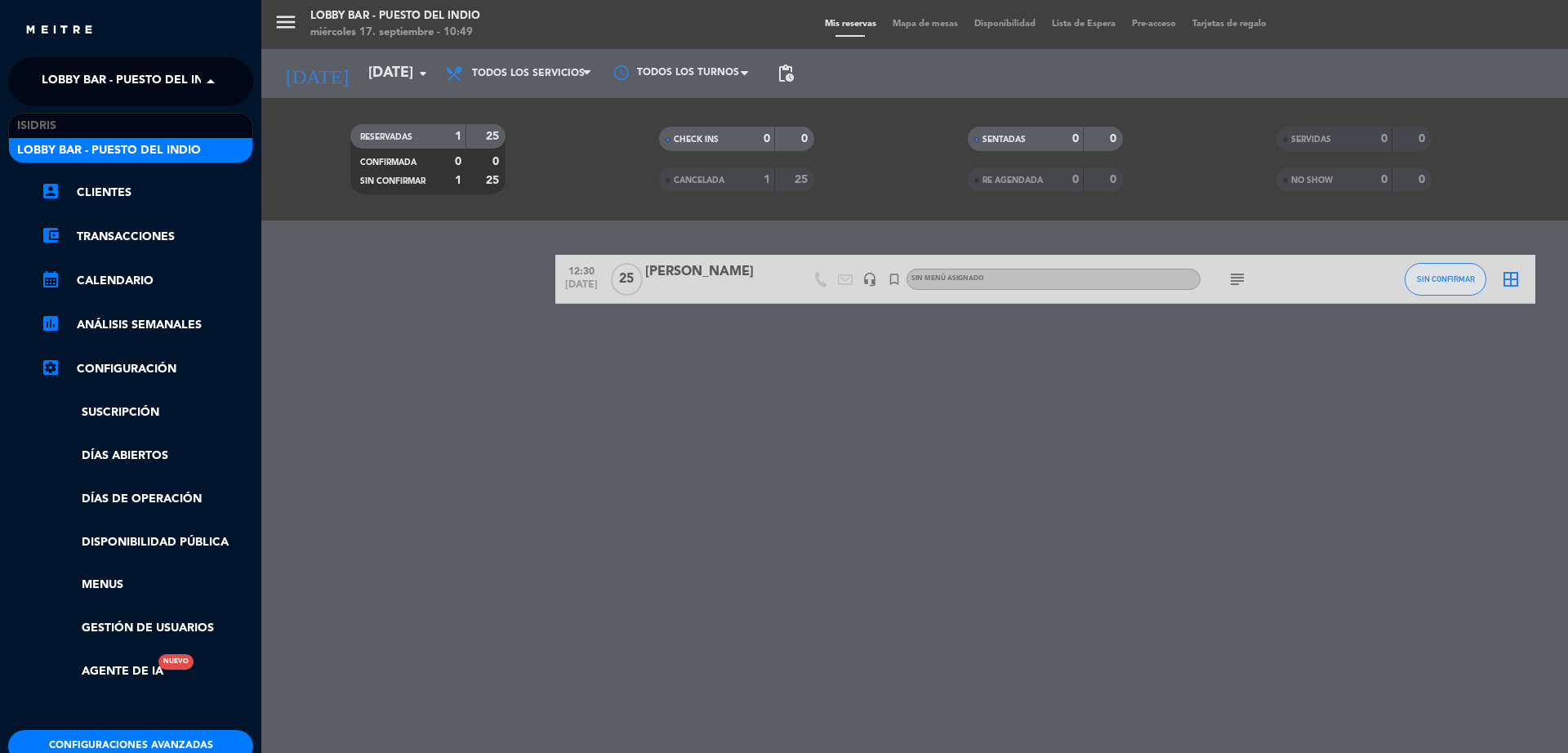
click at [97, 75] on span "Lobby Bar - Puesto del Indio" at bounding box center [133, 82] width 184 height 35
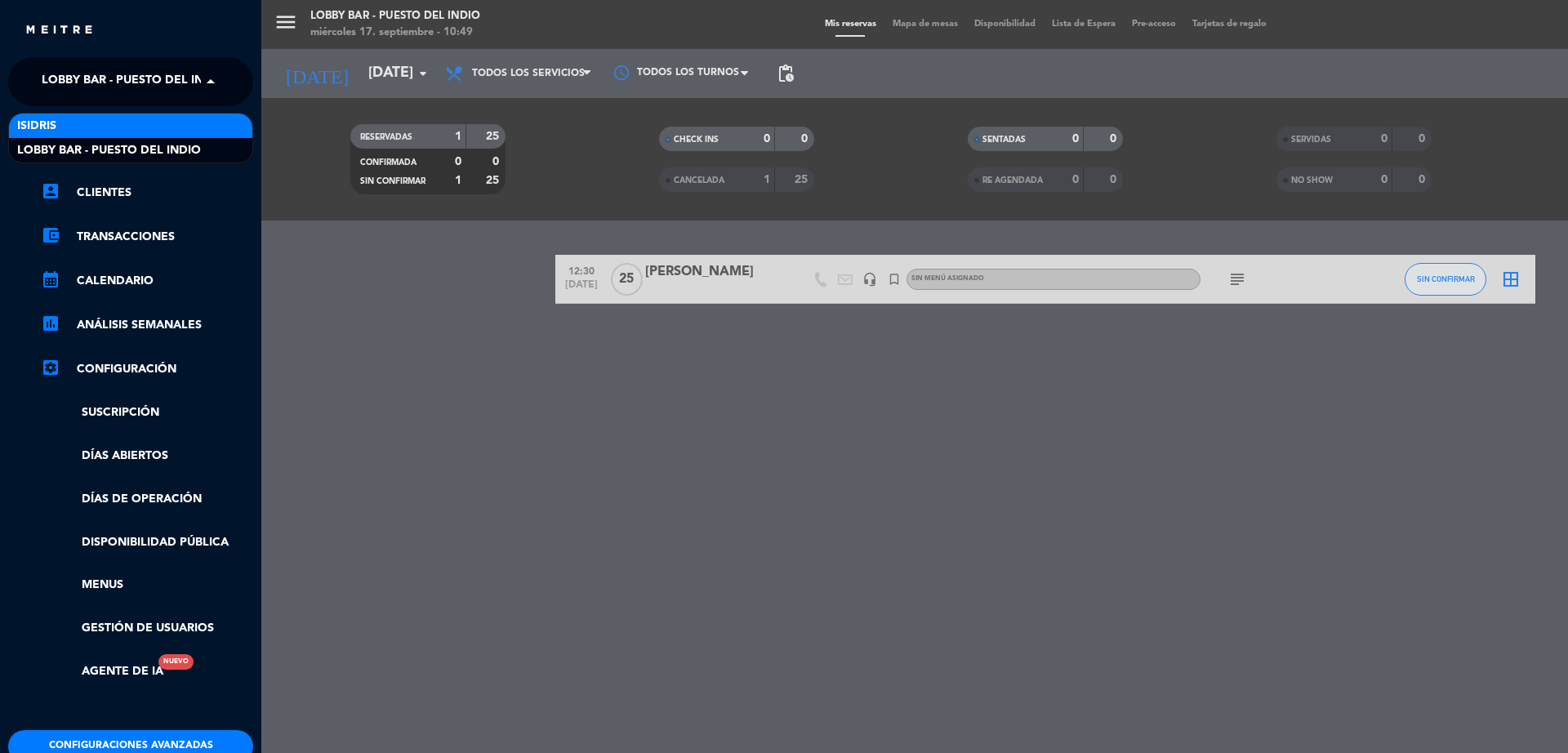
click at [98, 125] on div "isidris" at bounding box center [130, 126] width 243 height 25
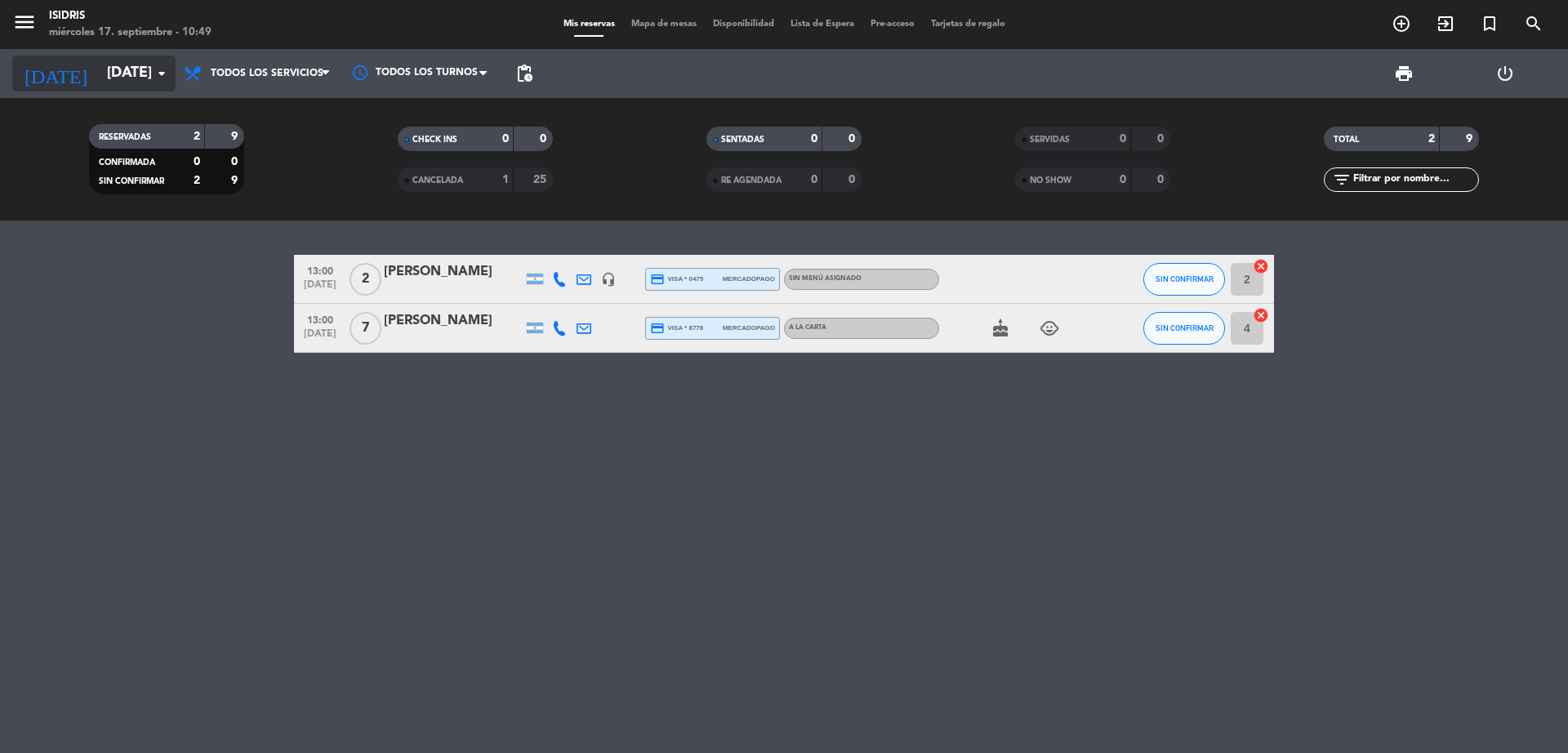
click at [99, 61] on input "[DATE]" at bounding box center [194, 73] width 190 height 33
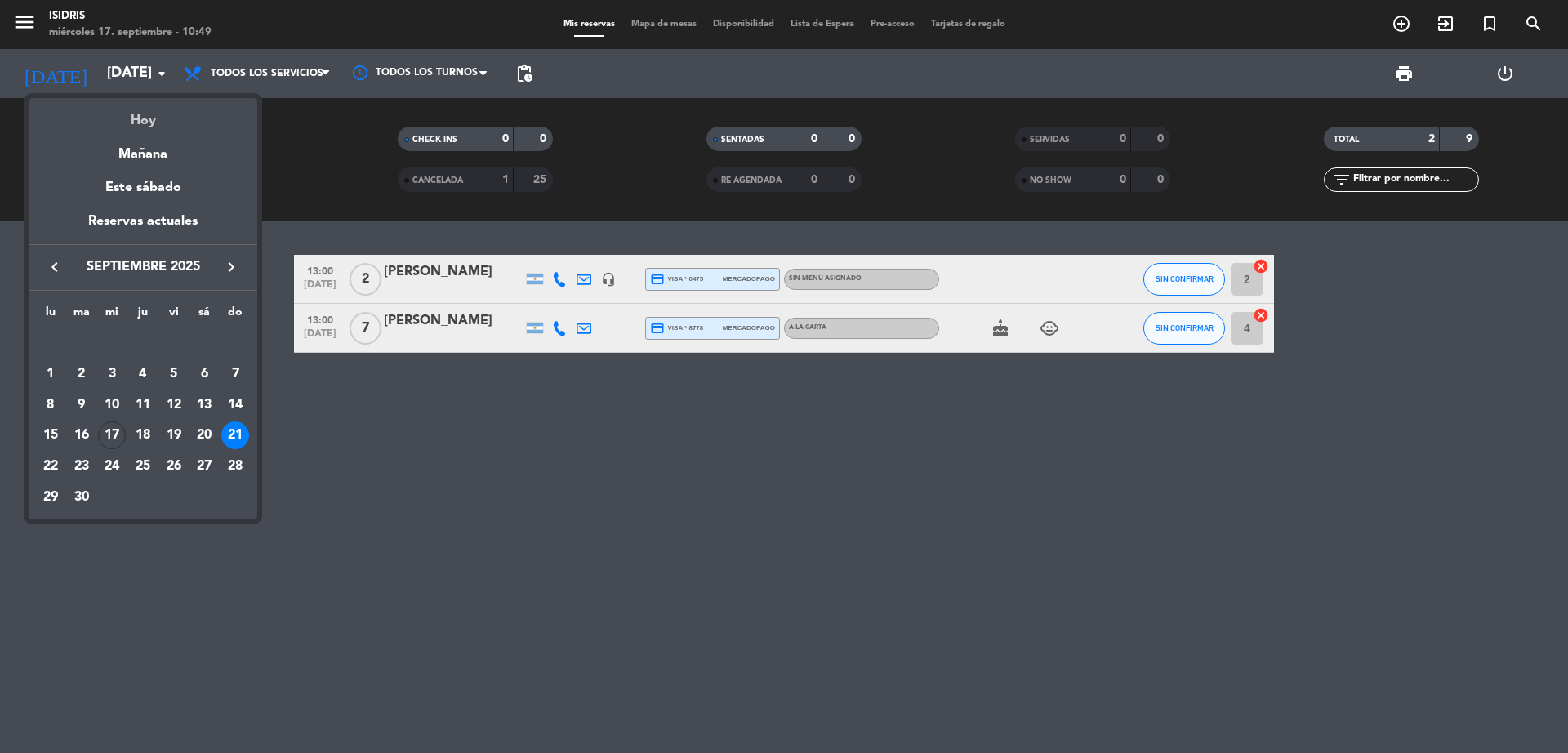
click at [138, 115] on div "Hoy" at bounding box center [143, 115] width 228 height 34
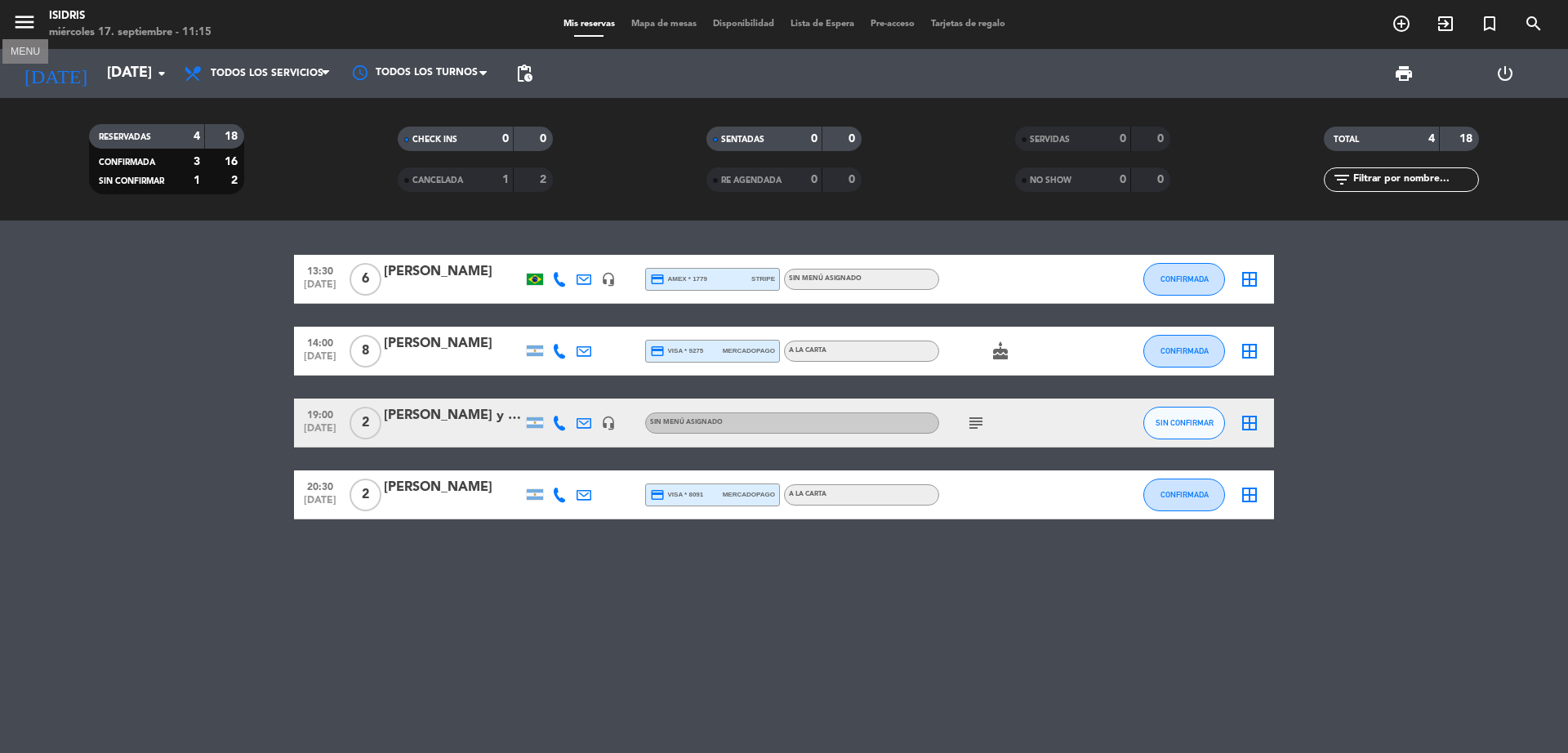
click at [17, 15] on icon "menu" at bounding box center [25, 22] width 25 height 25
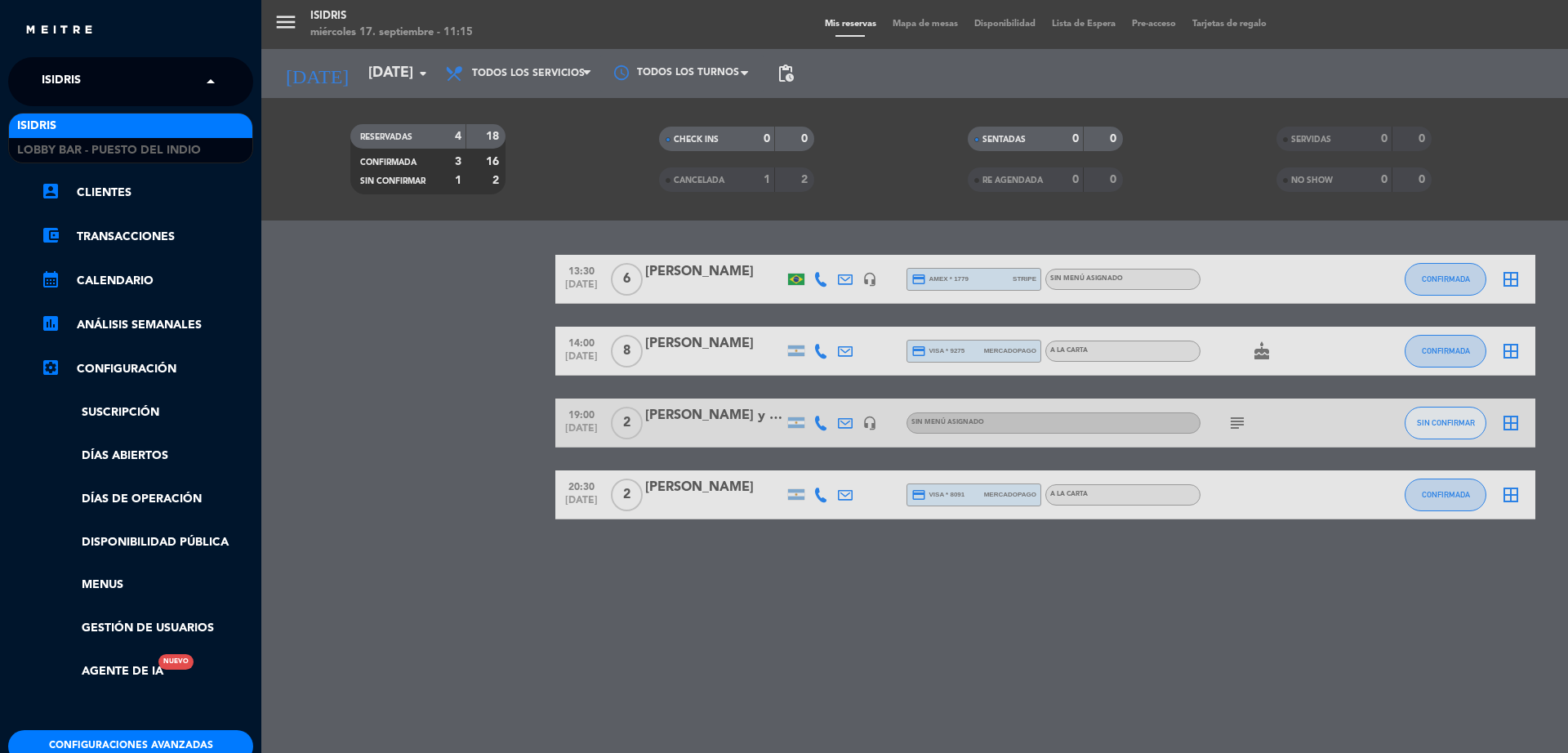
click at [115, 75] on input "text" at bounding box center [133, 82] width 200 height 36
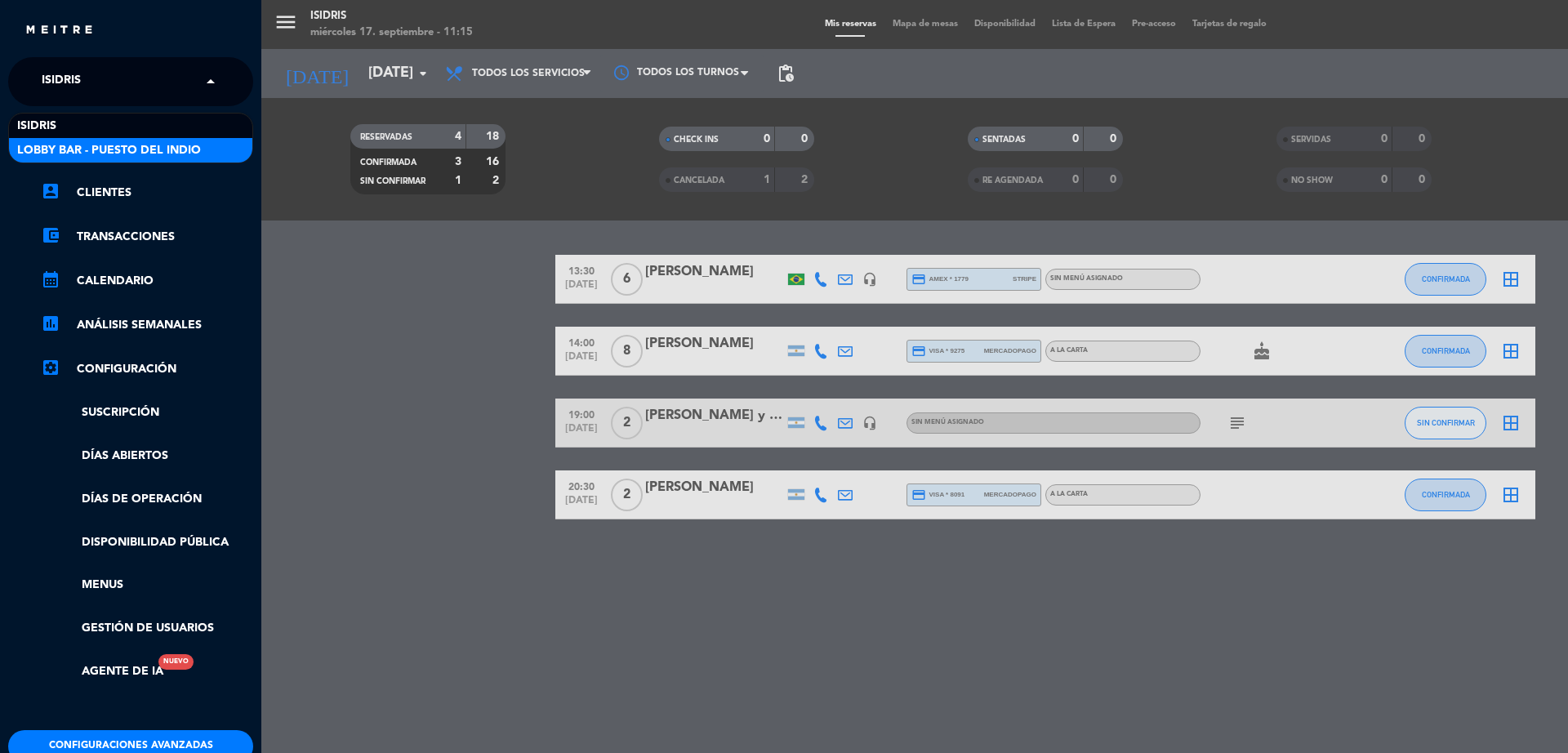
click at [94, 141] on span "Lobby Bar - Puesto del Indio" at bounding box center [109, 150] width 184 height 19
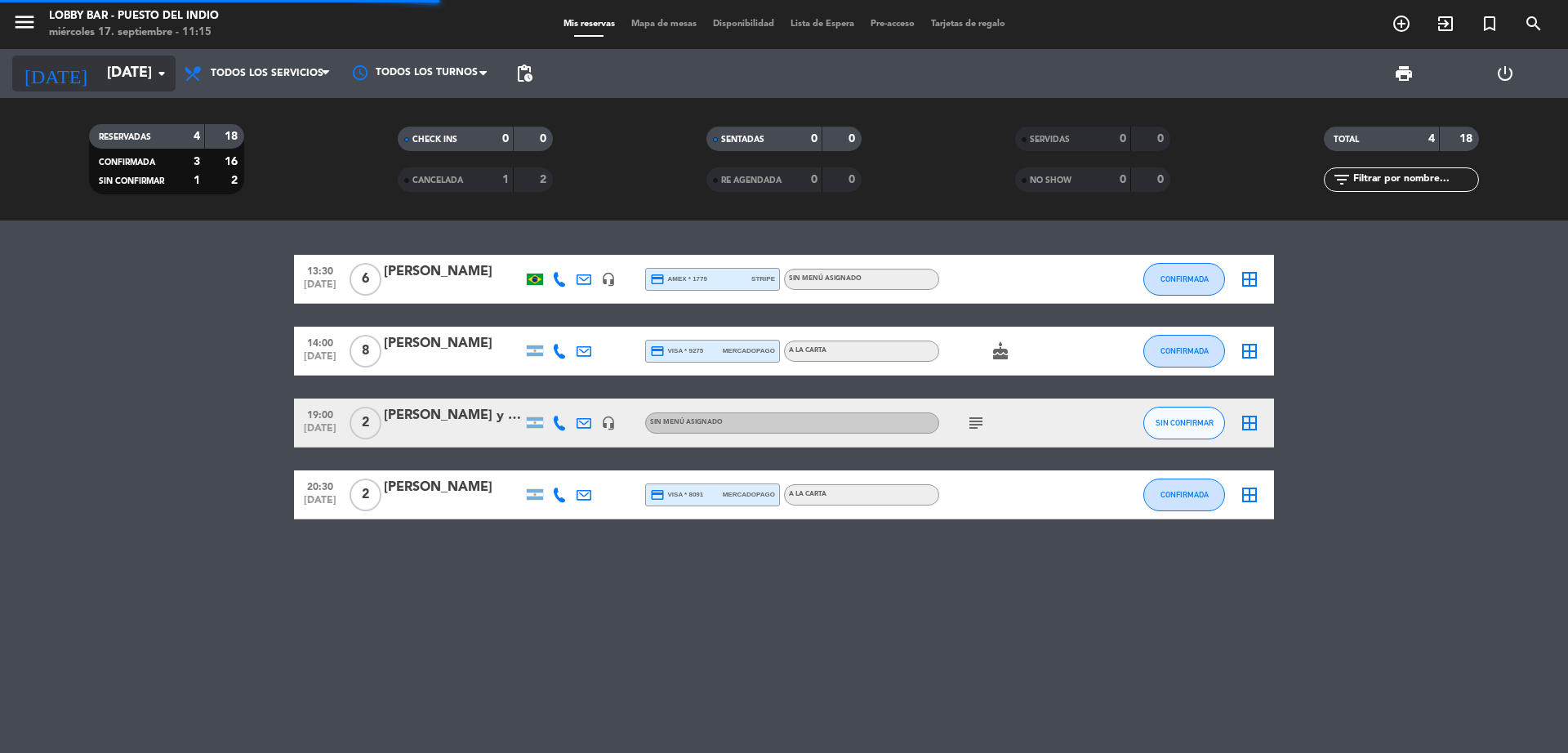
click at [150, 65] on input "[DATE]" at bounding box center [194, 73] width 190 height 33
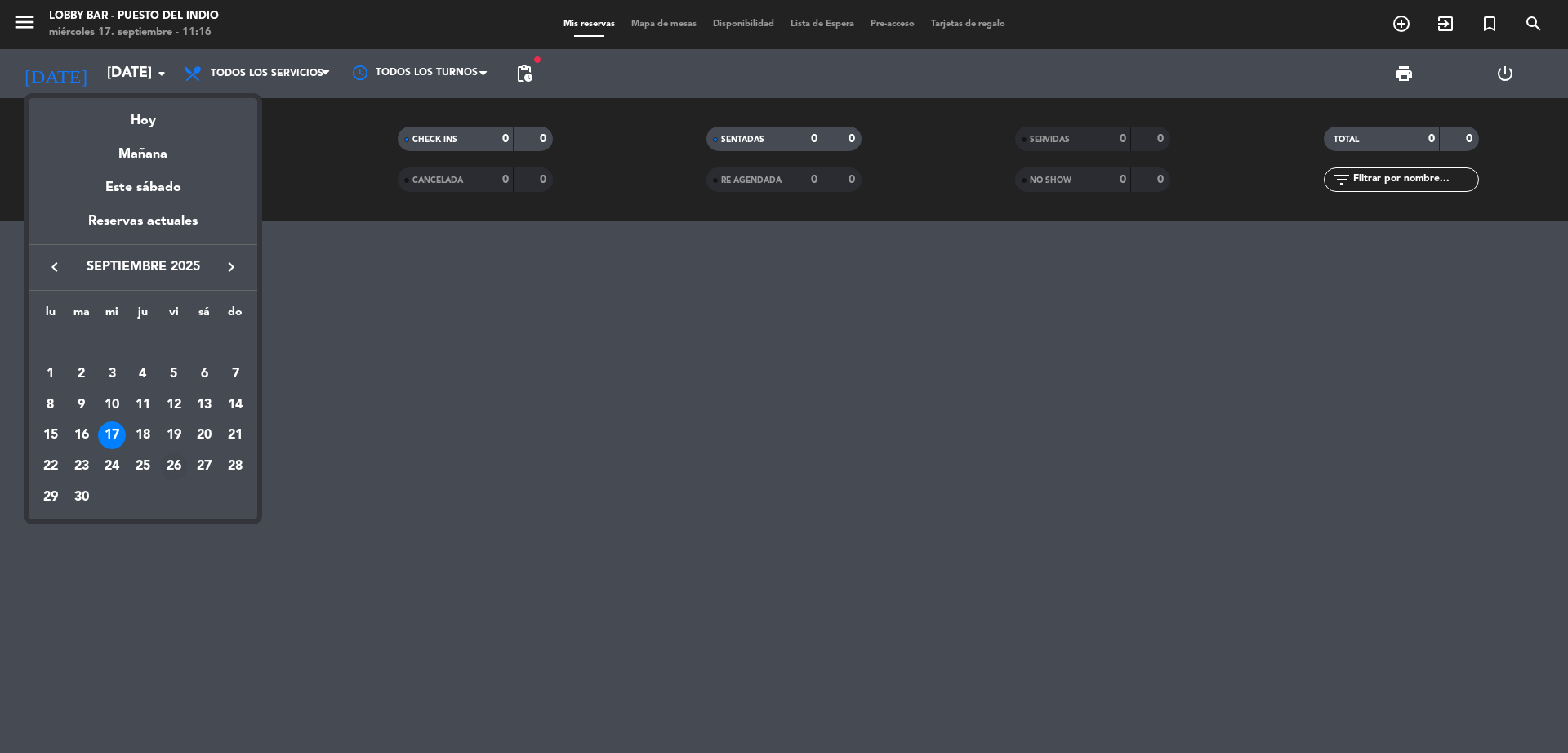
click at [170, 465] on div "26" at bounding box center [174, 467] width 28 height 28
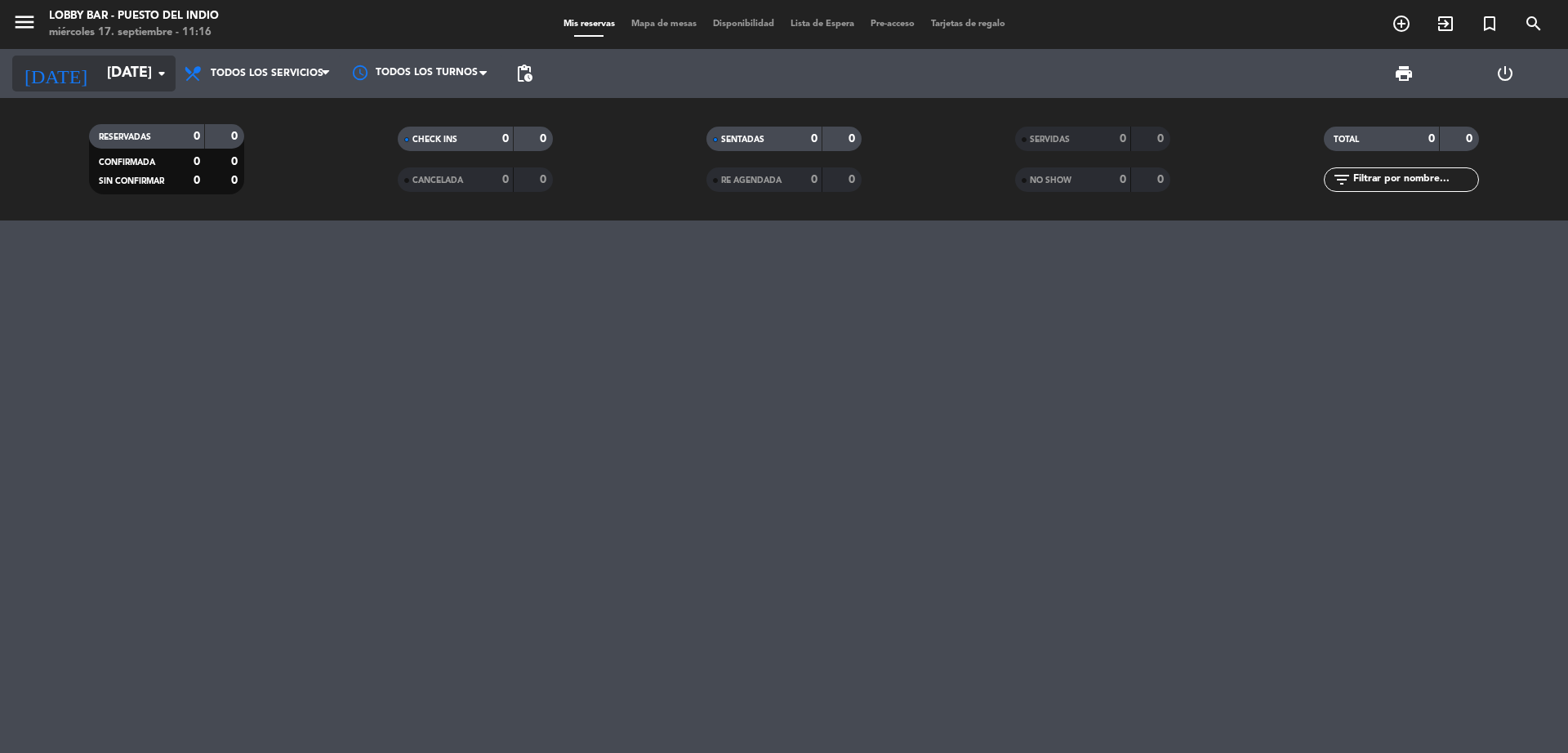
click at [125, 73] on input "[DATE]" at bounding box center [194, 73] width 190 height 33
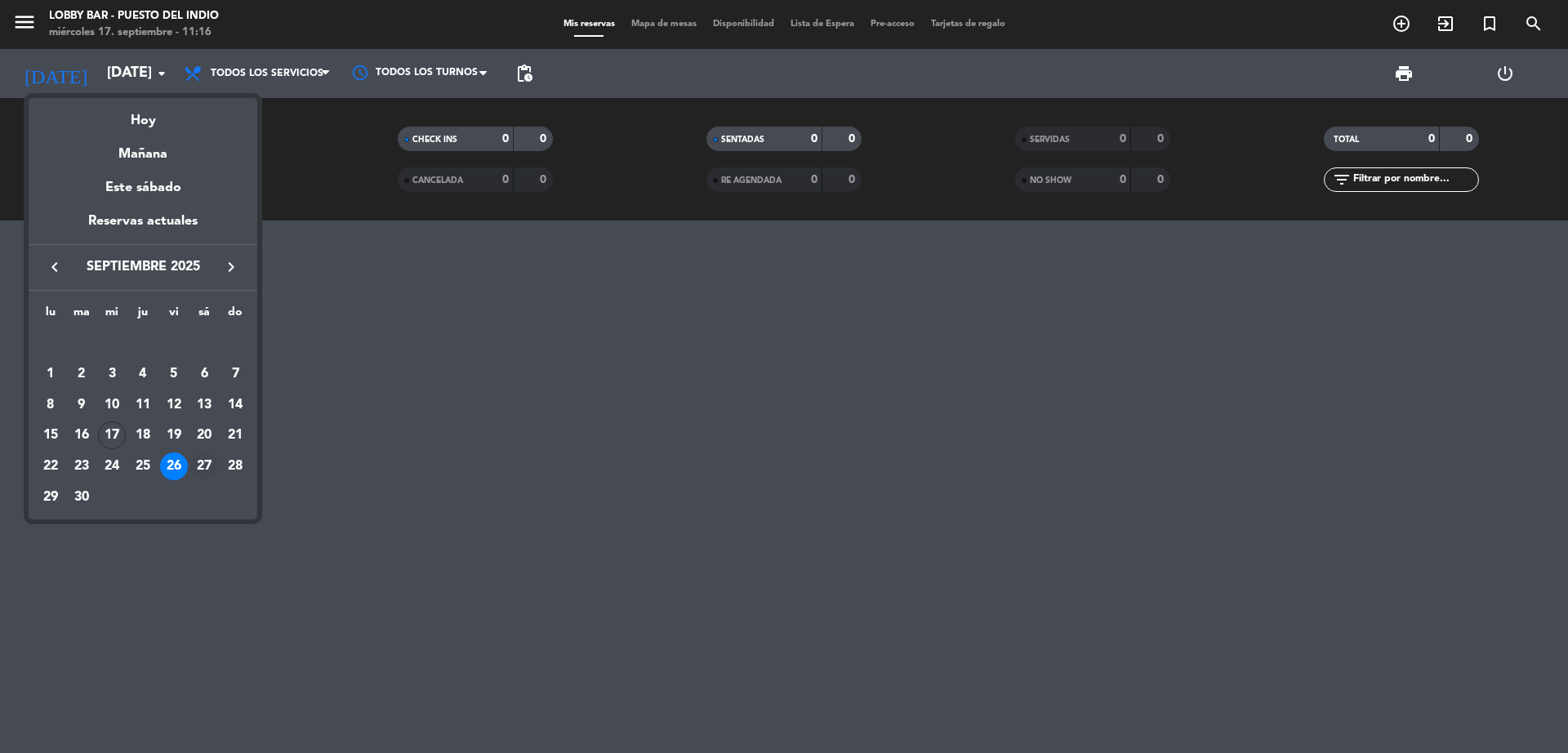
click at [210, 461] on div "27" at bounding box center [205, 467] width 28 height 28
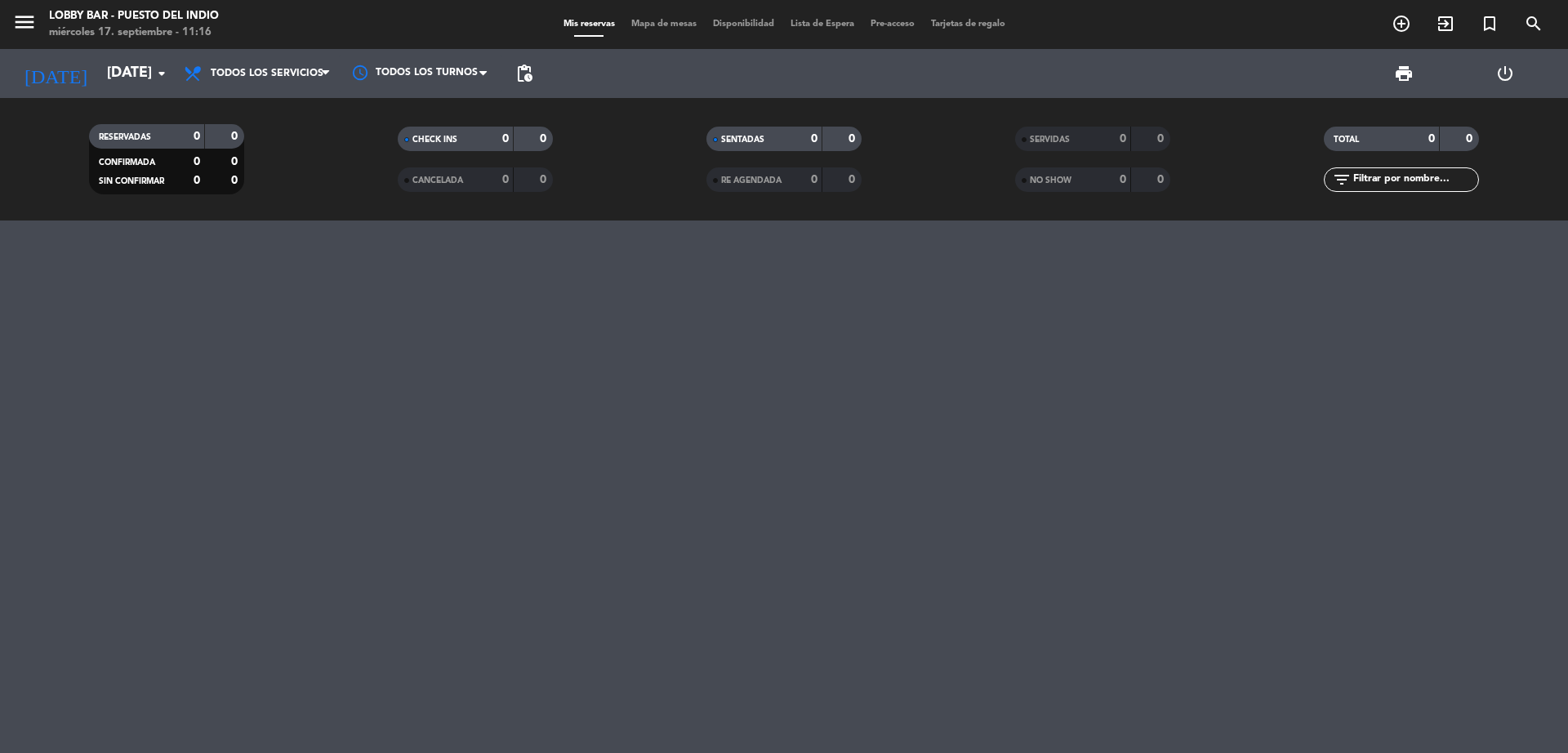
type input "[DATE]"
